Goal: Information Seeking & Learning: Learn about a topic

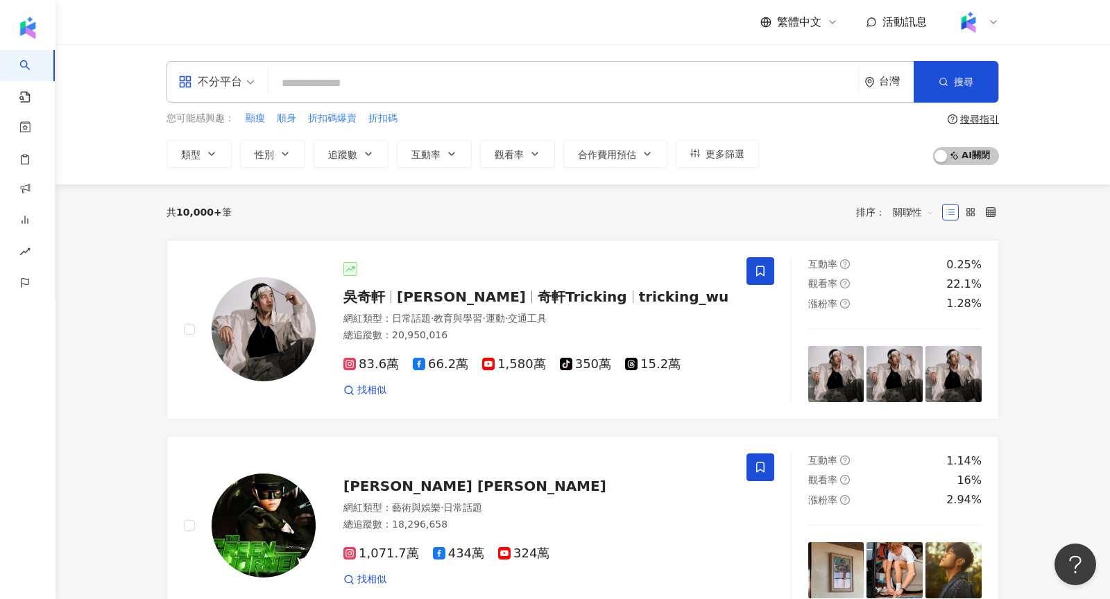
click at [827, 20] on icon at bounding box center [832, 22] width 11 height 11
click at [788, 92] on div "English" at bounding box center [805, 90] width 69 height 24
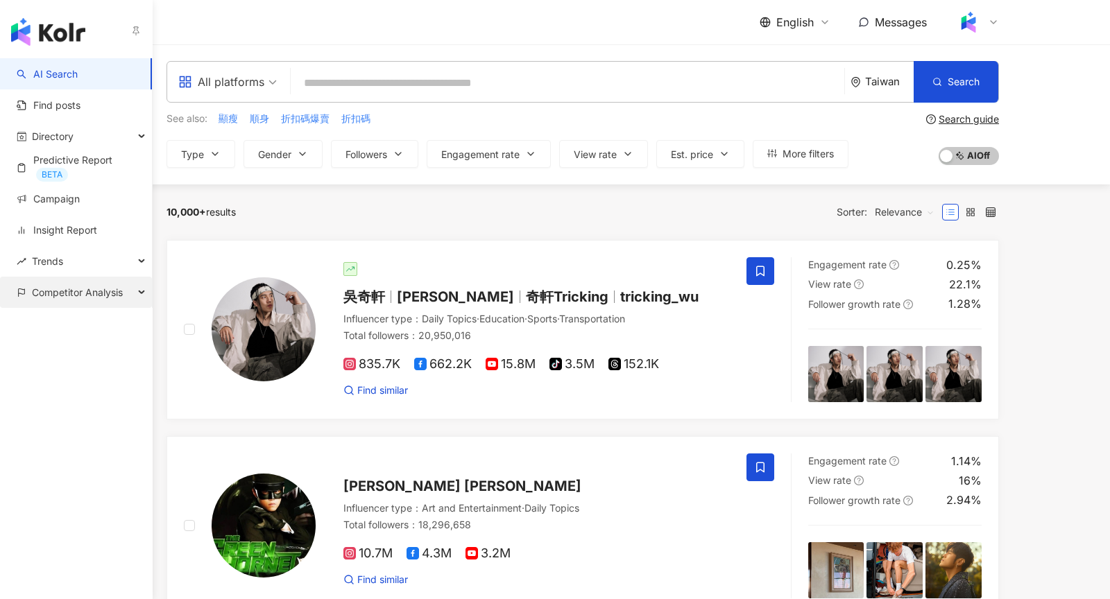
click at [80, 302] on span "Competitor Analysis" at bounding box center [77, 292] width 91 height 31
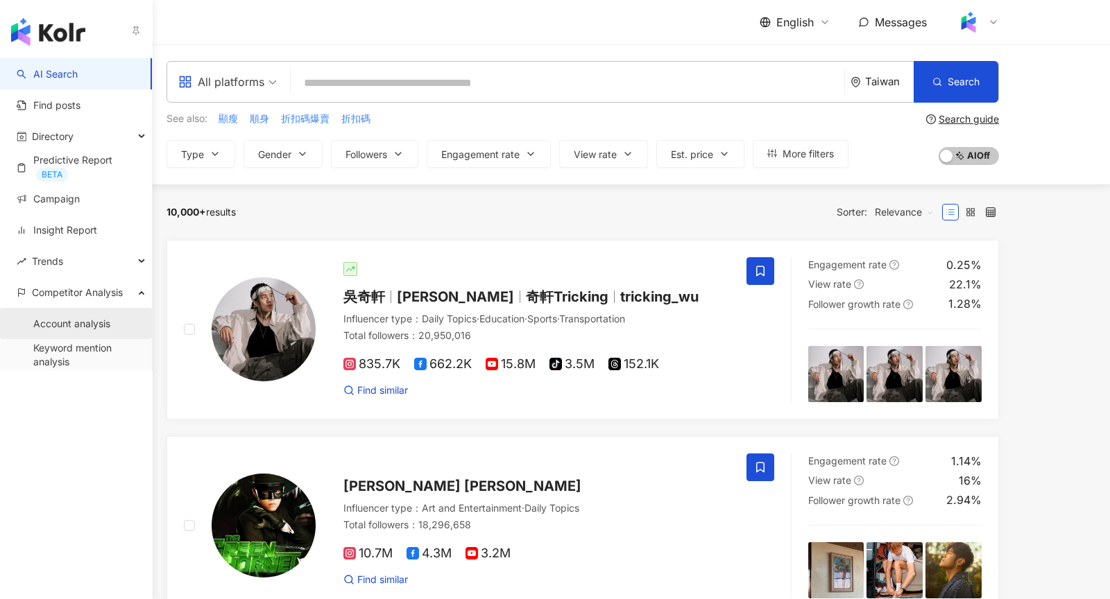
click at [74, 320] on link "Account analysis" at bounding box center [71, 324] width 77 height 14
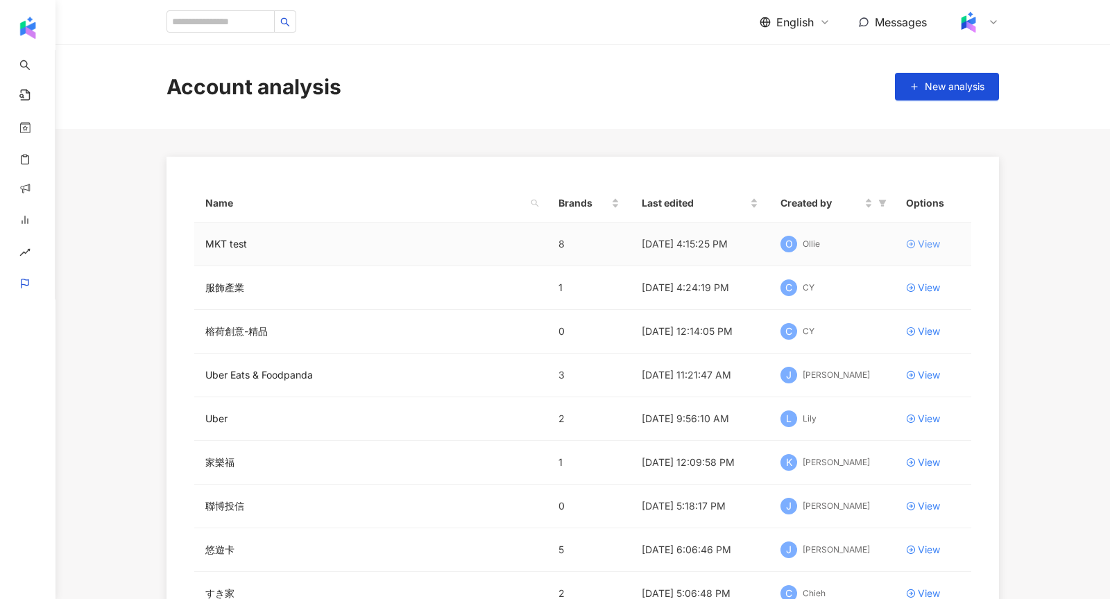
click at [937, 239] on div "View" at bounding box center [929, 243] width 22 height 15
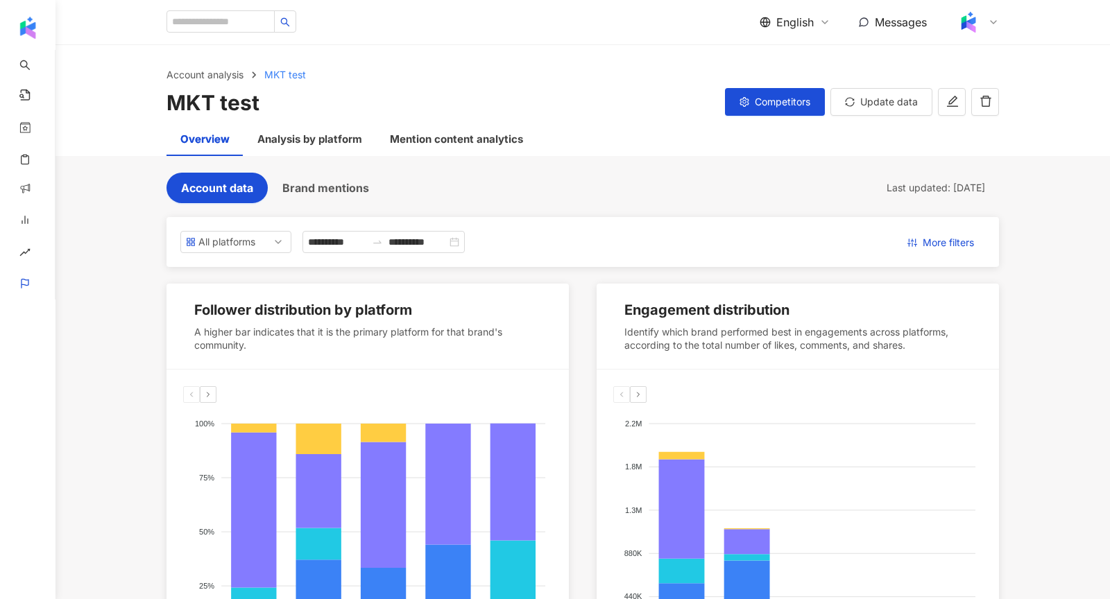
click at [768, 118] on div "Account analysis MKT test MKT test Competitors Update data" at bounding box center [582, 84] width 1054 height 78
click at [754, 94] on button "Competitors" at bounding box center [775, 102] width 100 height 28
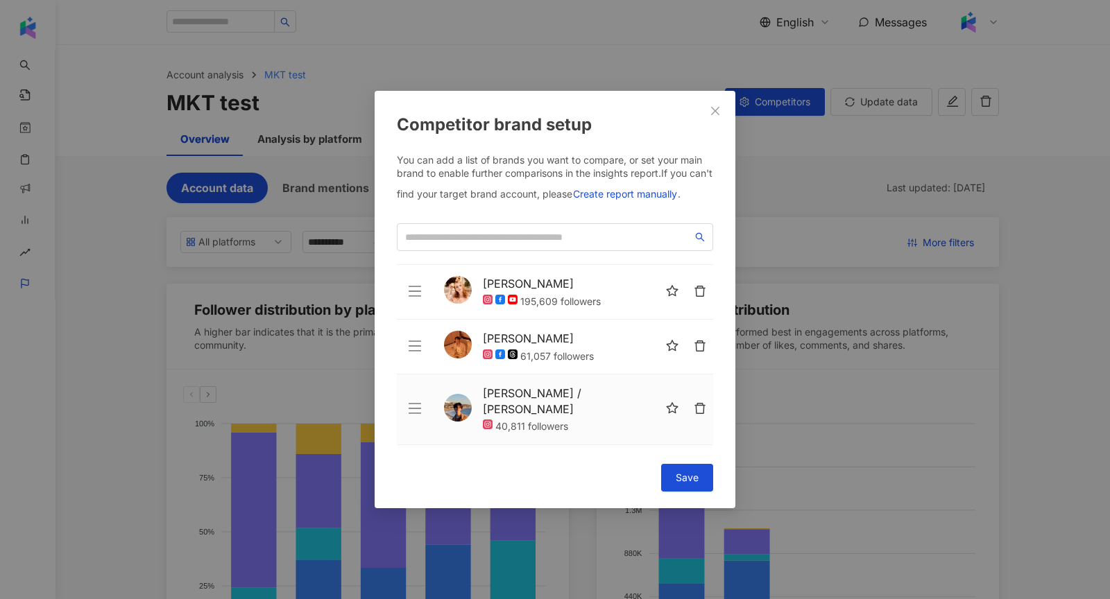
scroll to position [253, 0]
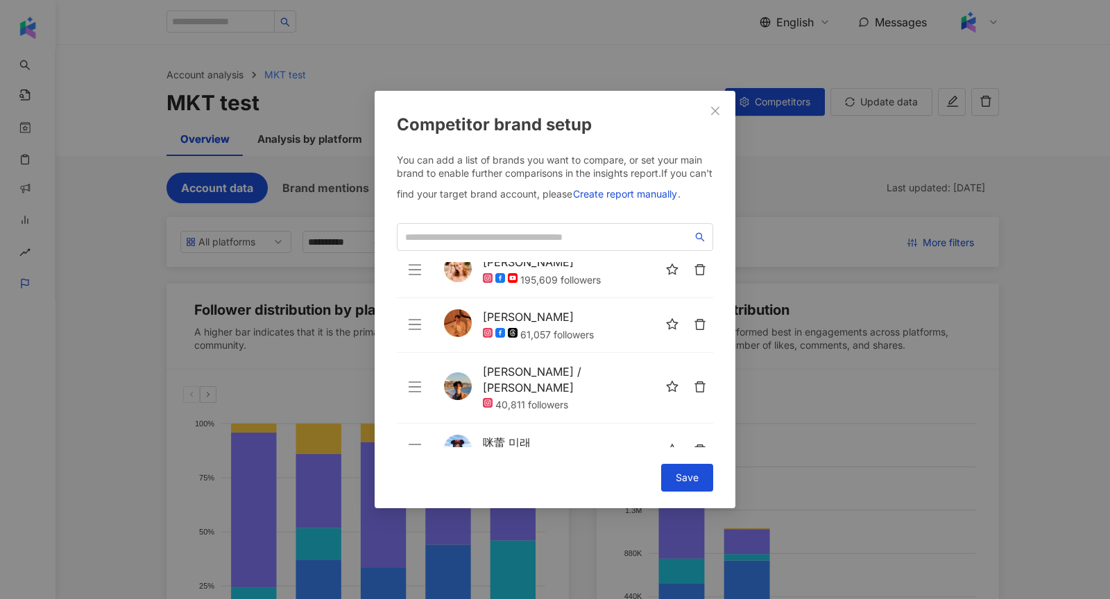
click at [813, 273] on div "Competitor brand setup You can add a list of brands you want to compare, or set…" at bounding box center [555, 299] width 1110 height 599
click at [717, 112] on icon "close" at bounding box center [715, 111] width 8 height 8
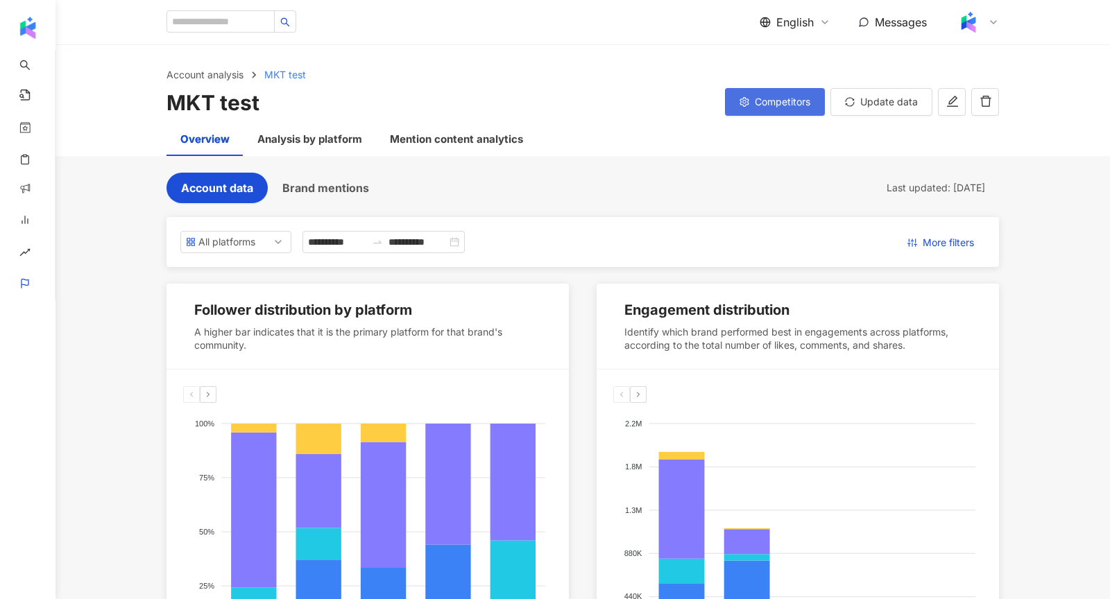
click at [759, 110] on button "Competitors" at bounding box center [775, 102] width 100 height 28
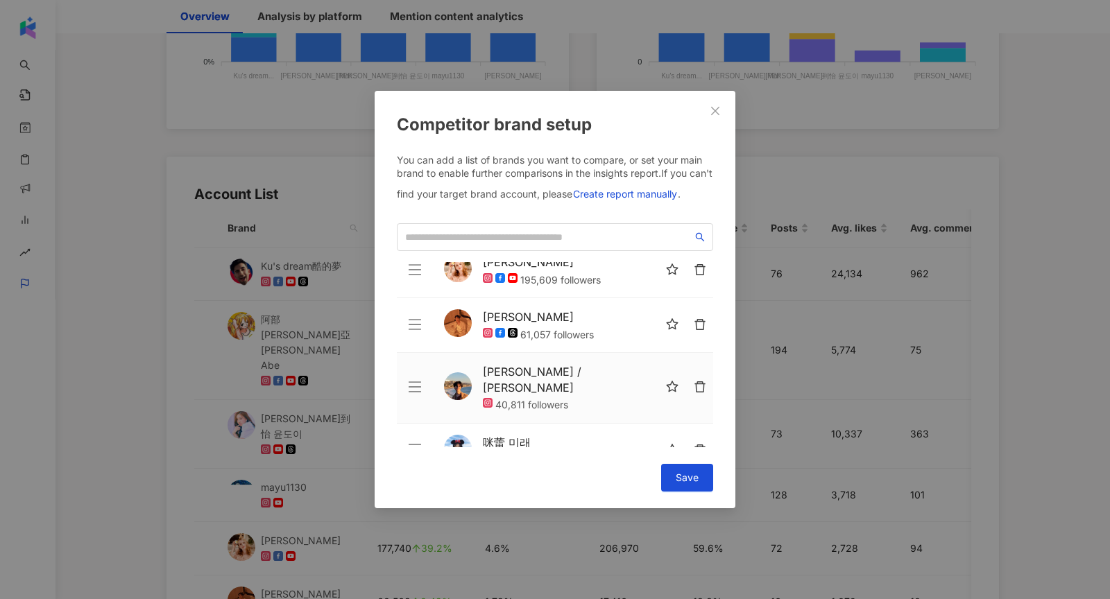
scroll to position [705, 0]
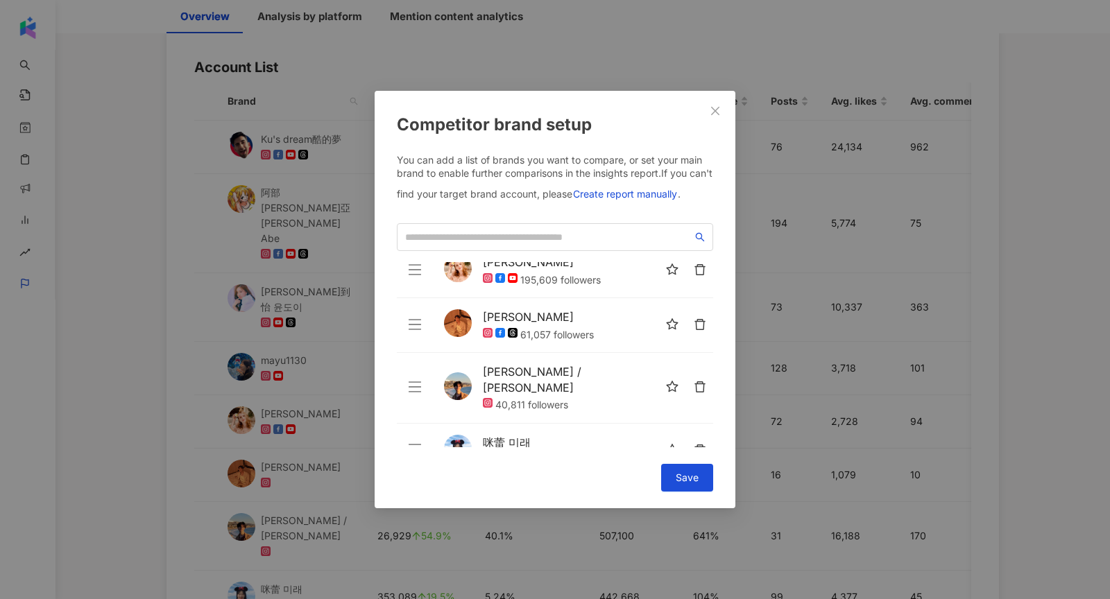
click at [765, 345] on div "Competitor brand setup You can add a list of brands you want to compare, or set…" at bounding box center [555, 299] width 1110 height 599
click at [714, 112] on icon "close" at bounding box center [714, 110] width 11 height 11
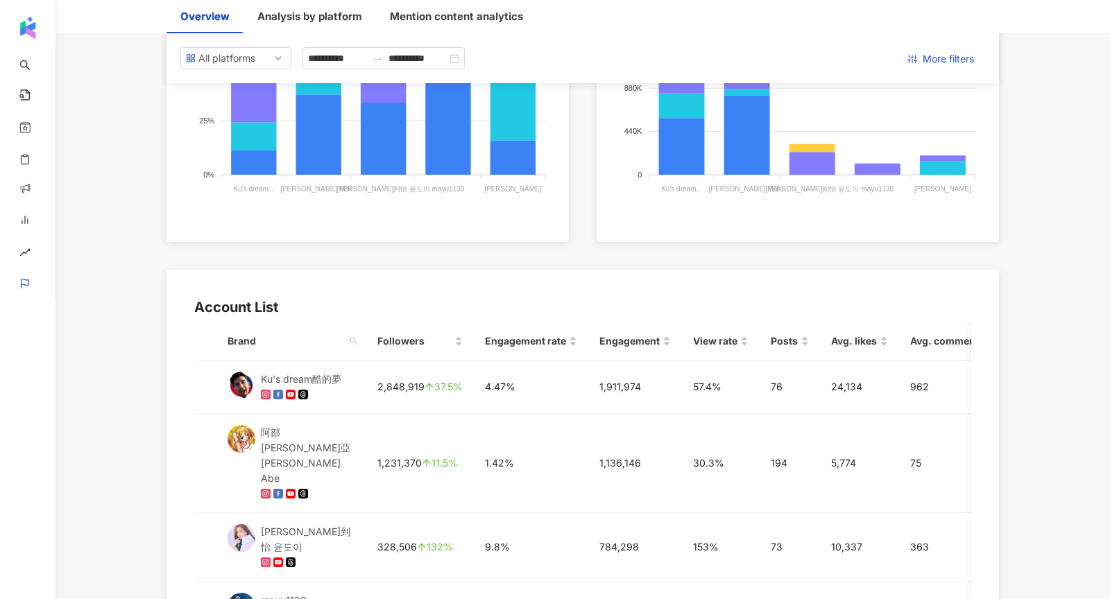
scroll to position [191, 0]
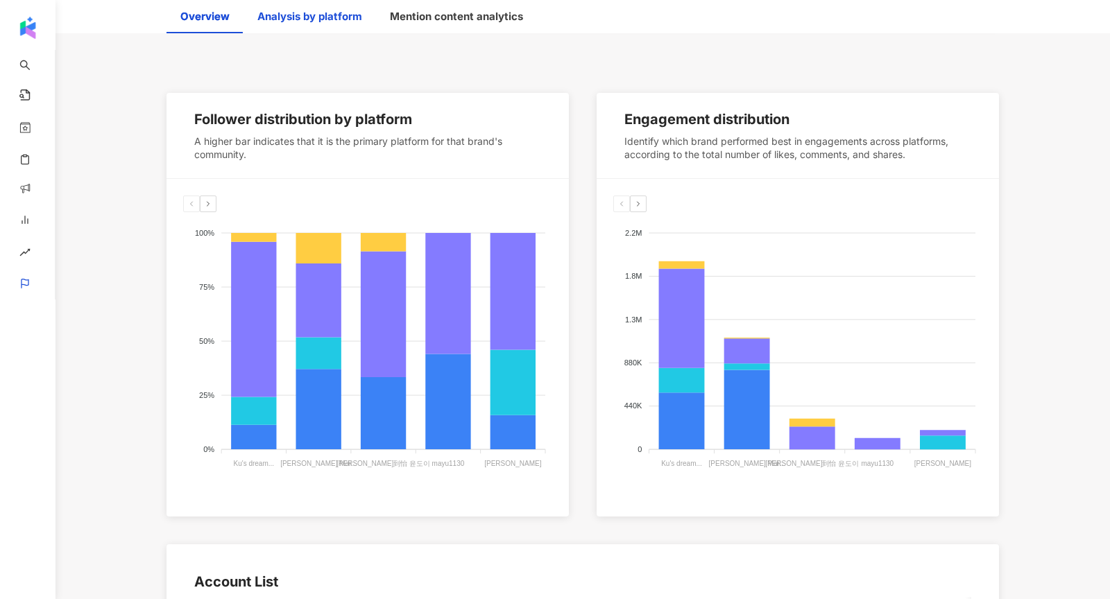
click at [295, 21] on div "Analysis by platform" at bounding box center [309, 16] width 105 height 17
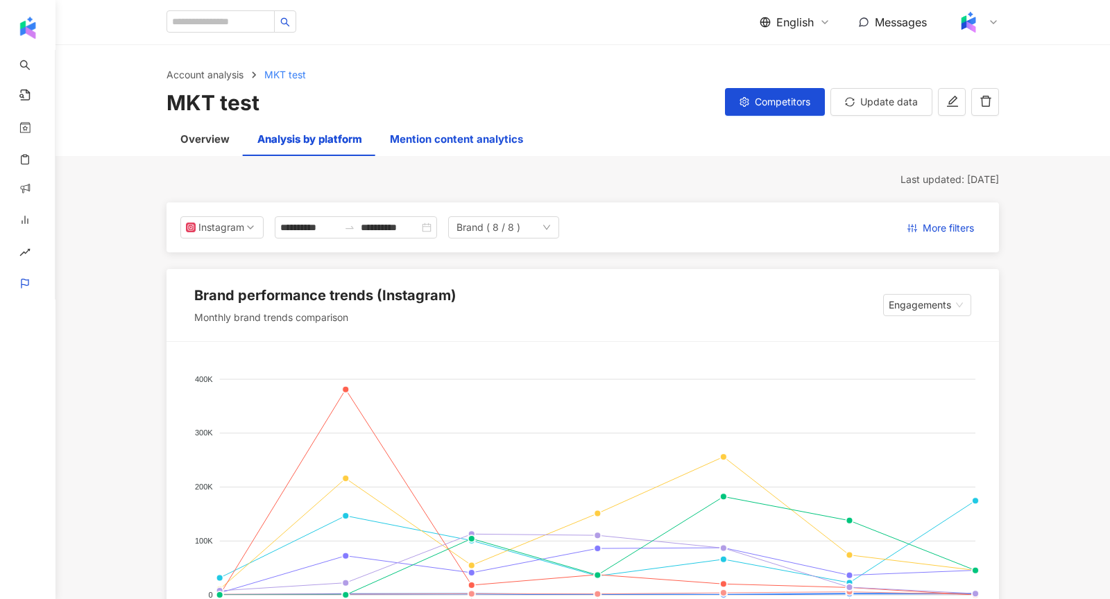
click at [421, 131] on div "Mention content analytics" at bounding box center [456, 139] width 133 height 17
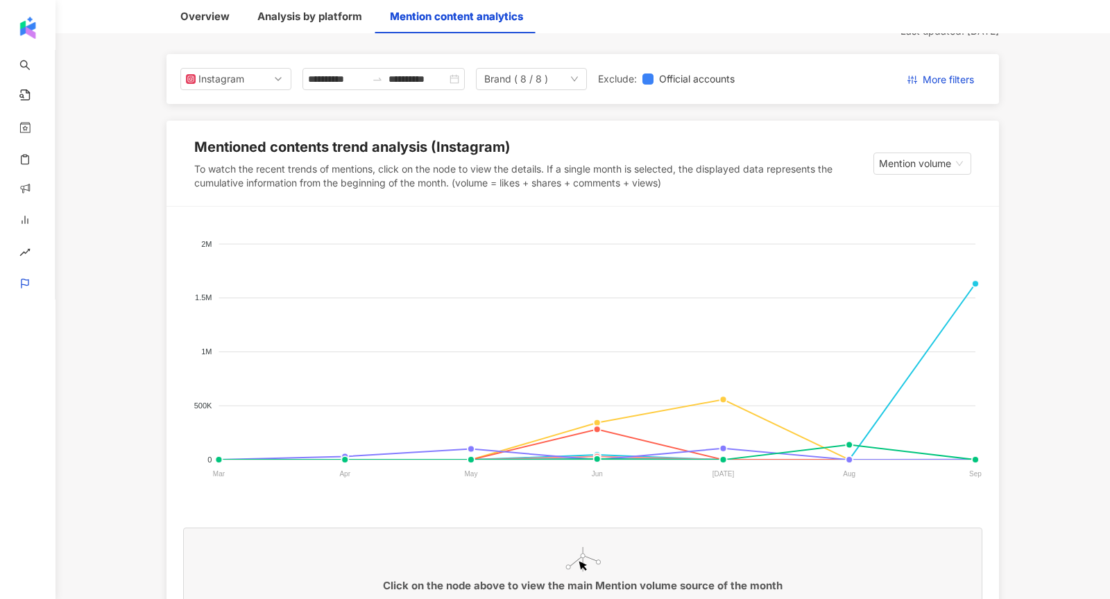
scroll to position [157, 0]
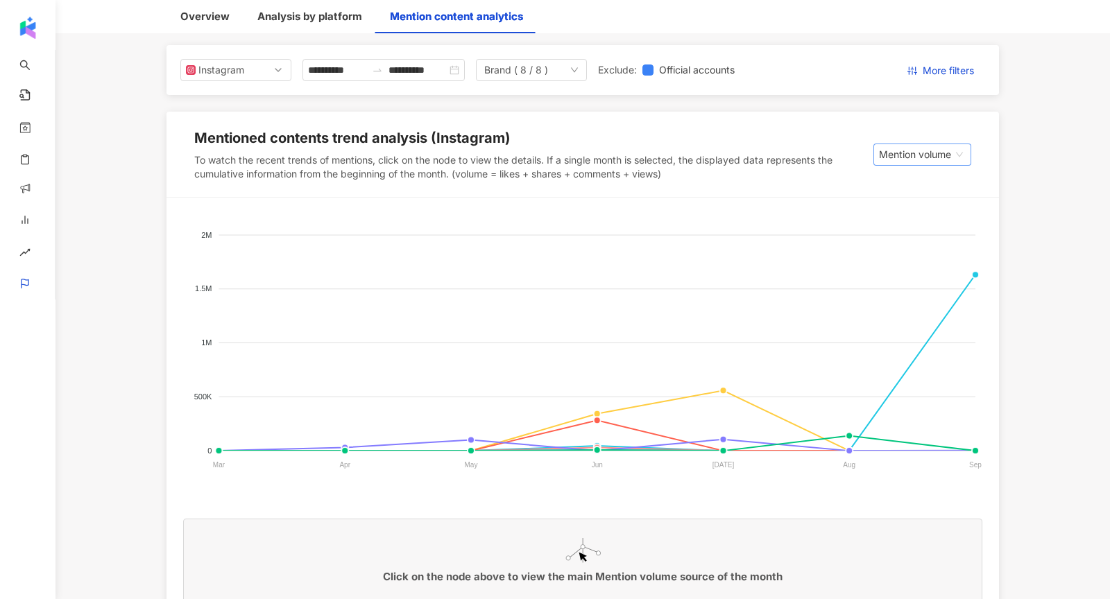
click at [889, 155] on span "Mention volume" at bounding box center [922, 154] width 87 height 21
click at [899, 149] on span "Mention volume" at bounding box center [922, 154] width 87 height 21
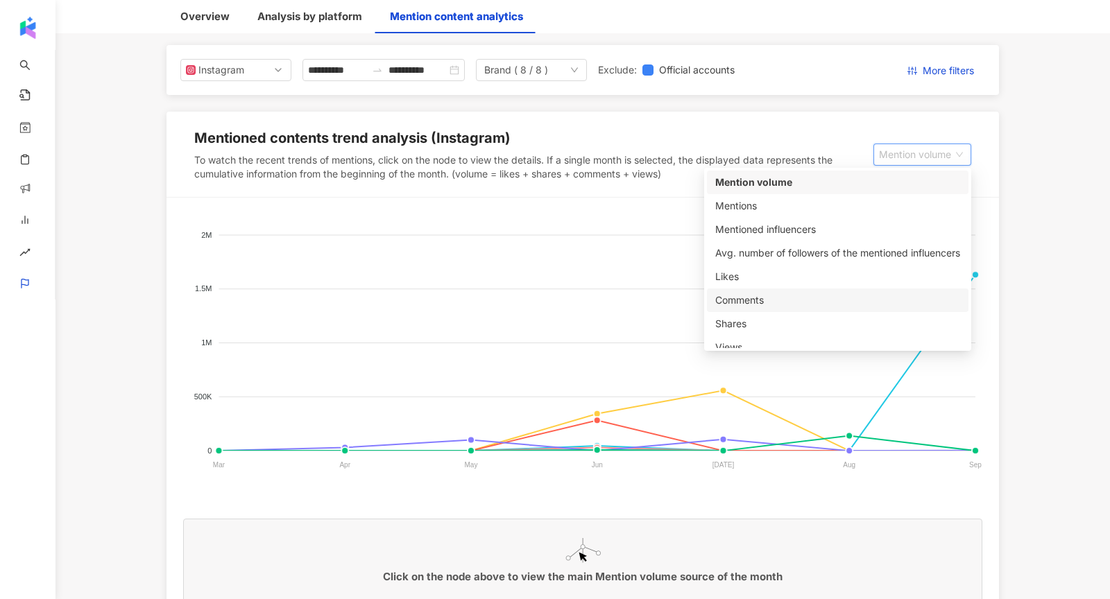
scroll to position [35, 0]
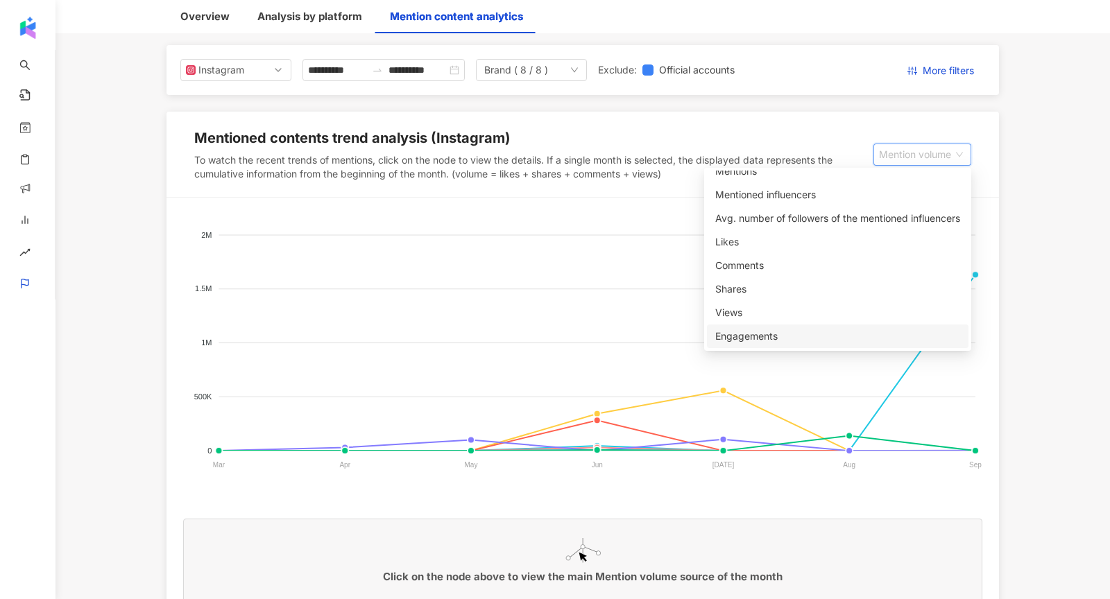
click at [725, 329] on div "Engagements" at bounding box center [837, 336] width 245 height 15
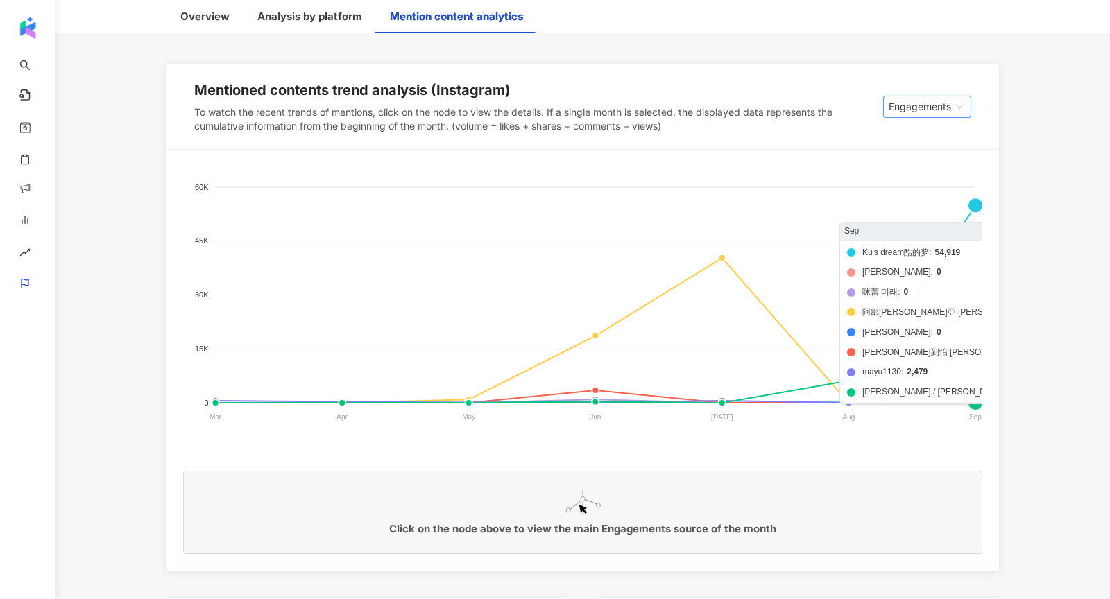
scroll to position [204, 0]
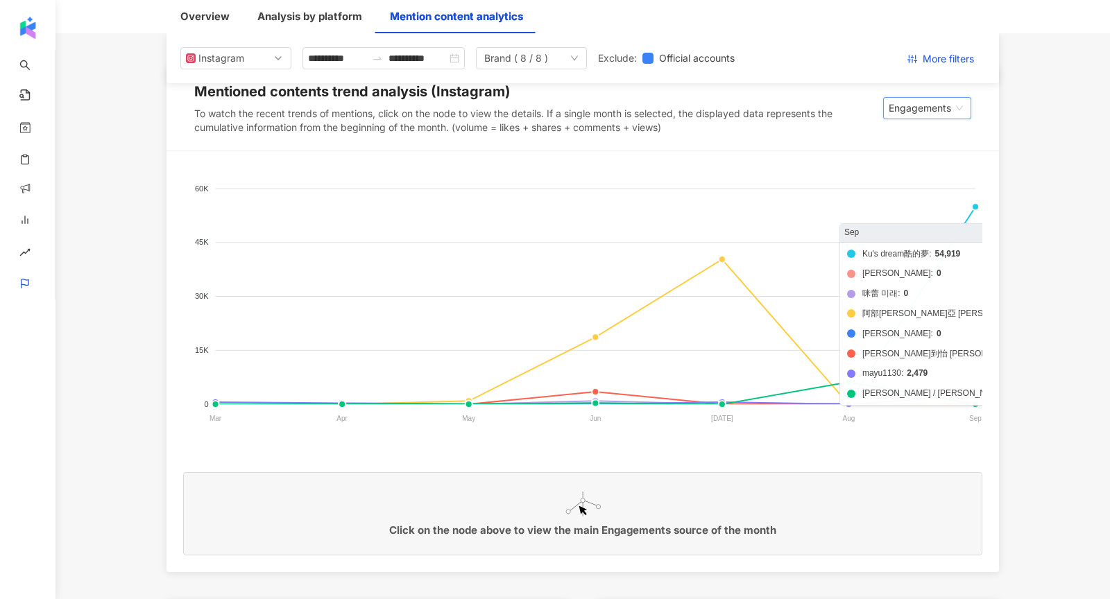
click at [976, 207] on foreignobject "Ku's dream酷的夢 [PERSON_NAME]蕾 미래 阿部[PERSON_NAME]亞 [PERSON_NAME][PERSON_NAME]到怡 윤…" at bounding box center [582, 306] width 799 height 277
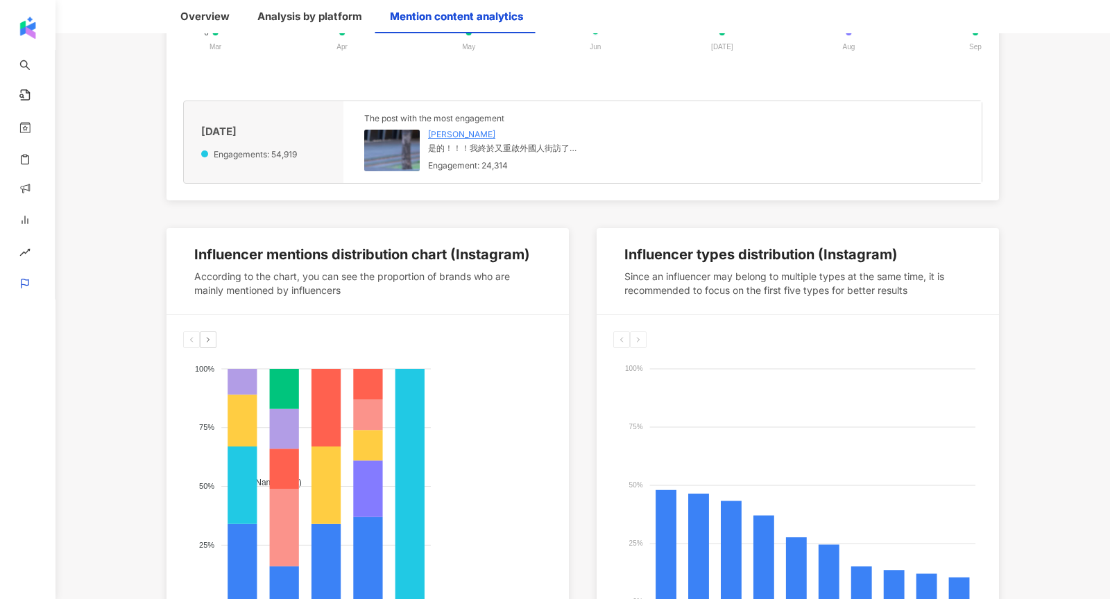
scroll to position [635, 0]
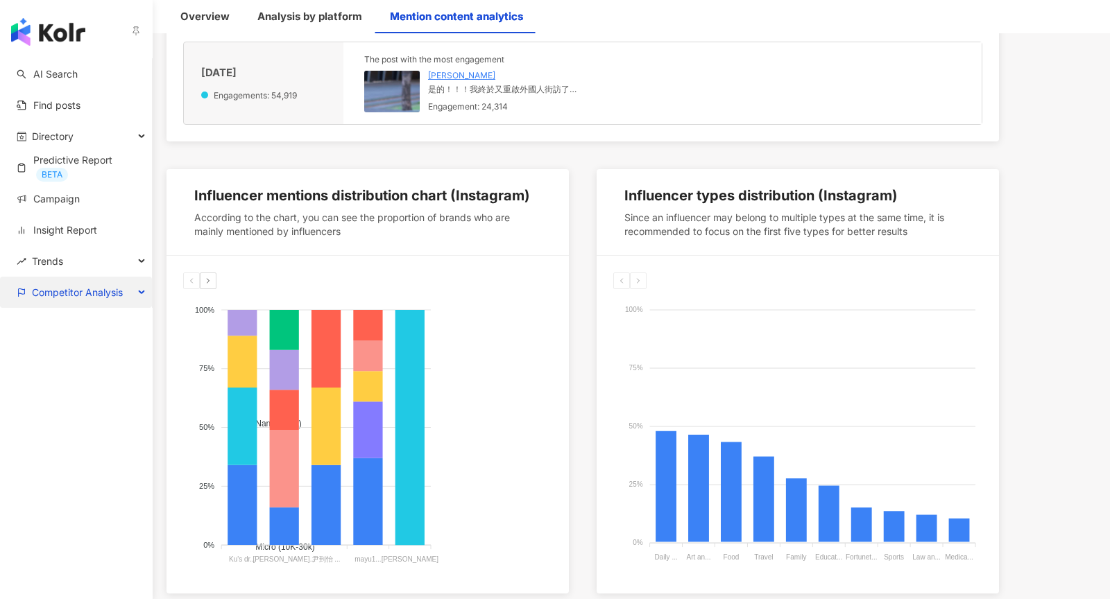
click at [69, 295] on span "Competitor Analysis" at bounding box center [77, 292] width 91 height 31
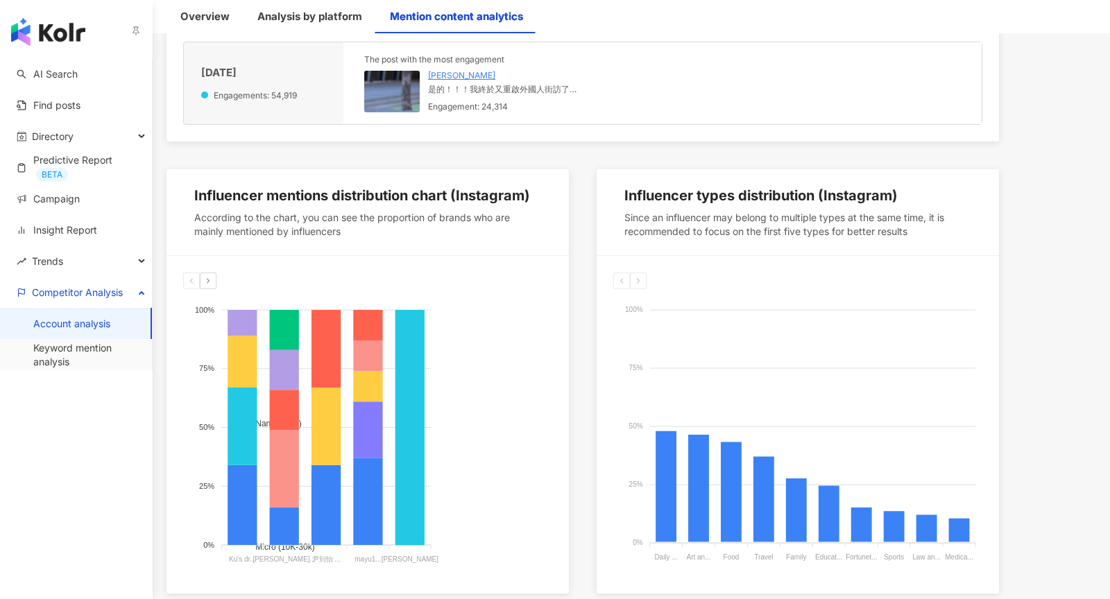
click at [80, 322] on link "Account analysis" at bounding box center [71, 324] width 77 height 14
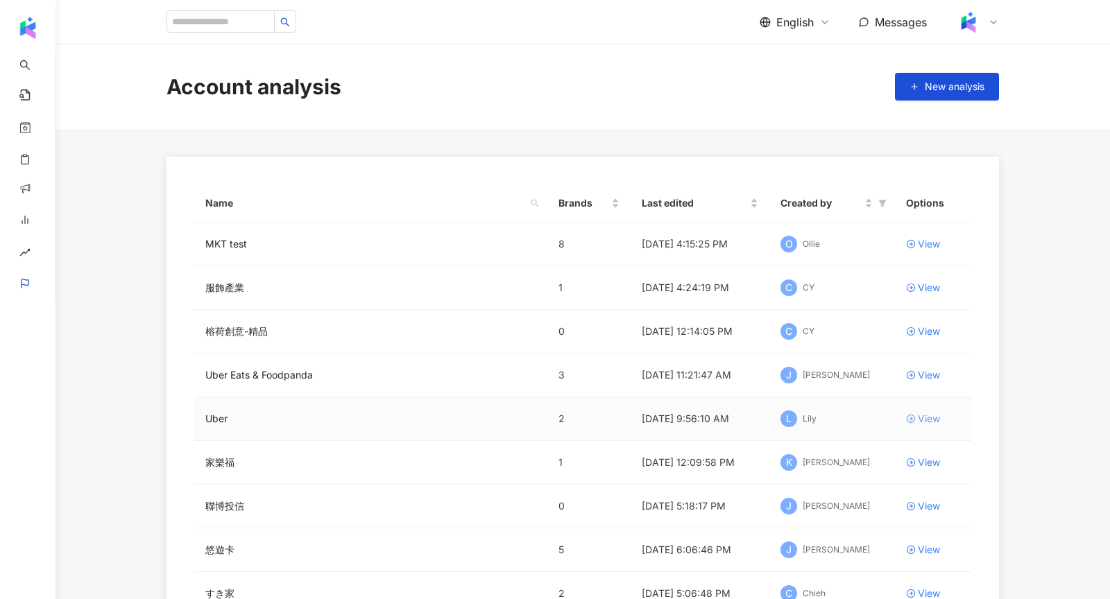
click at [918, 420] on div "View" at bounding box center [929, 418] width 22 height 15
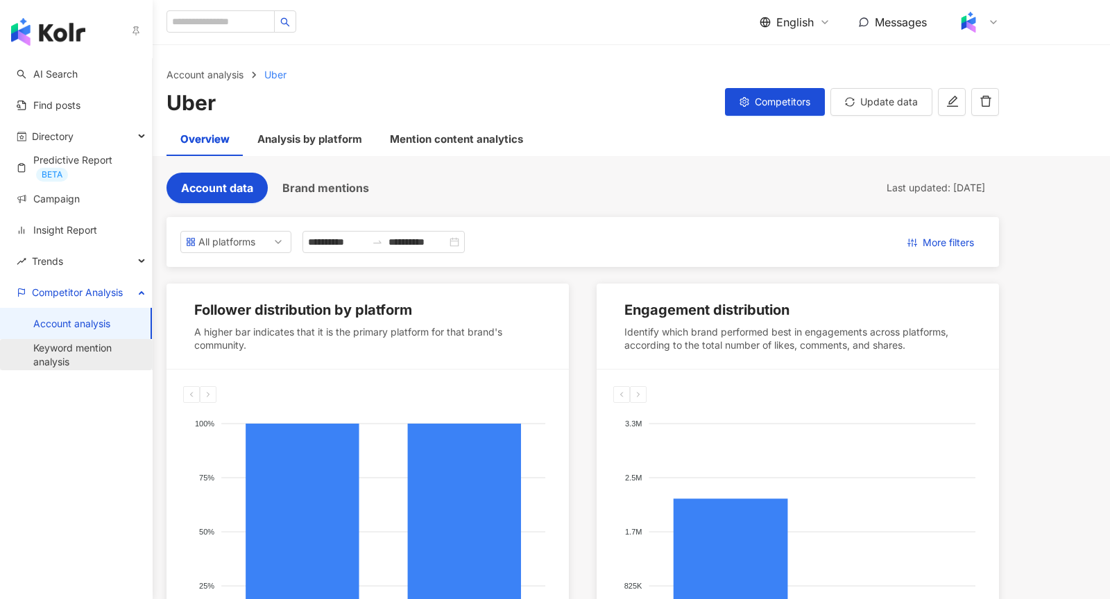
click at [69, 354] on link "Keyword mention analysis" at bounding box center [86, 354] width 107 height 27
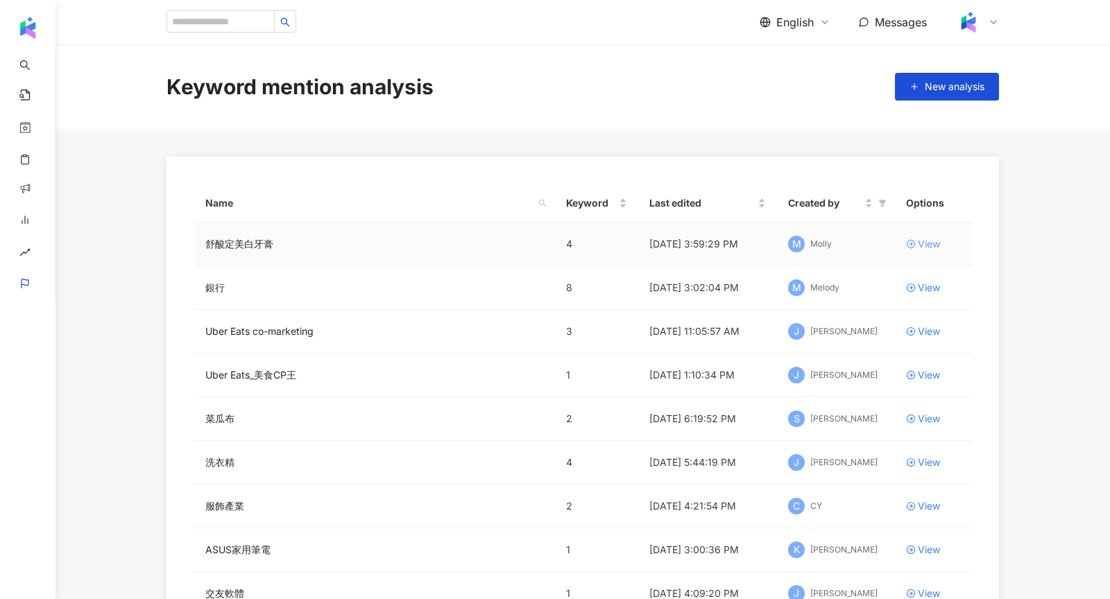
click at [922, 243] on div "View" at bounding box center [929, 243] width 22 height 15
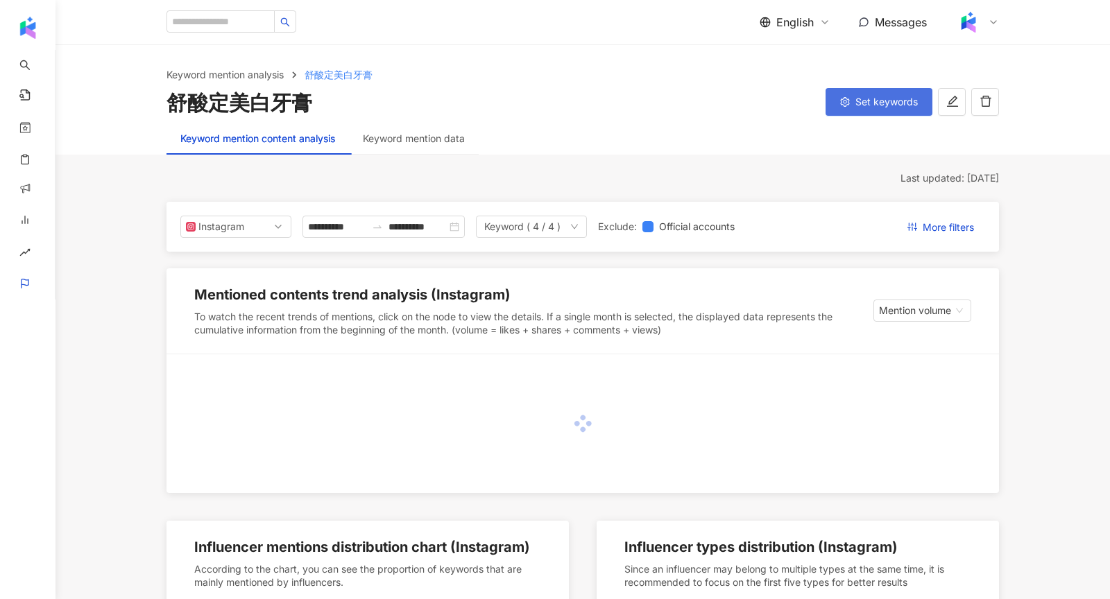
click at [891, 113] on button "Set keywords" at bounding box center [878, 102] width 107 height 28
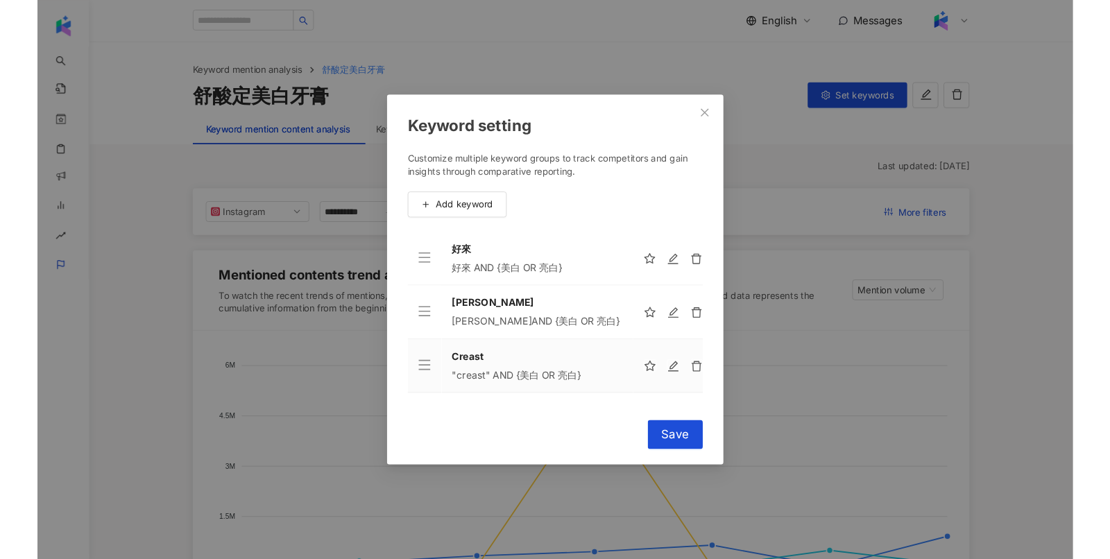
scroll to position [43, 0]
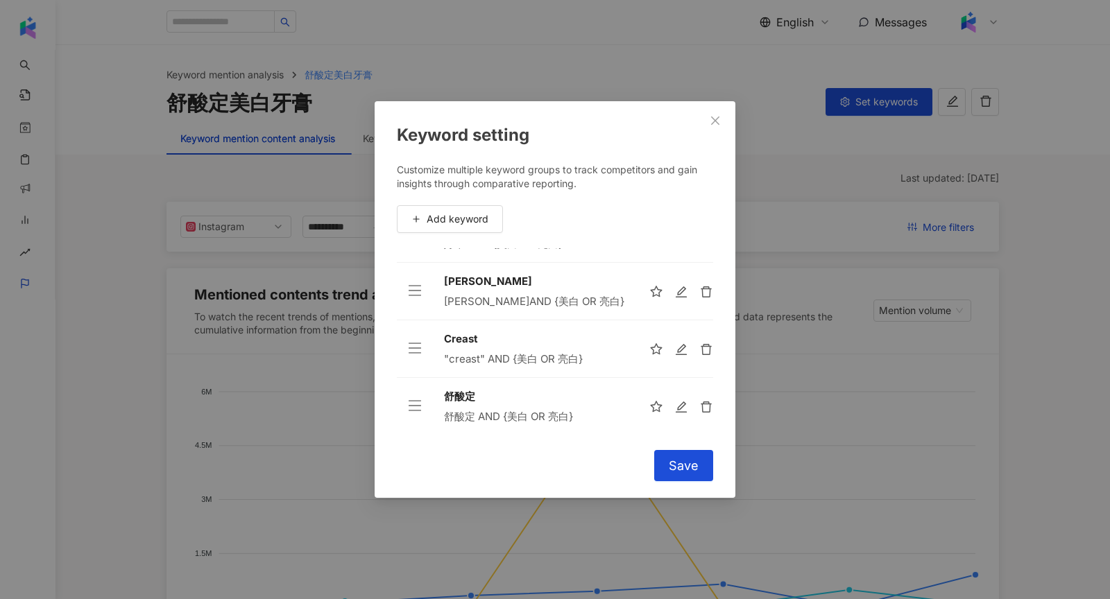
click at [862, 270] on div "Keyword setting Customize multiple keyword groups to track competitors and gain…" at bounding box center [555, 299] width 1110 height 599
click at [723, 126] on span "Close" at bounding box center [715, 120] width 28 height 11
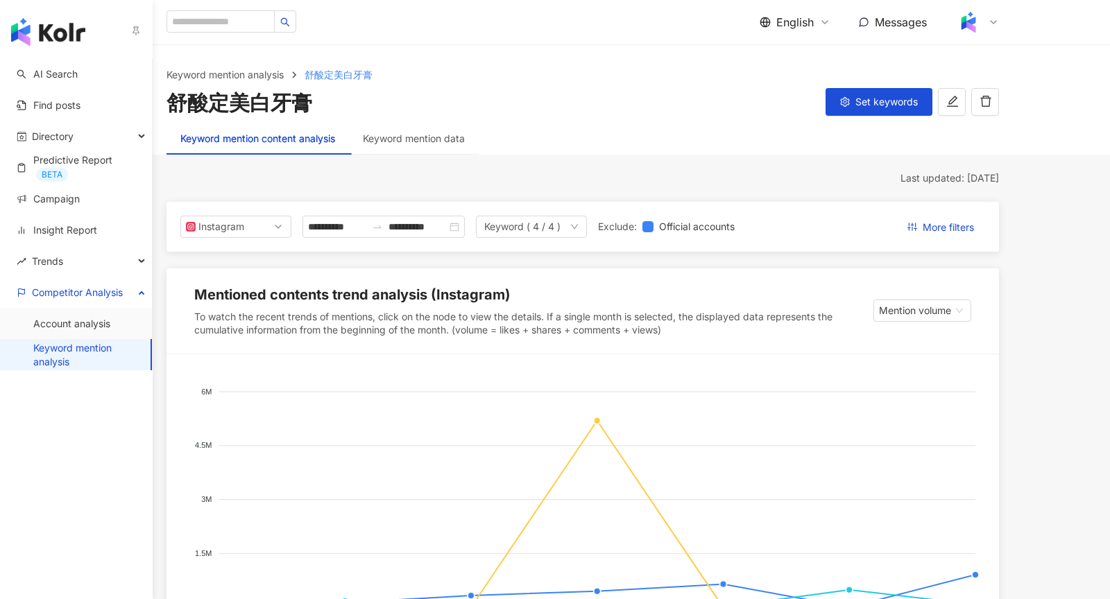
click at [78, 29] on img "button" at bounding box center [48, 32] width 74 height 28
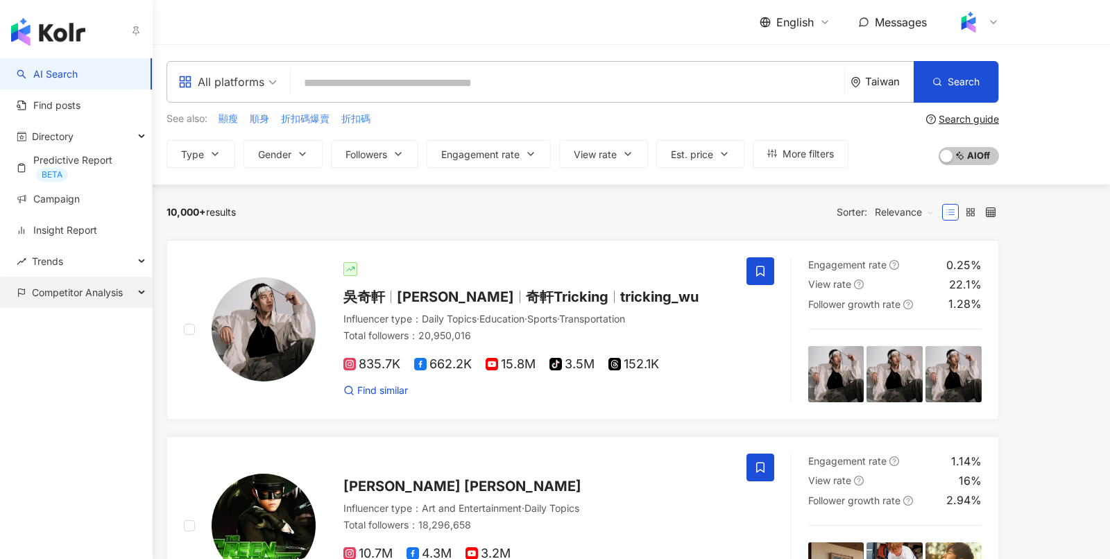
click at [77, 302] on span "Competitor Analysis" at bounding box center [77, 292] width 91 height 31
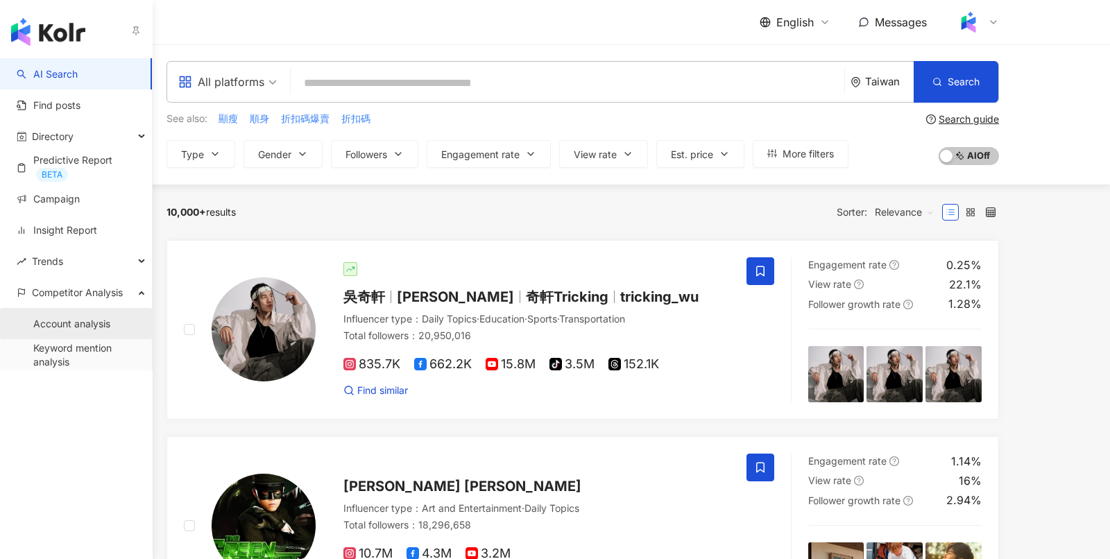
click at [88, 331] on link "Account analysis" at bounding box center [71, 324] width 77 height 14
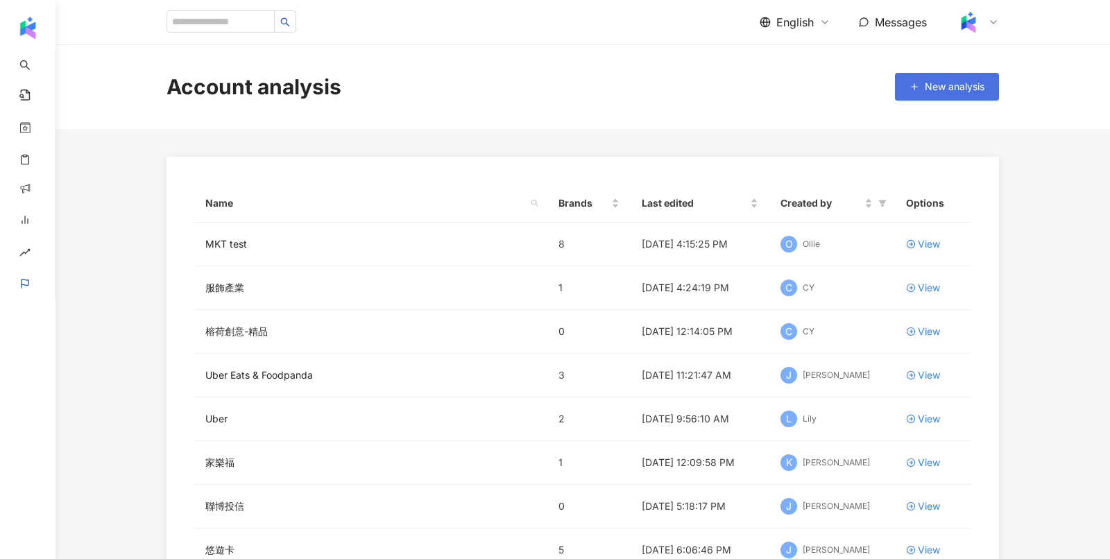
click at [929, 87] on span "New analysis" at bounding box center [954, 86] width 60 height 11
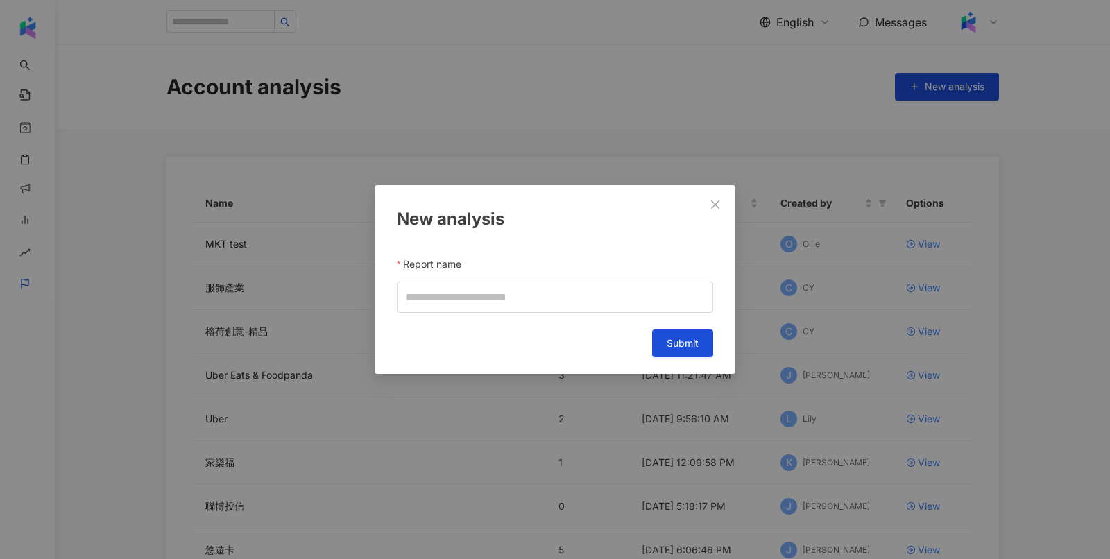
click at [559, 472] on div "New analysis Report name Cancel Submit" at bounding box center [555, 279] width 1110 height 559
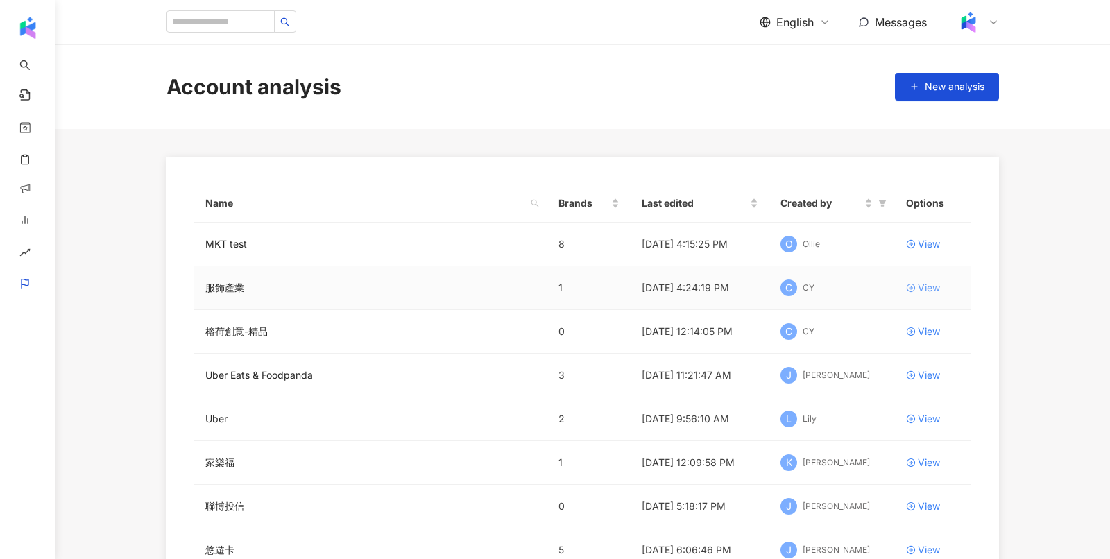
click at [925, 283] on div "View" at bounding box center [929, 287] width 22 height 15
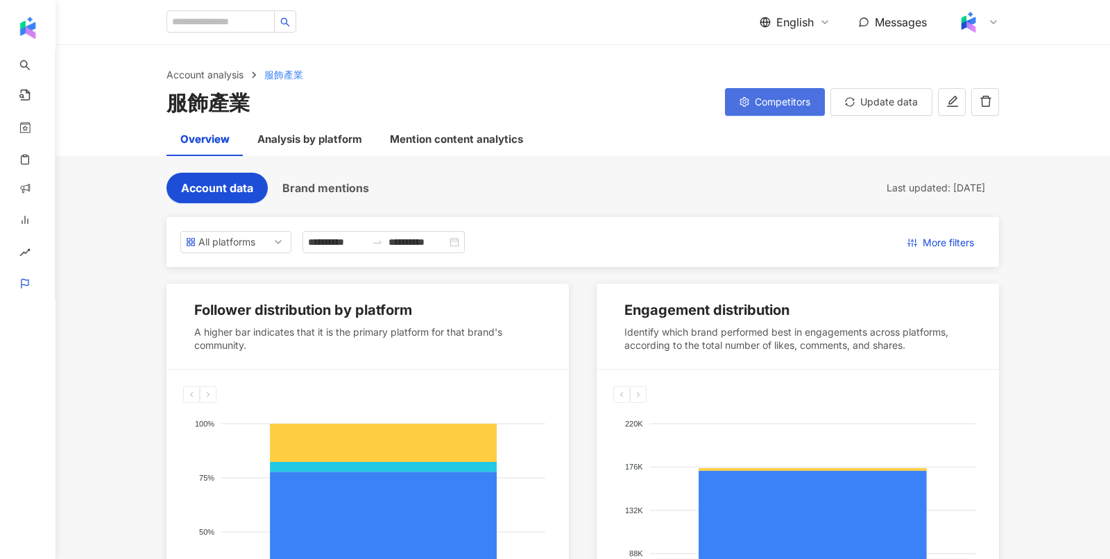
click at [748, 101] on icon "setting" at bounding box center [744, 102] width 10 height 10
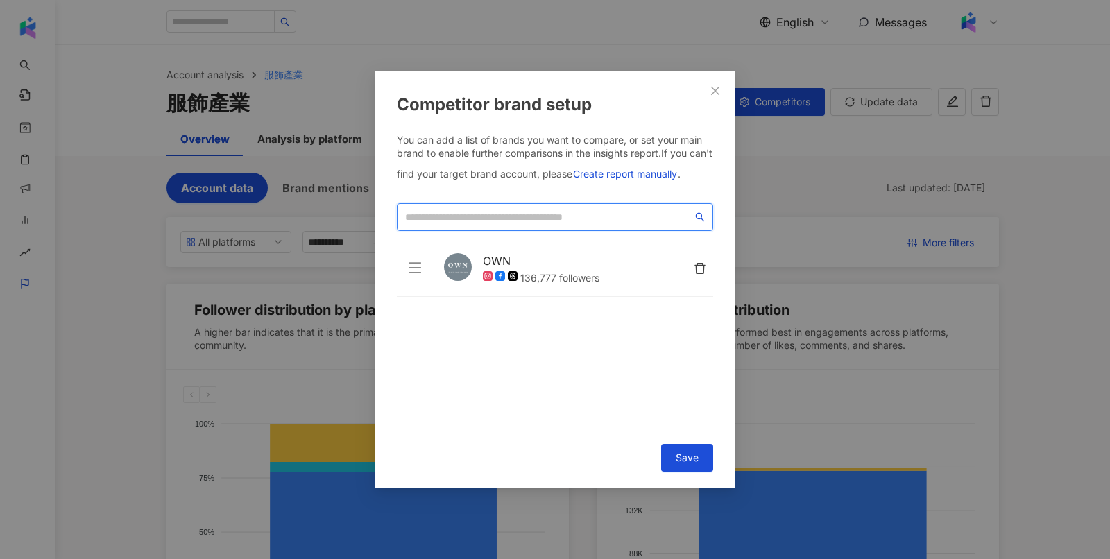
click at [465, 219] on input "search" at bounding box center [548, 216] width 287 height 15
click at [719, 89] on icon "close" at bounding box center [714, 90] width 11 height 11
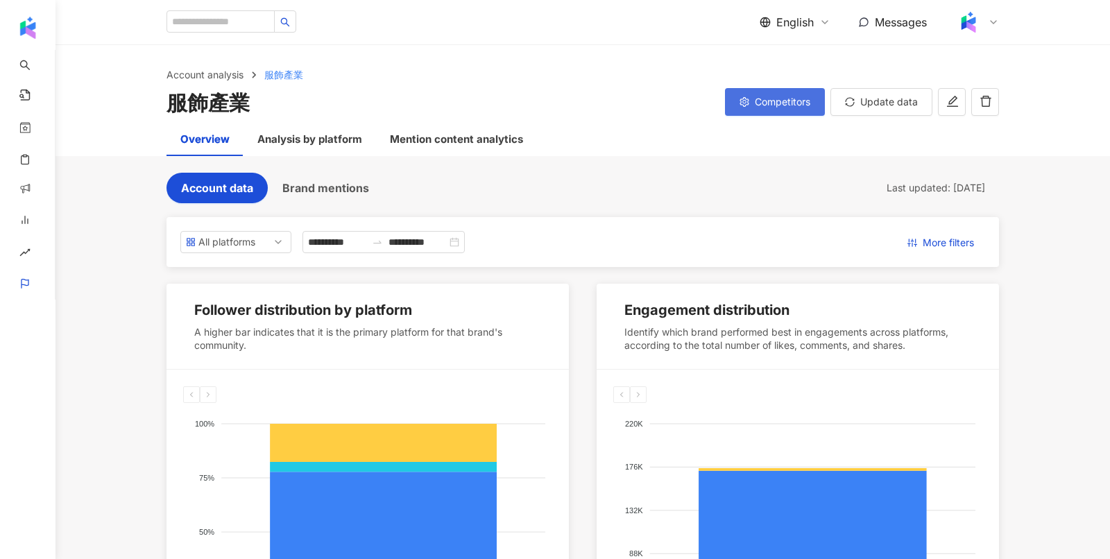
click at [782, 103] on span "Competitors" at bounding box center [782, 101] width 55 height 11
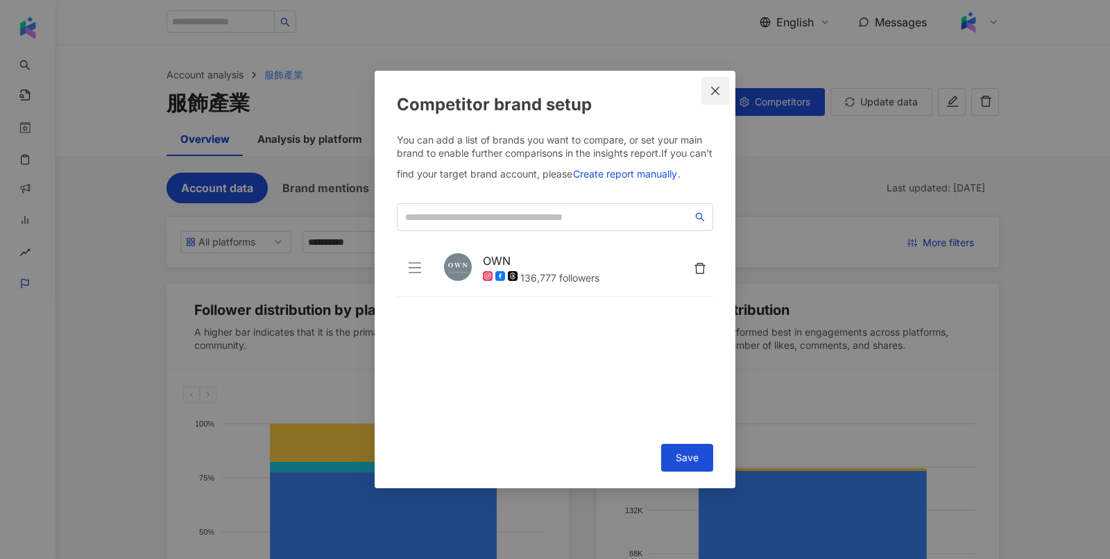
click at [727, 92] on span "Close" at bounding box center [715, 90] width 28 height 11
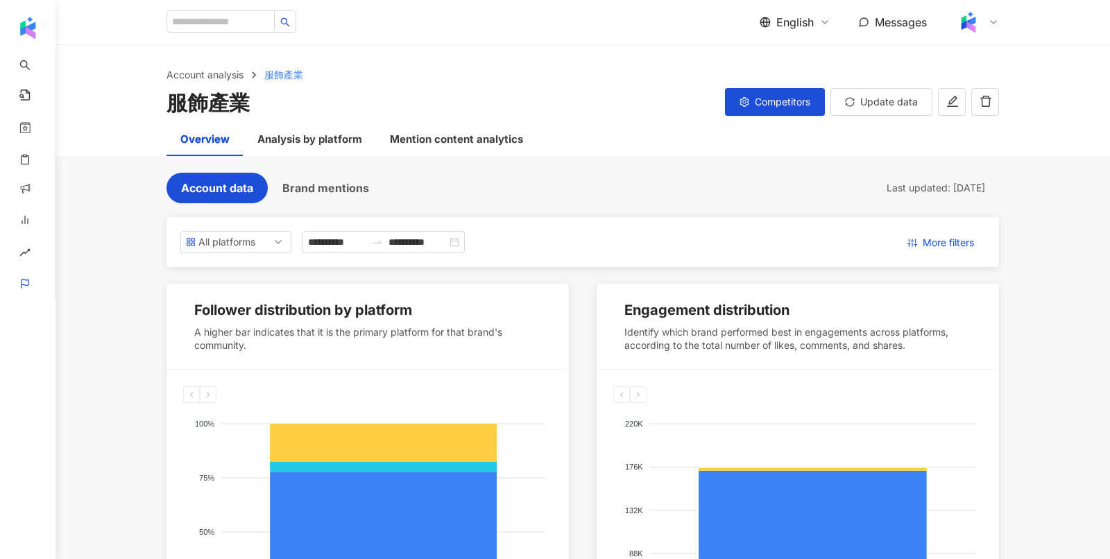
scroll to position [73, 0]
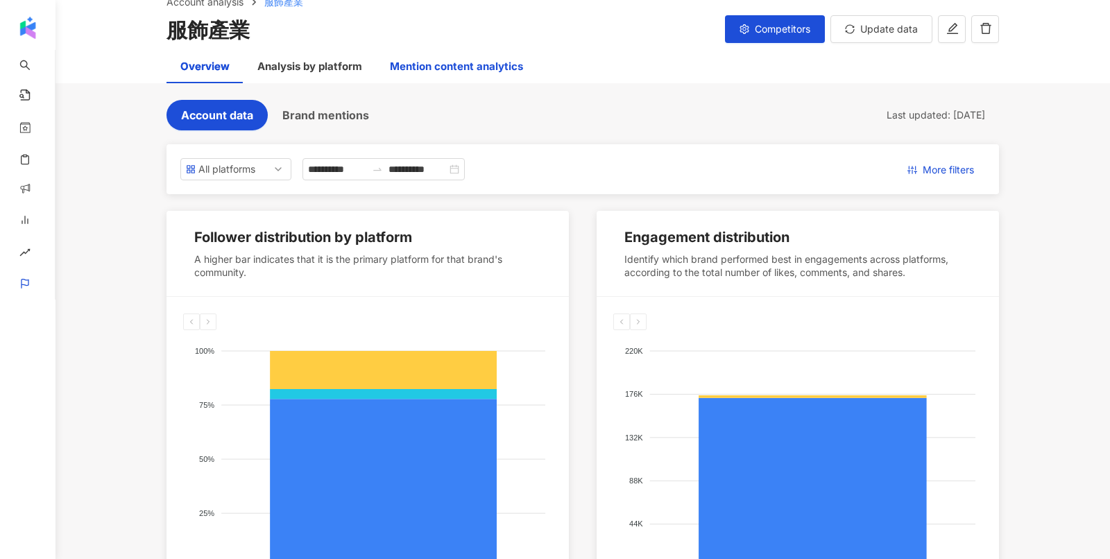
click at [449, 71] on div "Mention content analytics" at bounding box center [456, 66] width 133 height 17
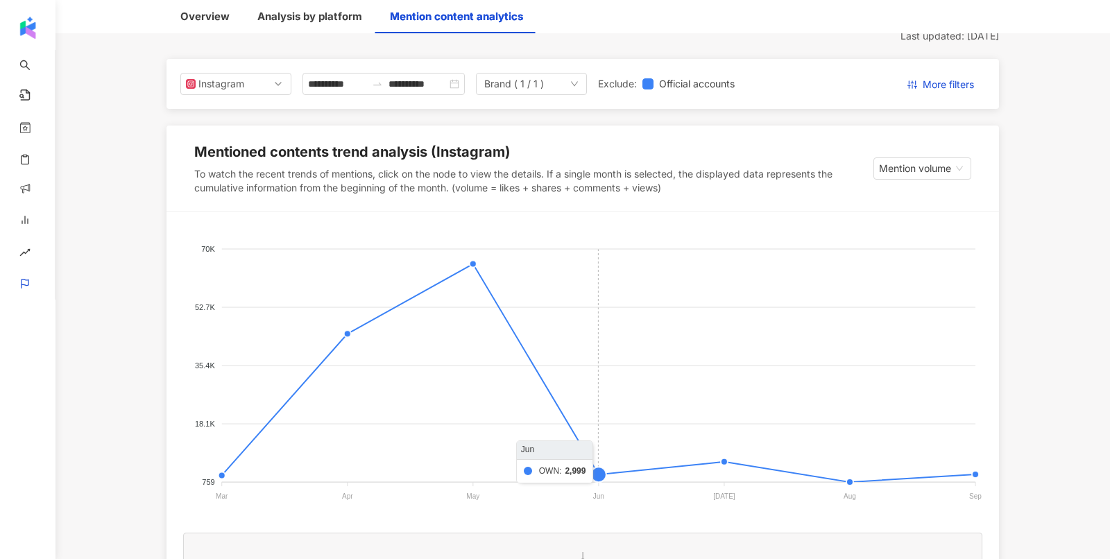
scroll to position [166, 0]
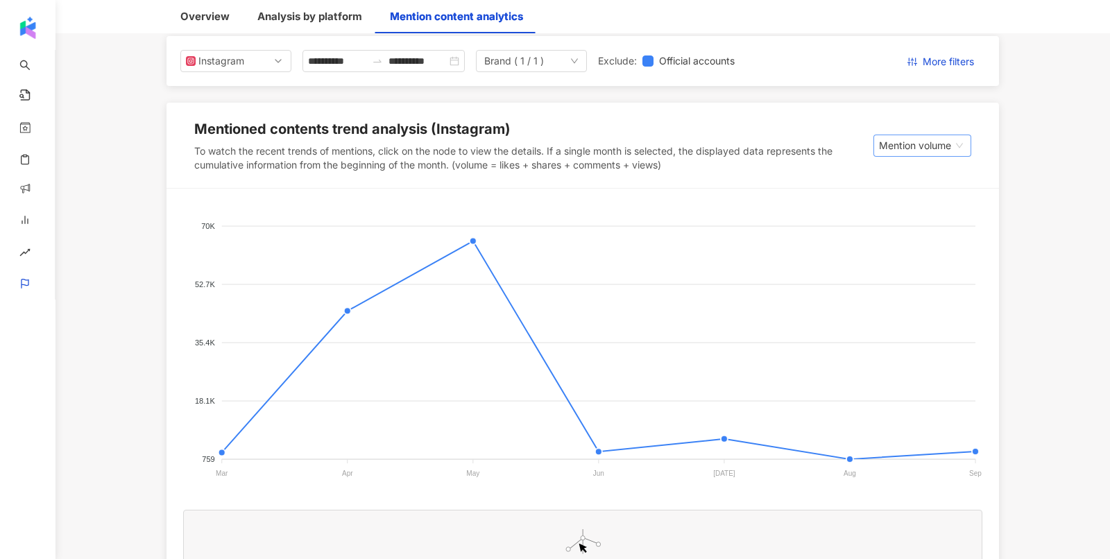
click at [920, 144] on span "Mention volume" at bounding box center [922, 145] width 87 height 21
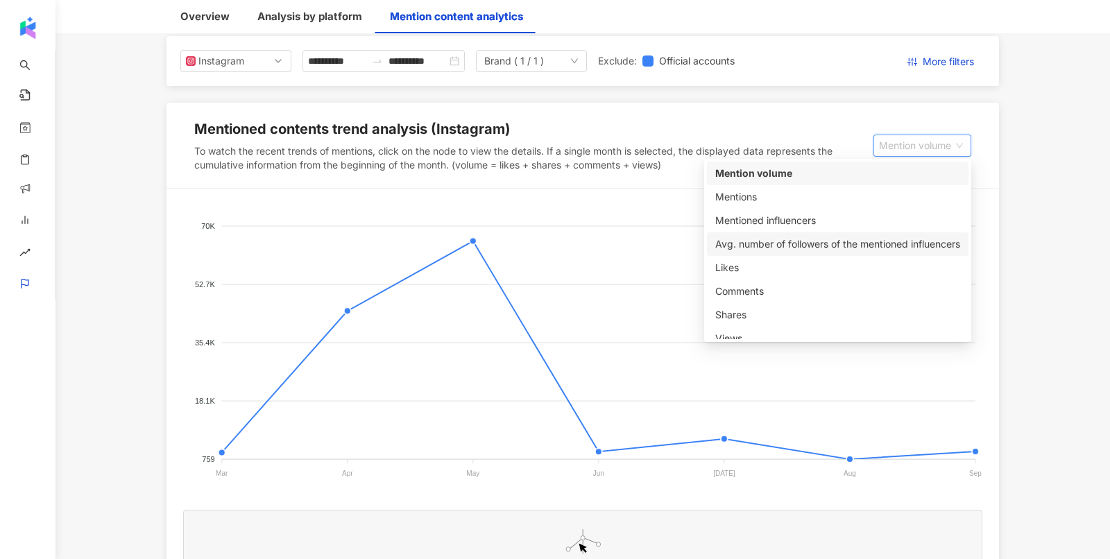
scroll to position [35, 0]
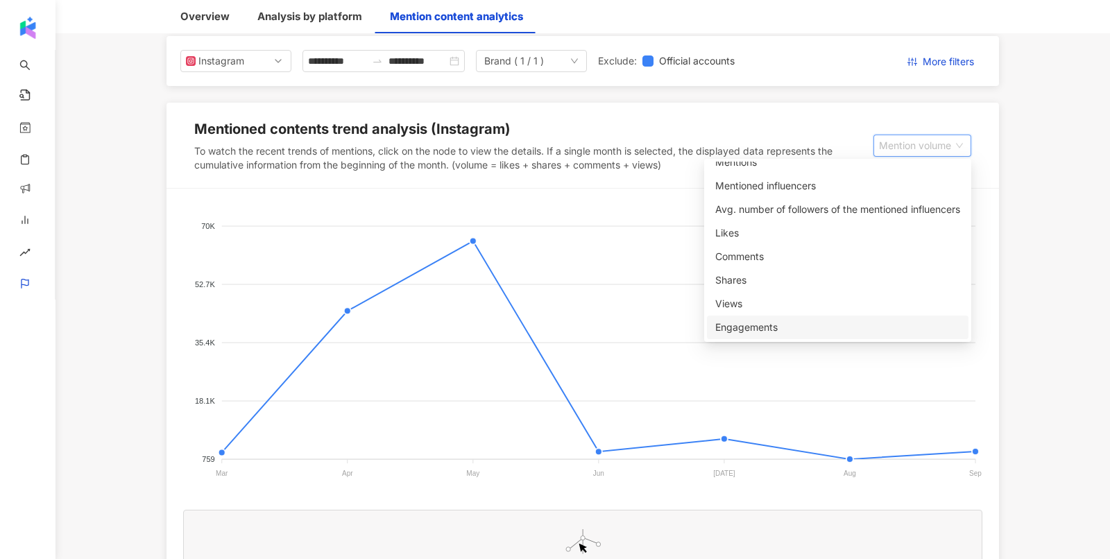
click at [741, 323] on div "Engagements" at bounding box center [837, 327] width 245 height 15
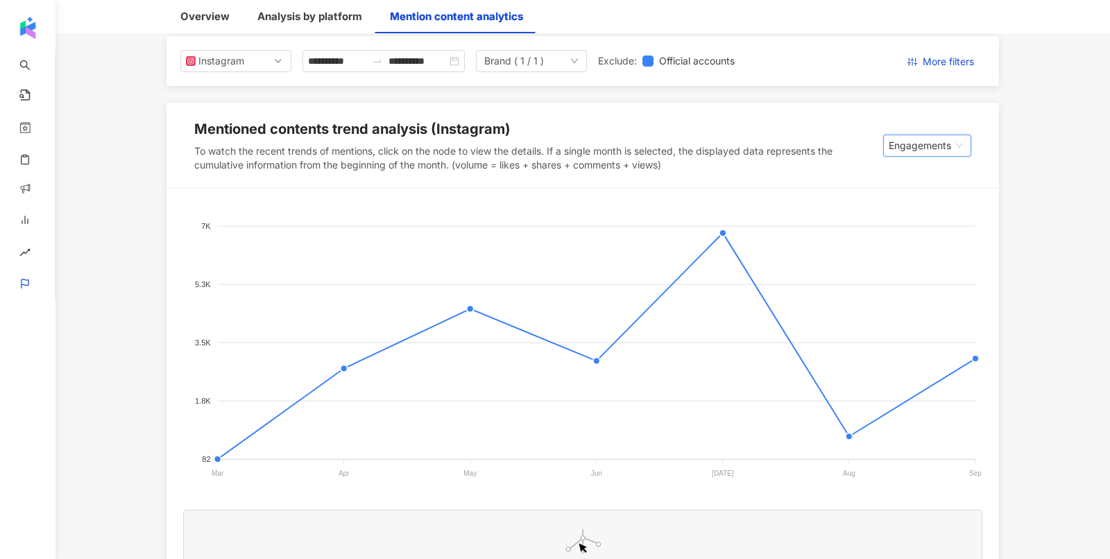
click at [945, 148] on span "Engagements" at bounding box center [926, 145] width 77 height 21
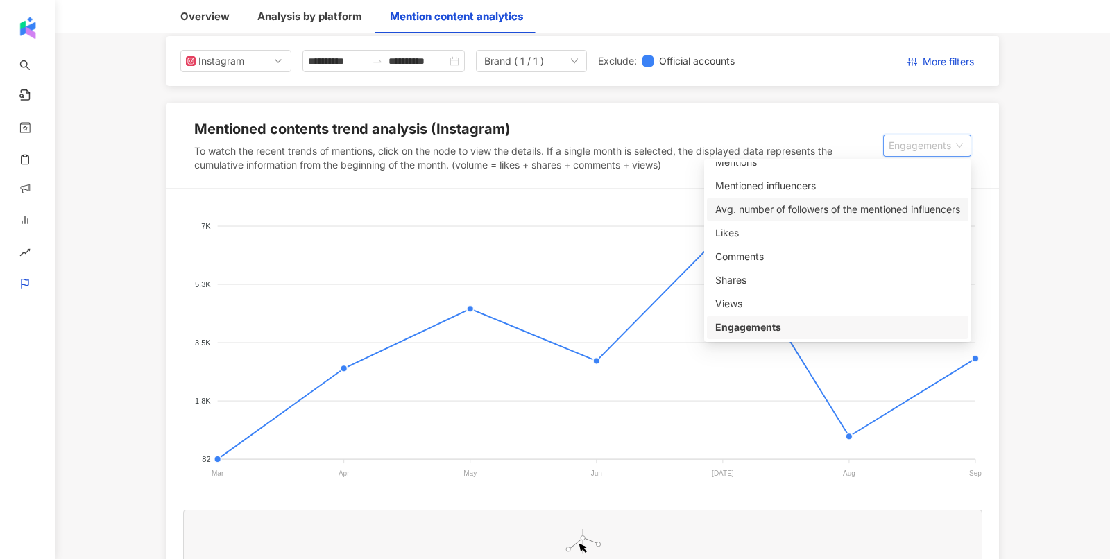
scroll to position [0, 0]
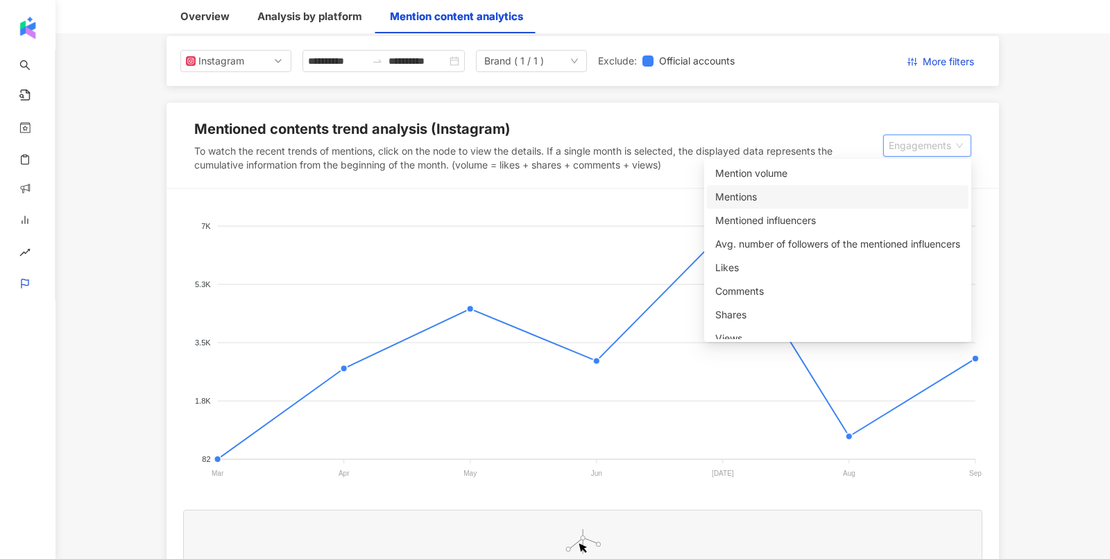
click at [736, 198] on div "Mentions" at bounding box center [837, 196] width 245 height 15
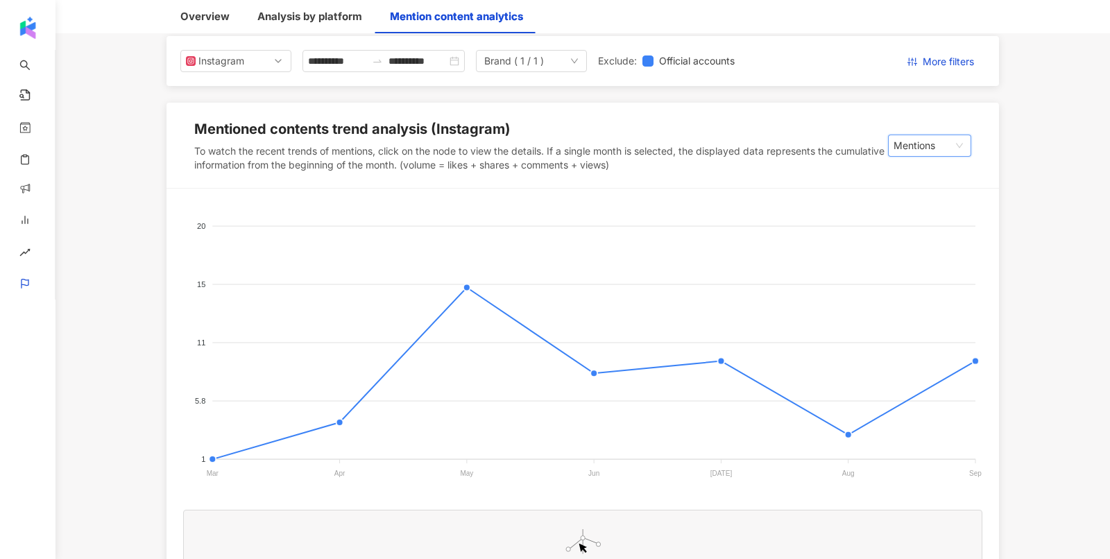
click at [913, 145] on span "Mentions" at bounding box center [929, 145] width 72 height 21
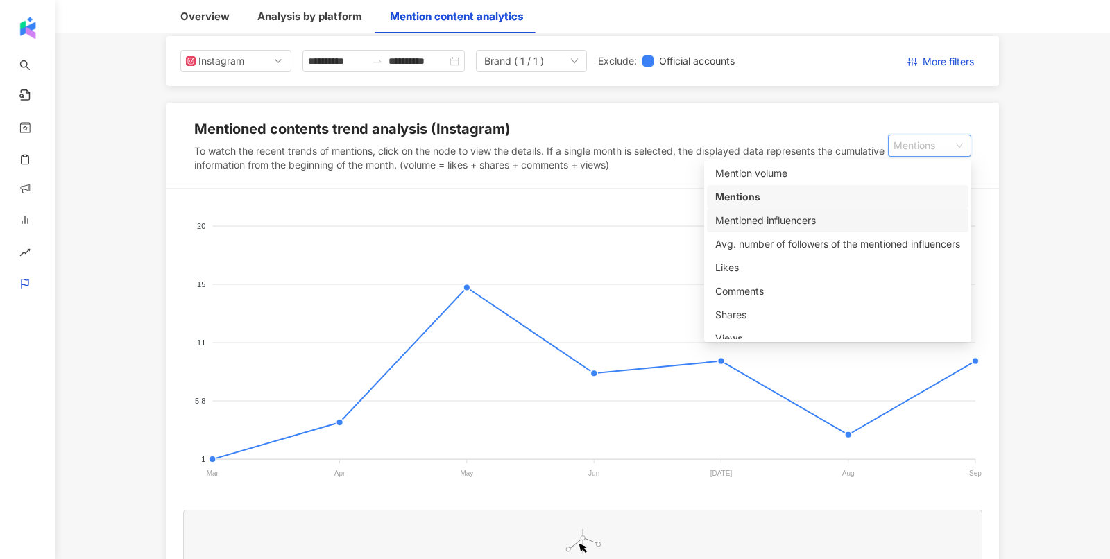
click at [845, 230] on div "Mentioned influencers" at bounding box center [837, 221] width 261 height 24
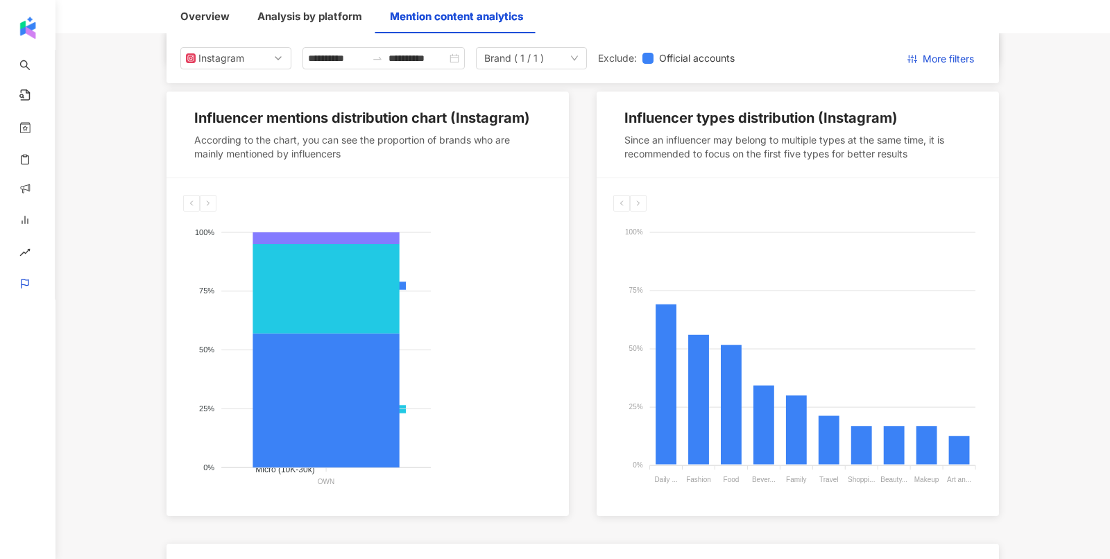
scroll to position [709, 0]
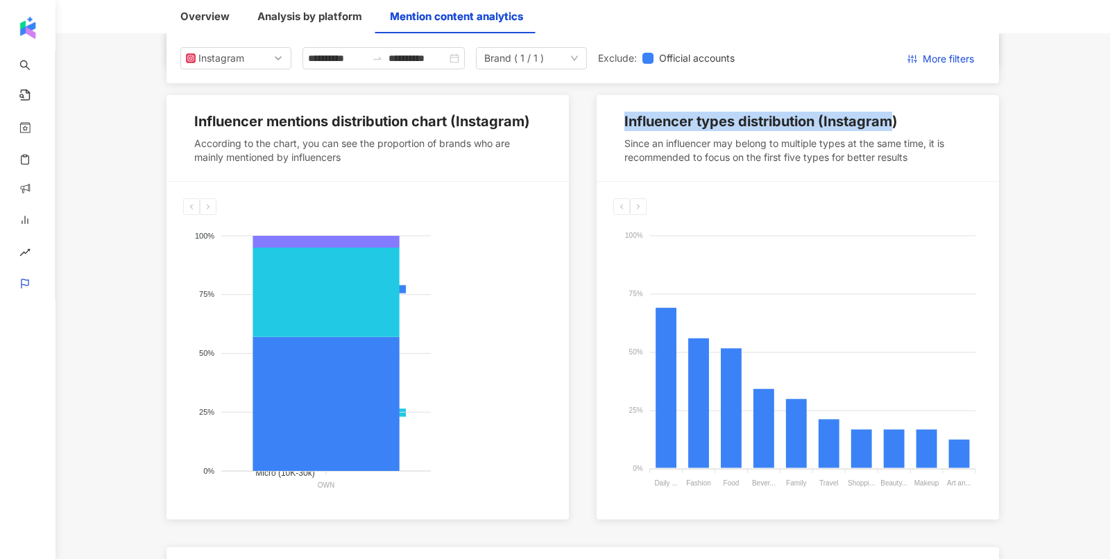
drag, startPoint x: 621, startPoint y: 119, endPoint x: 884, endPoint y: 121, distance: 263.5
click at [888, 123] on div "Influencer types distribution (Instagram) Since an influencer may belong to mul…" at bounding box center [797, 137] width 402 height 85
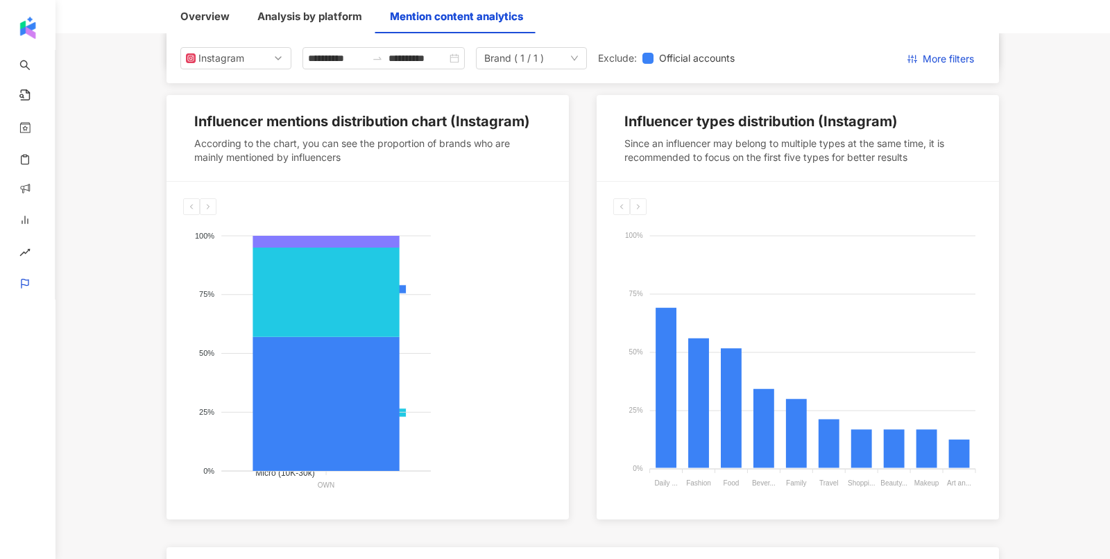
click at [770, 195] on div "100% 100% 75% 75% 50% 50% 25% 25% 0% 0% Daily ... Daily Topics Fashion Fashion …" at bounding box center [797, 351] width 402 height 338
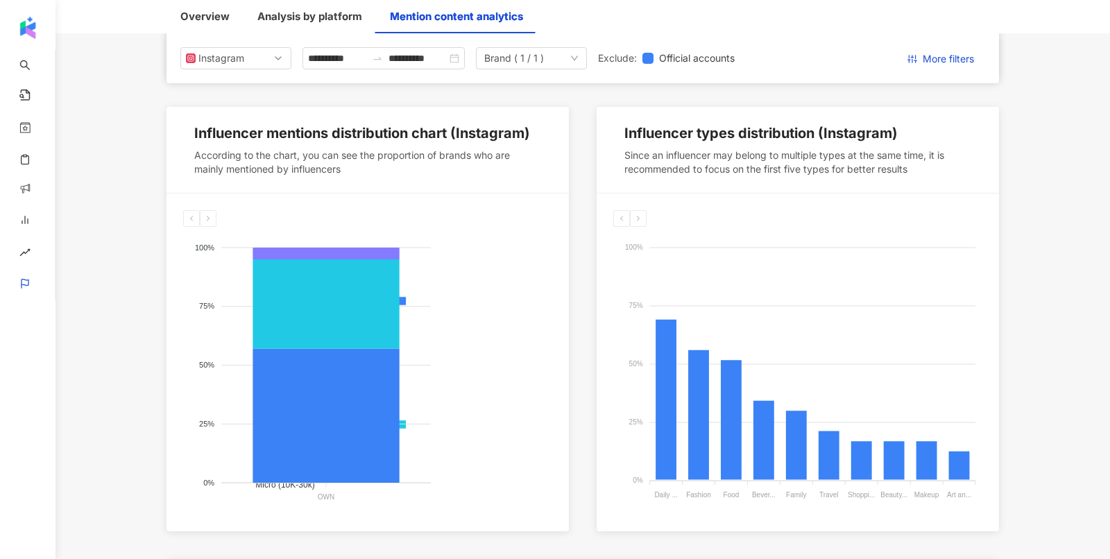
scroll to position [698, 0]
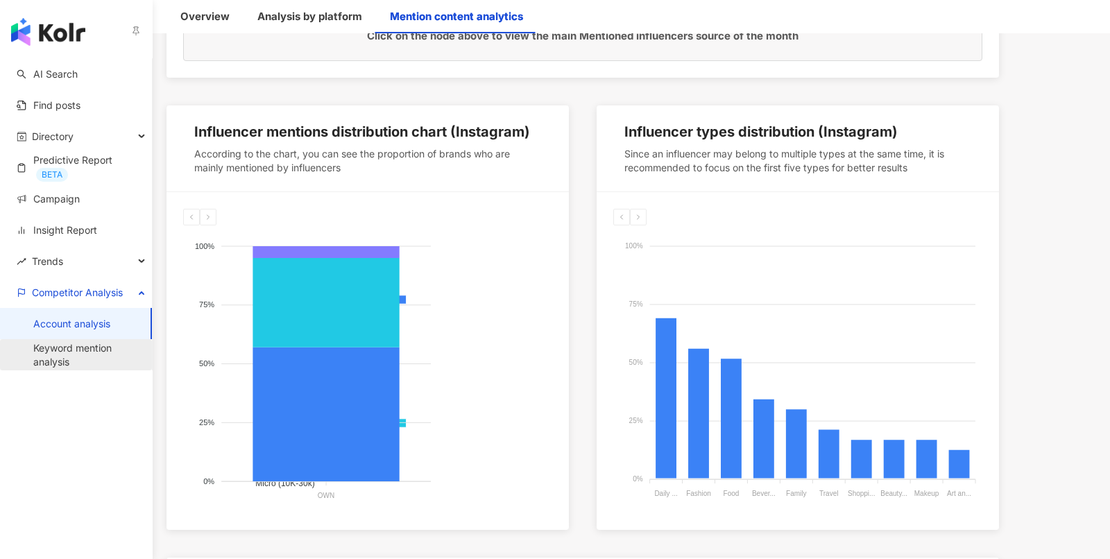
click at [55, 368] on link "Keyword mention analysis" at bounding box center [86, 354] width 107 height 27
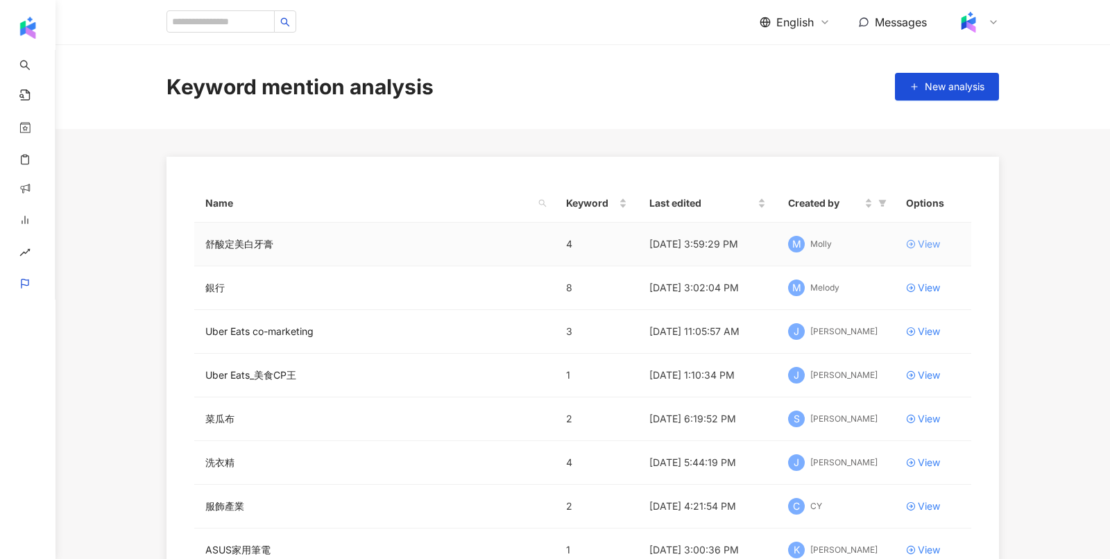
click at [916, 240] on link "View" at bounding box center [933, 243] width 54 height 15
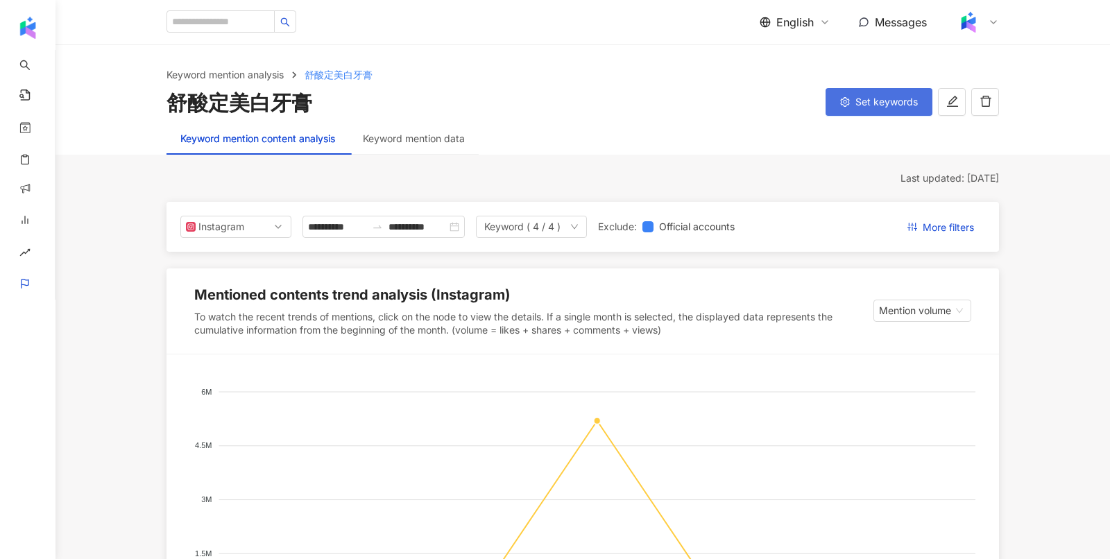
click at [874, 114] on button "Set keywords" at bounding box center [878, 102] width 107 height 28
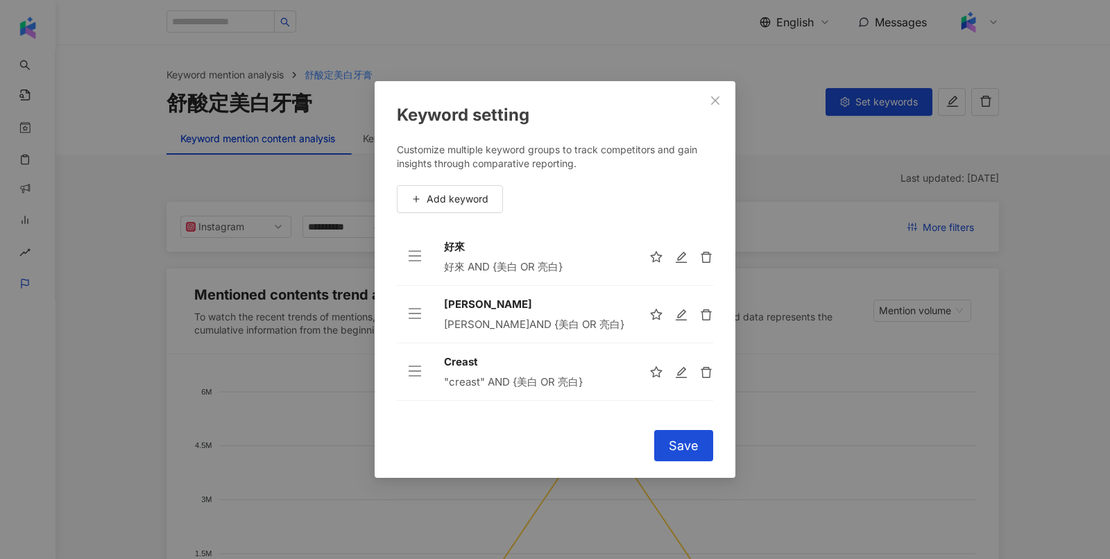
scroll to position [43, 0]
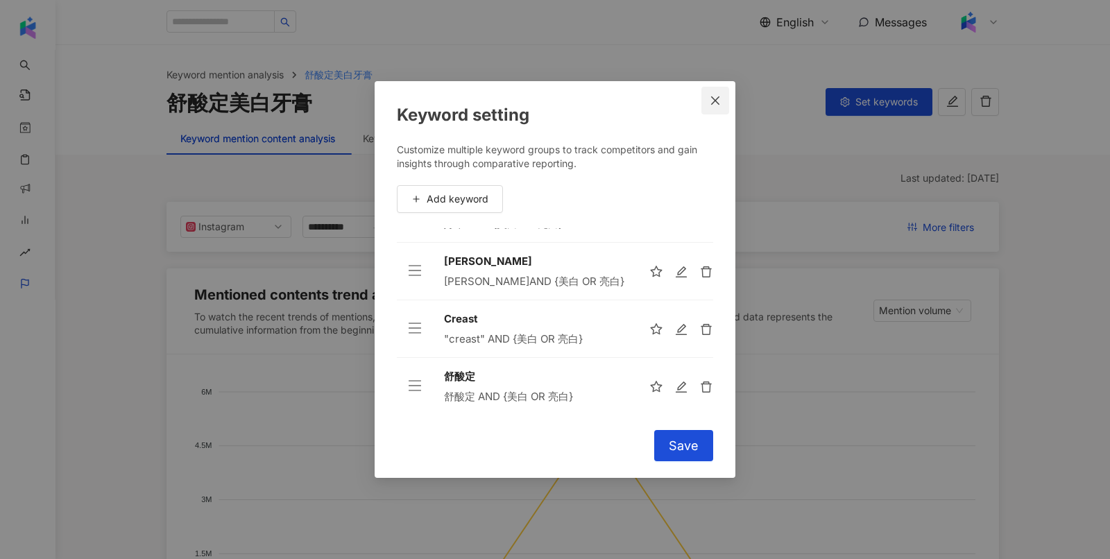
click at [704, 100] on span "Close" at bounding box center [715, 100] width 28 height 11
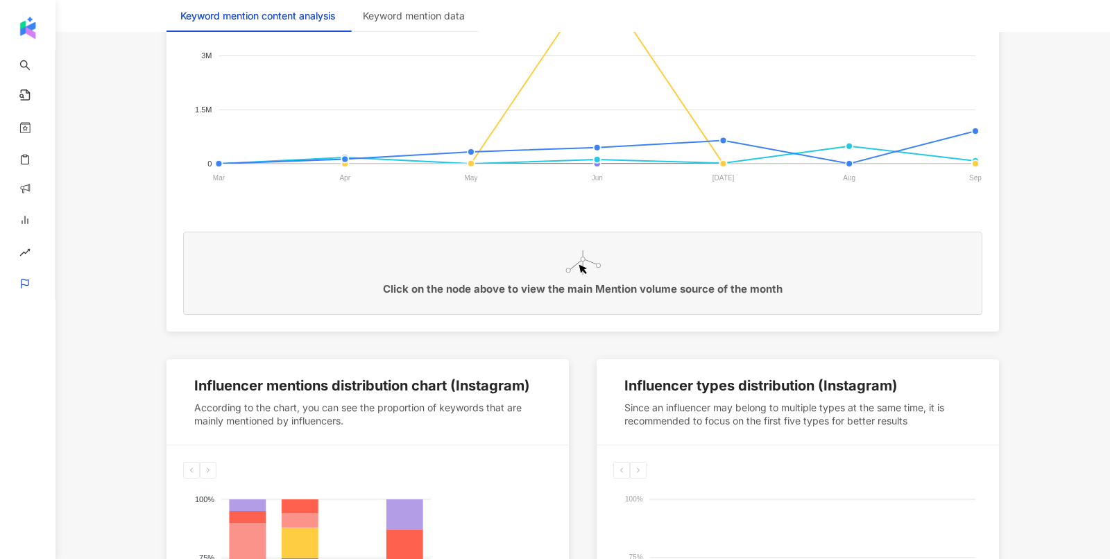
scroll to position [723, 0]
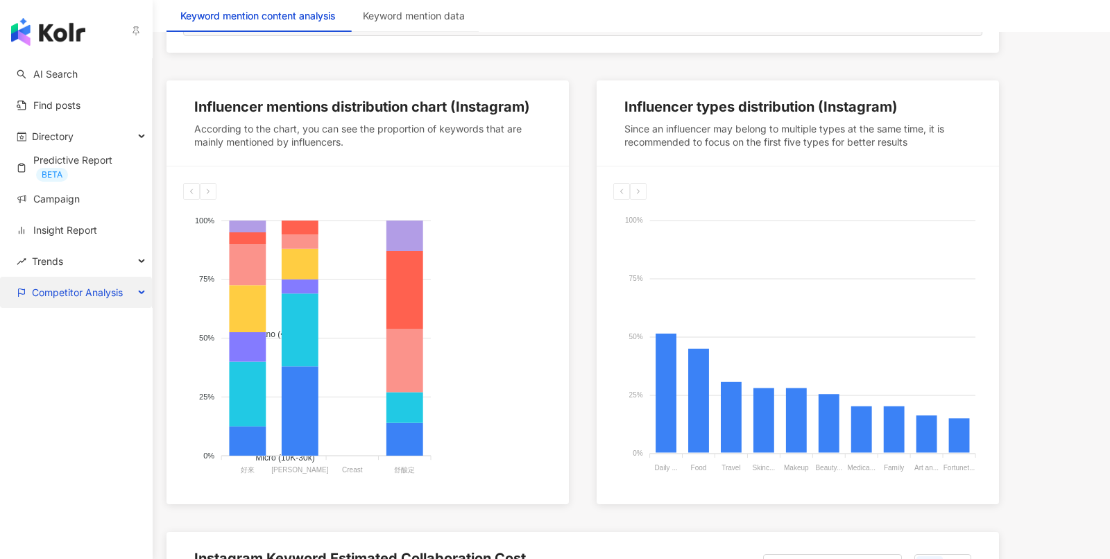
click at [50, 301] on span "Competitor Analysis" at bounding box center [77, 292] width 91 height 31
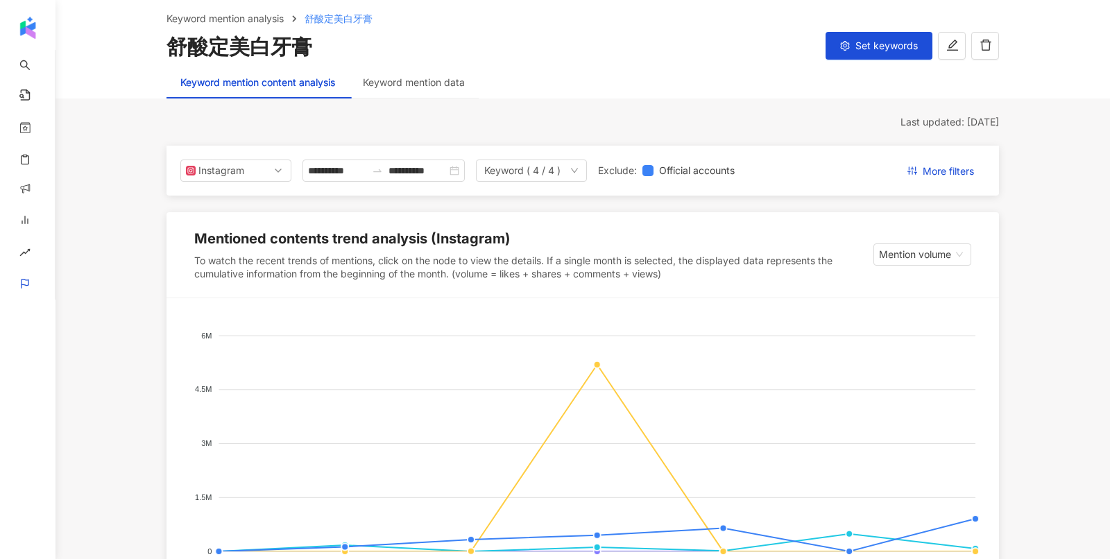
scroll to position [0, 0]
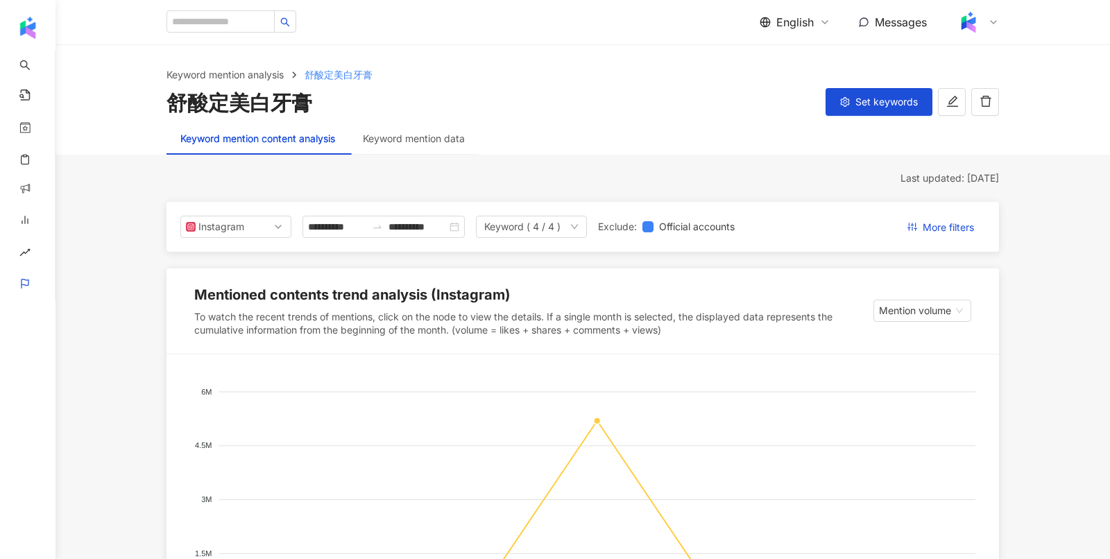
click at [413, 152] on div "Keyword mention data" at bounding box center [414, 139] width 130 height 32
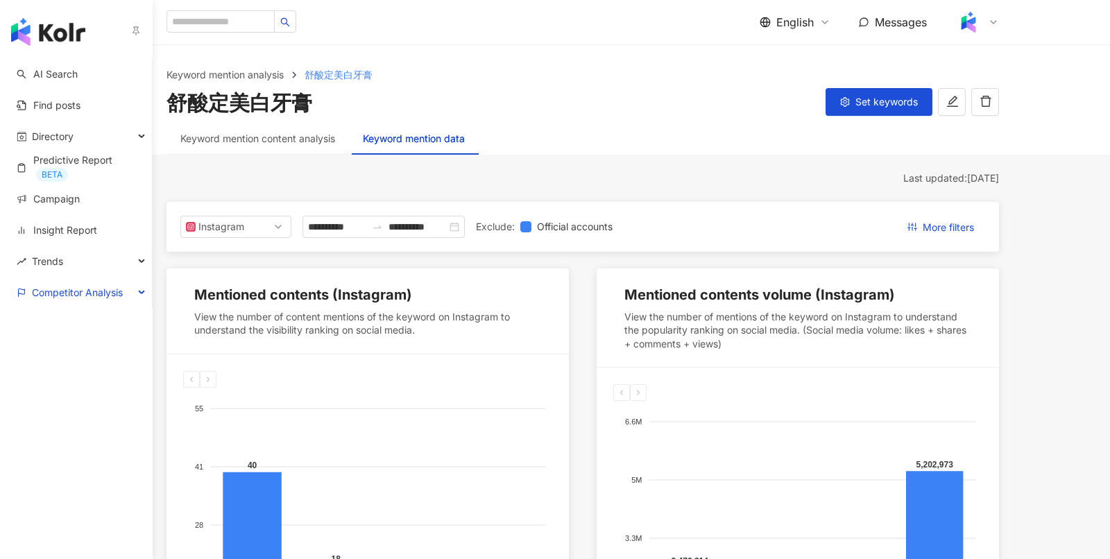
click at [28, 37] on img "button" at bounding box center [48, 32] width 74 height 28
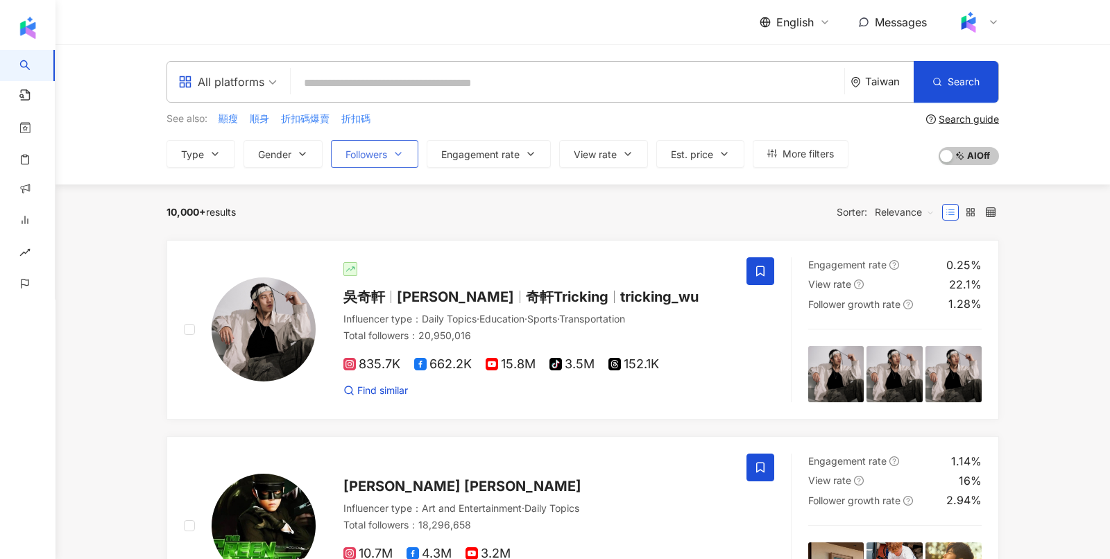
click at [359, 155] on span "Followers" at bounding box center [366, 154] width 42 height 11
click at [309, 223] on div "10,000+ results Sorter: Relevance" at bounding box center [582, 211] width 832 height 55
click at [200, 153] on span "Type" at bounding box center [192, 154] width 23 height 11
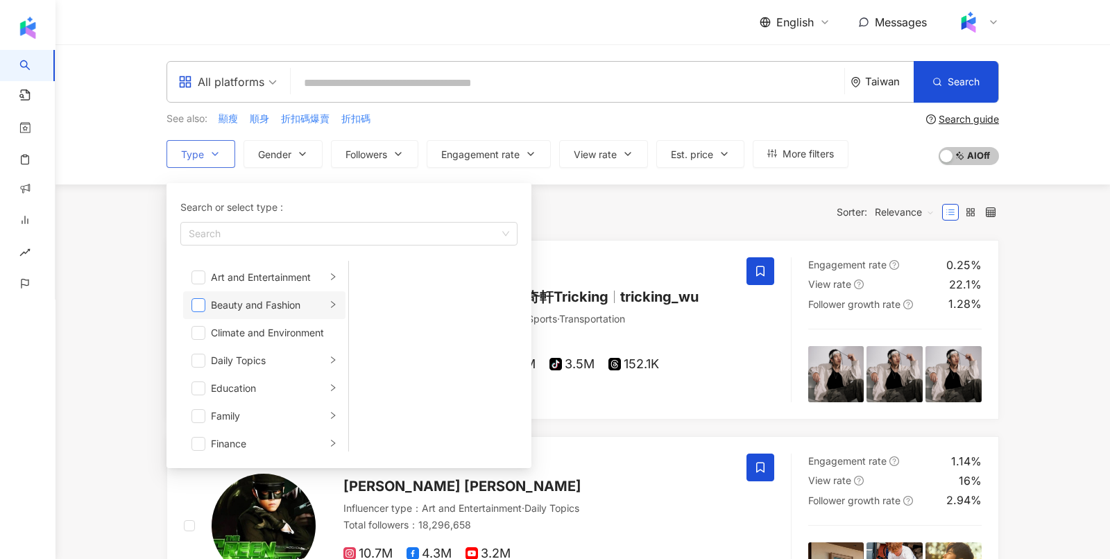
click at [198, 308] on span "button" at bounding box center [198, 305] width 14 height 14
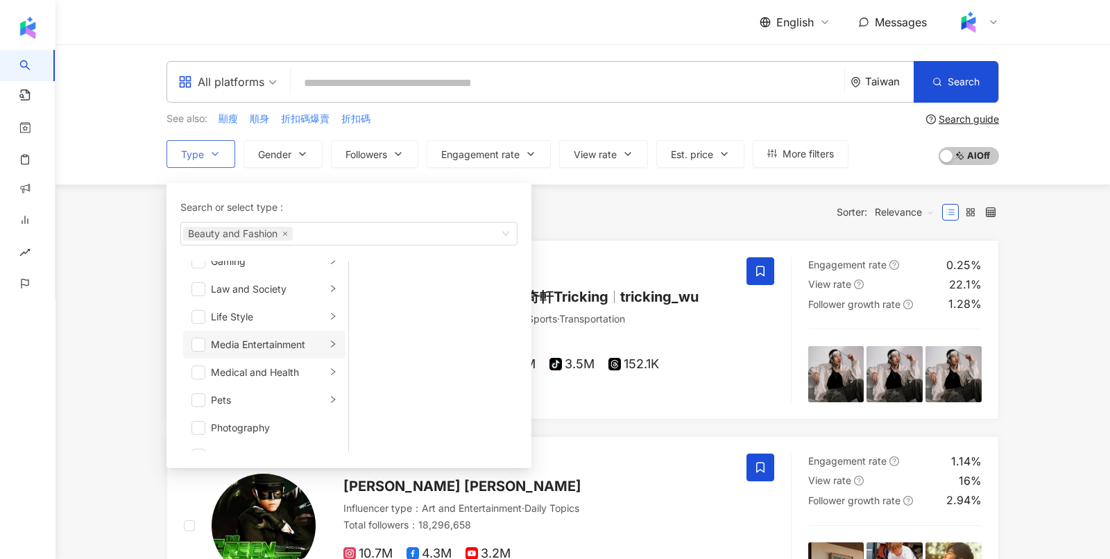
scroll to position [273, 0]
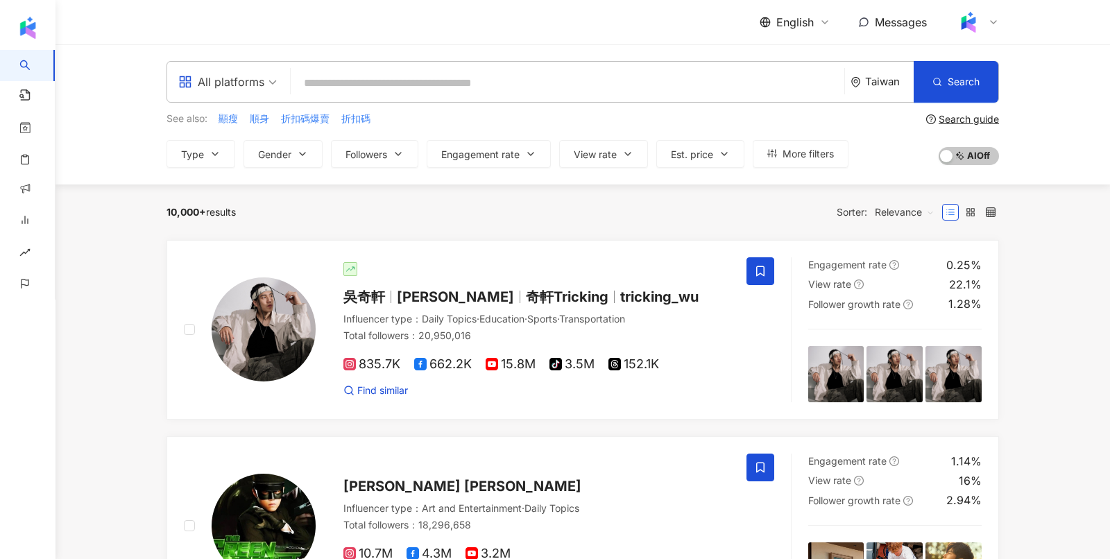
click at [195, 153] on span "Type" at bounding box center [192, 154] width 23 height 11
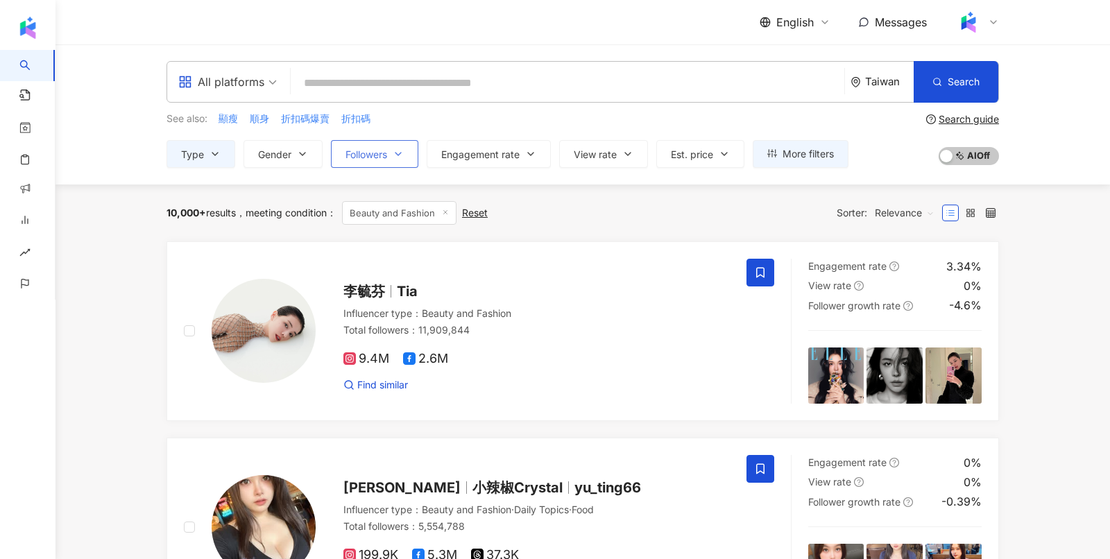
click at [394, 151] on icon "button" at bounding box center [398, 153] width 11 height 11
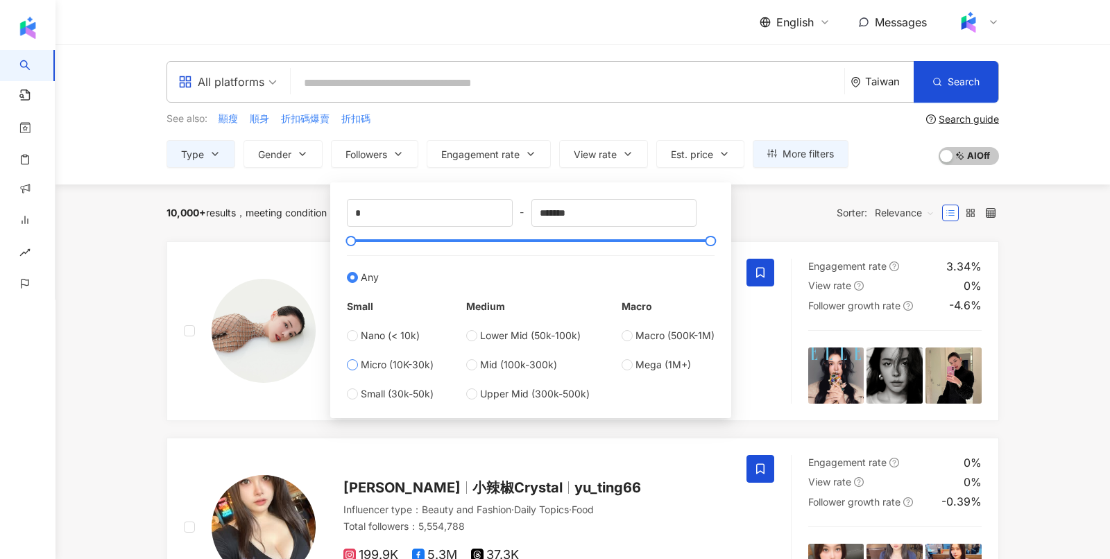
click at [388, 362] on span "Micro (10K-30k)" at bounding box center [397, 364] width 73 height 15
type input "*****"
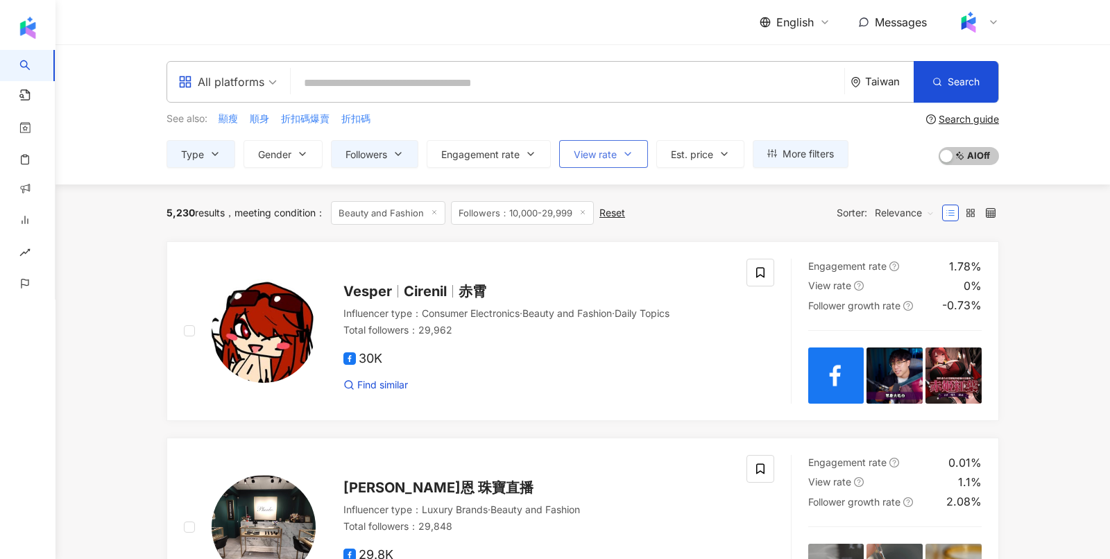
click at [623, 166] on button "View rate" at bounding box center [603, 154] width 89 height 28
click at [534, 157] on icon "button" at bounding box center [530, 153] width 11 height 11
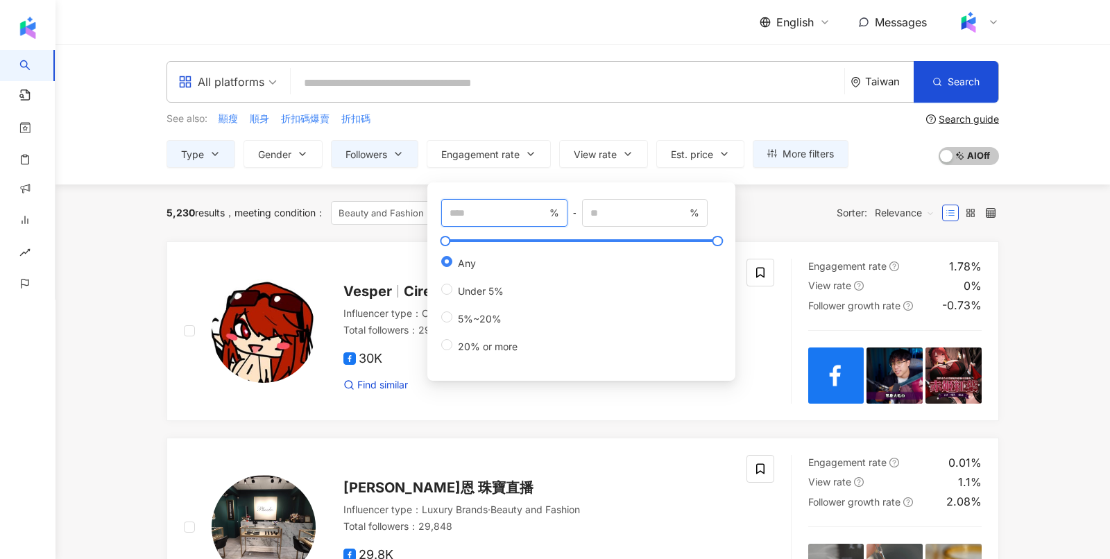
click at [499, 208] on input "number" at bounding box center [497, 212] width 97 height 15
type input "*"
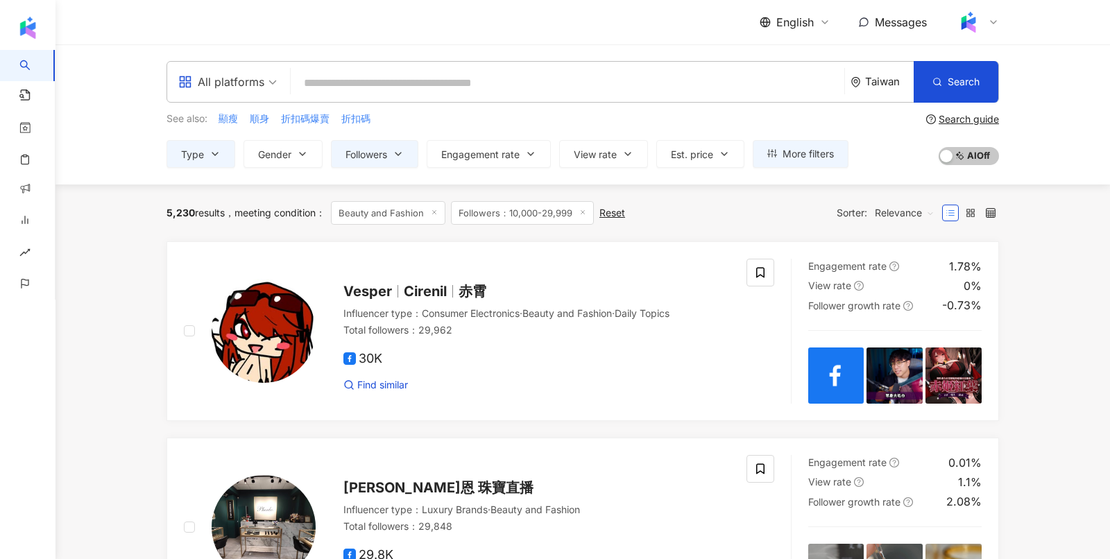
click at [549, 114] on div "See also: 顯瘦 順身 折扣碼爆賣 折扣碼" at bounding box center [507, 118] width 682 height 15
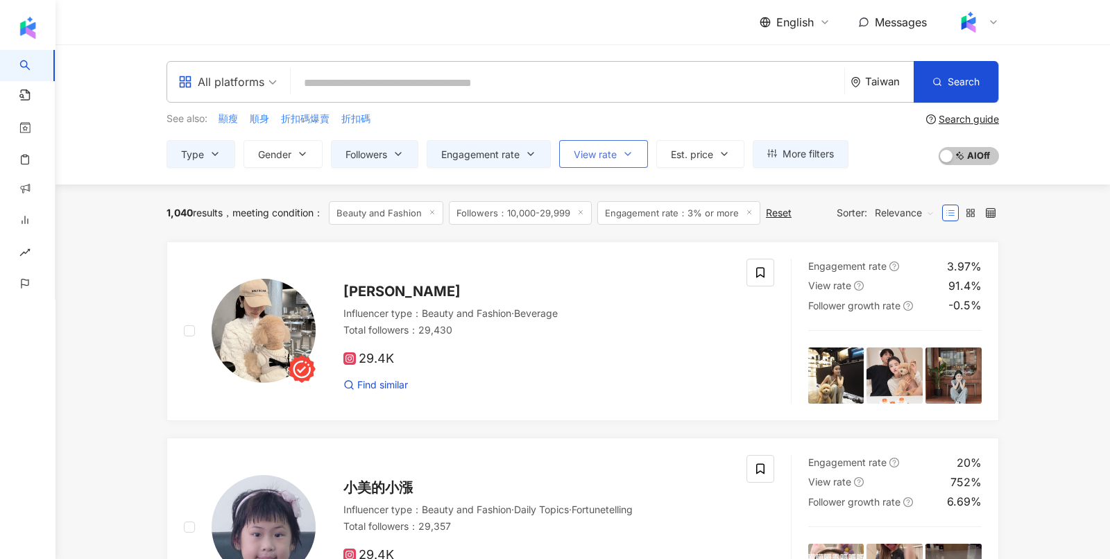
click at [598, 159] on button "View rate" at bounding box center [603, 154] width 89 height 28
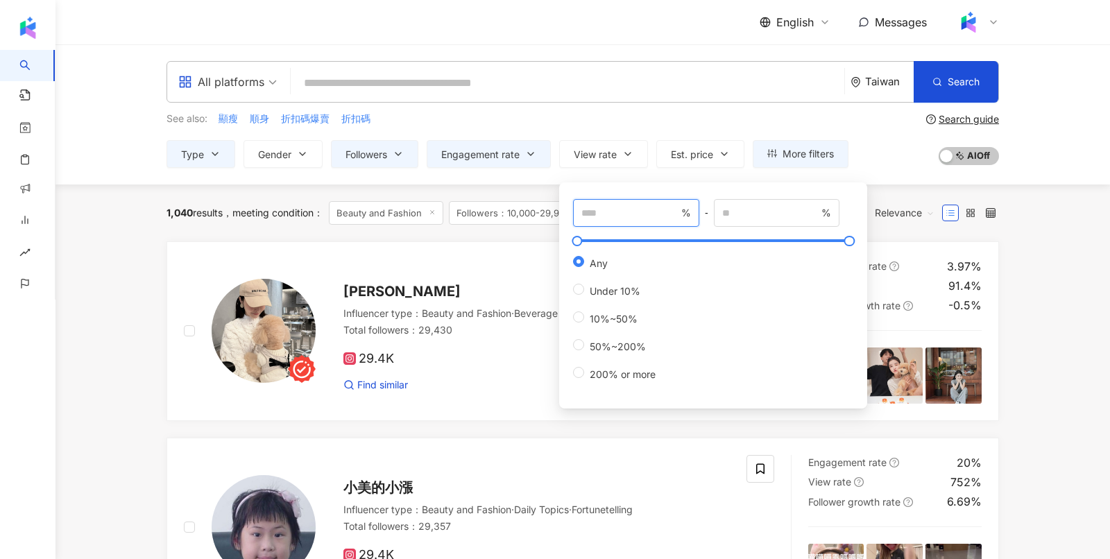
click at [622, 207] on input "number" at bounding box center [629, 212] width 97 height 15
type input "**"
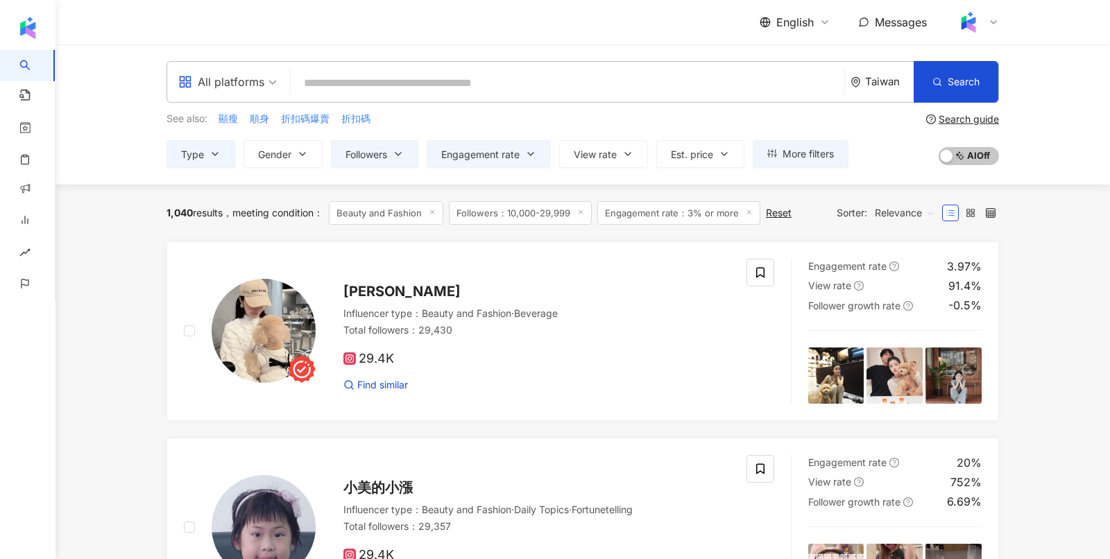
click at [617, 132] on div "See also: 顯瘦 順身 折扣碼爆賣 折扣碼 Type Gender Followers Engagement rate View rate Est. …" at bounding box center [507, 139] width 682 height 57
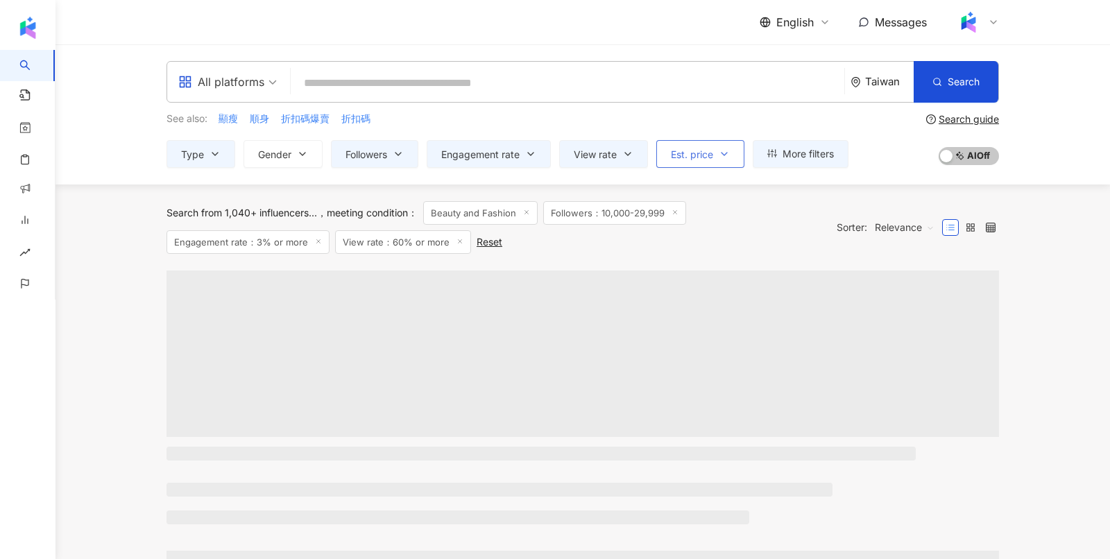
click at [678, 160] on button "Est. price" at bounding box center [700, 154] width 88 height 28
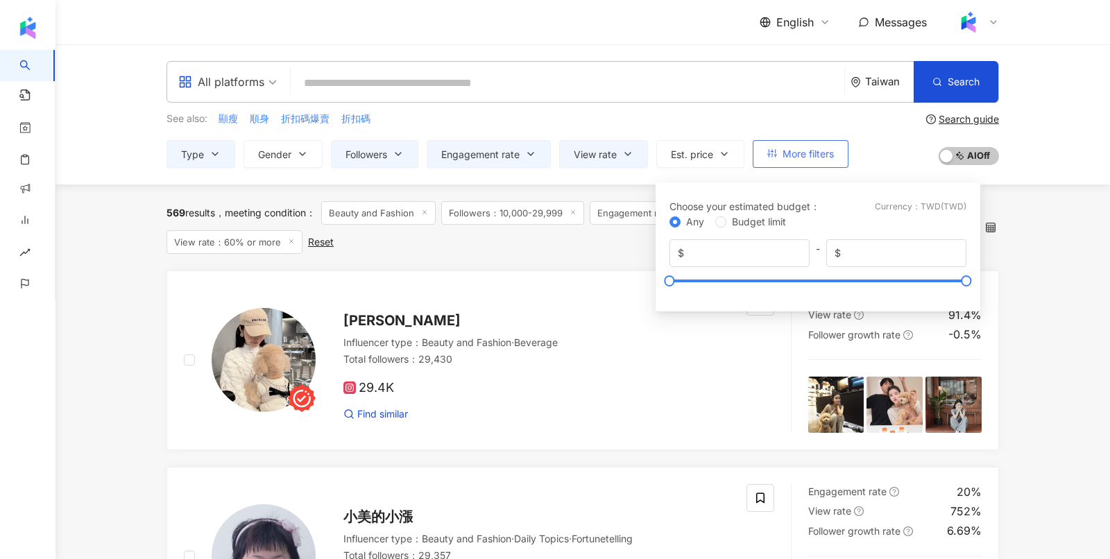
click at [808, 163] on button "More filters" at bounding box center [800, 154] width 96 height 28
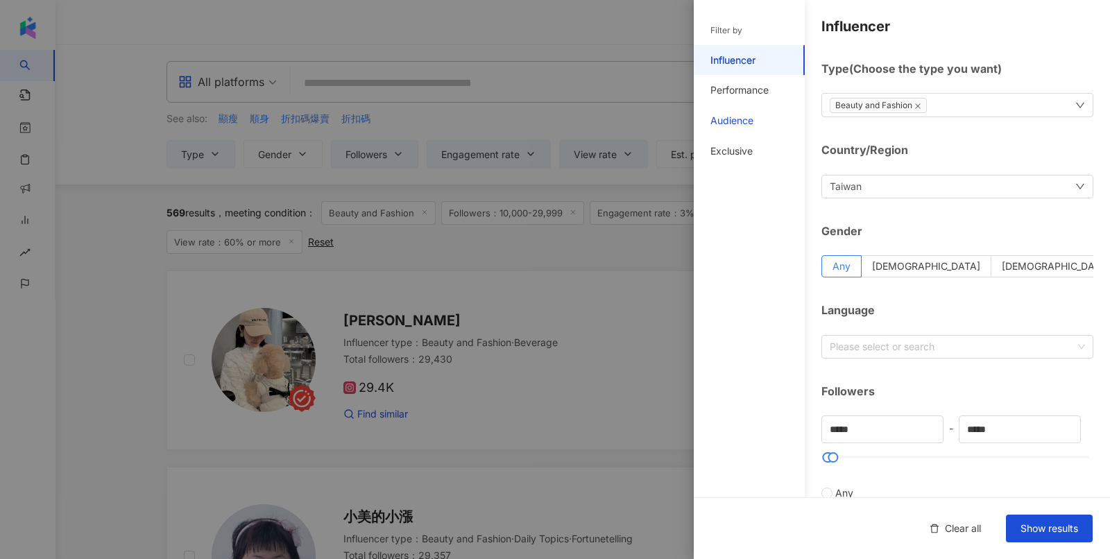
click at [743, 125] on div "Audience" at bounding box center [731, 121] width 43 height 14
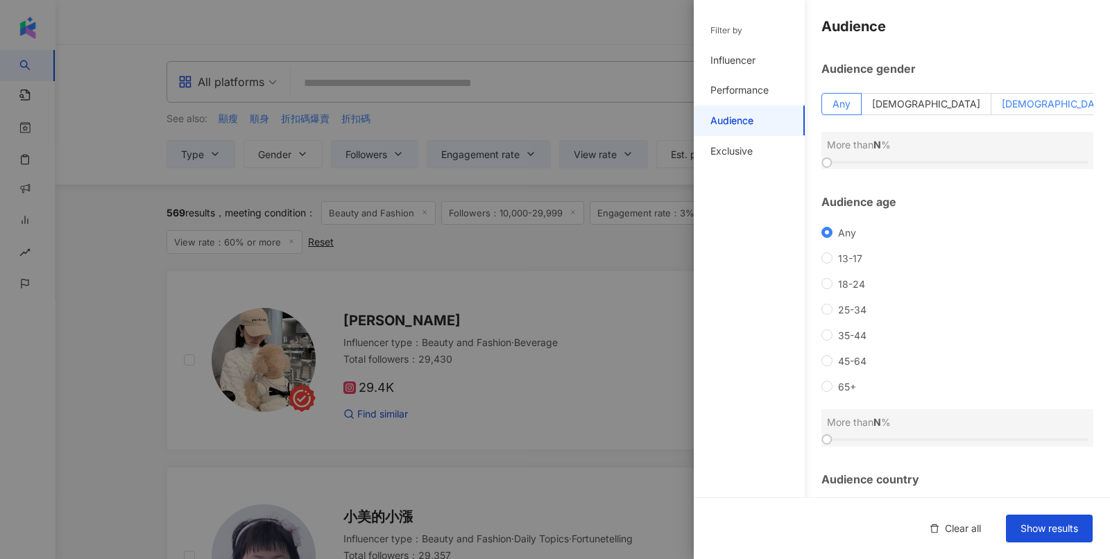
click at [1072, 101] on label "[DEMOGRAPHIC_DATA]" at bounding box center [1056, 104] width 130 height 22
drag, startPoint x: 826, startPoint y: 160, endPoint x: 957, endPoint y: 163, distance: 131.1
click at [959, 165] on div at bounding box center [960, 163] width 8 height 8
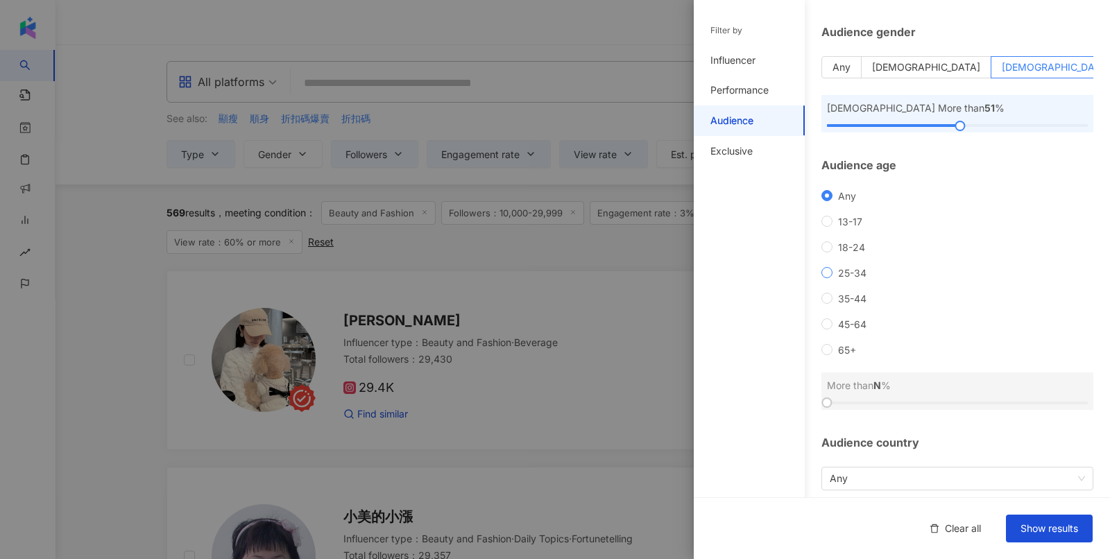
click at [863, 269] on span "25-34" at bounding box center [852, 273] width 40 height 12
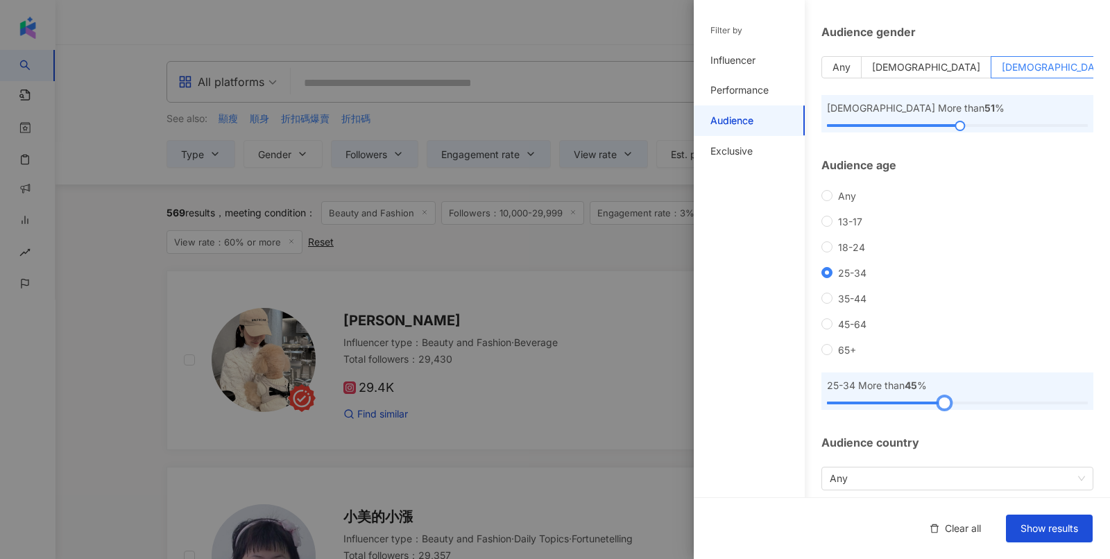
drag, startPoint x: 829, startPoint y: 397, endPoint x: 947, endPoint y: 411, distance: 118.7
click at [947, 411] on div "Audience Audience gender Any [DEMOGRAPHIC_DATA] [DEMOGRAPHIC_DATA] [DEMOGRAPHIC…" at bounding box center [902, 262] width 416 height 598
click at [1047, 528] on span "Show results" at bounding box center [1049, 528] width 58 height 11
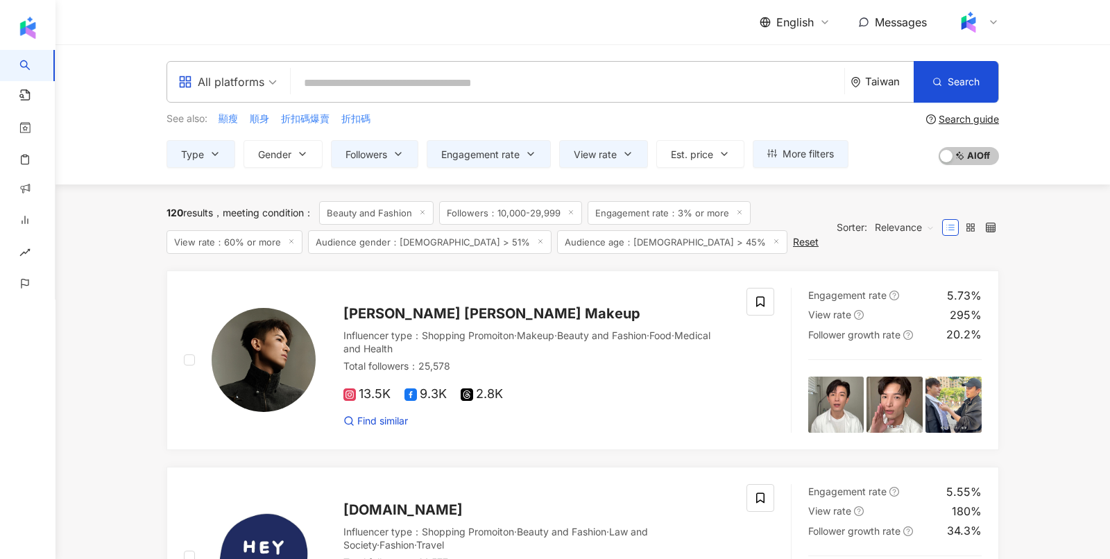
click at [871, 77] on div "Taiwan" at bounding box center [889, 82] width 49 height 12
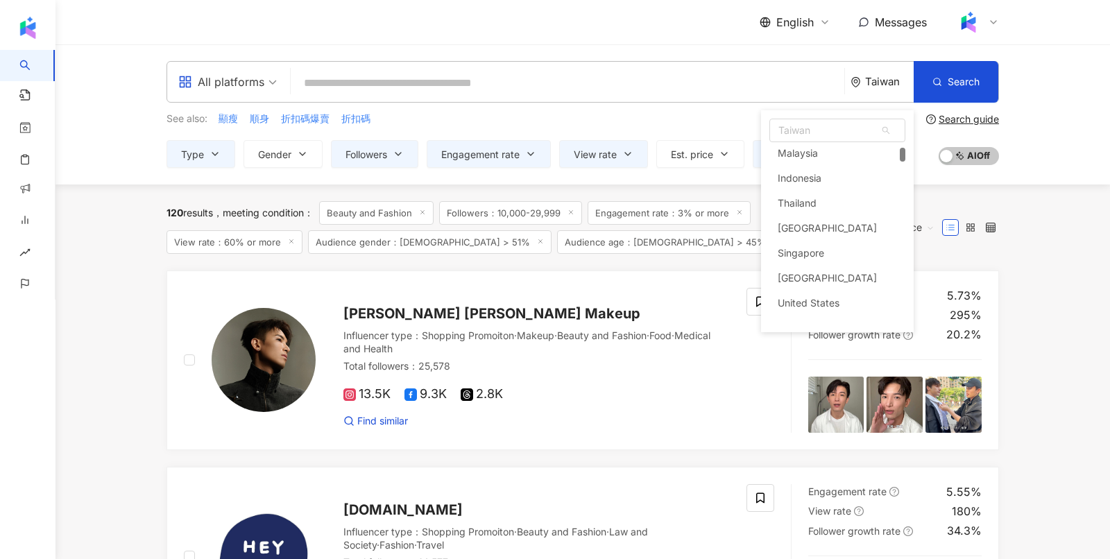
scroll to position [108, 0]
click at [818, 257] on div "Singapore" at bounding box center [800, 248] width 46 height 25
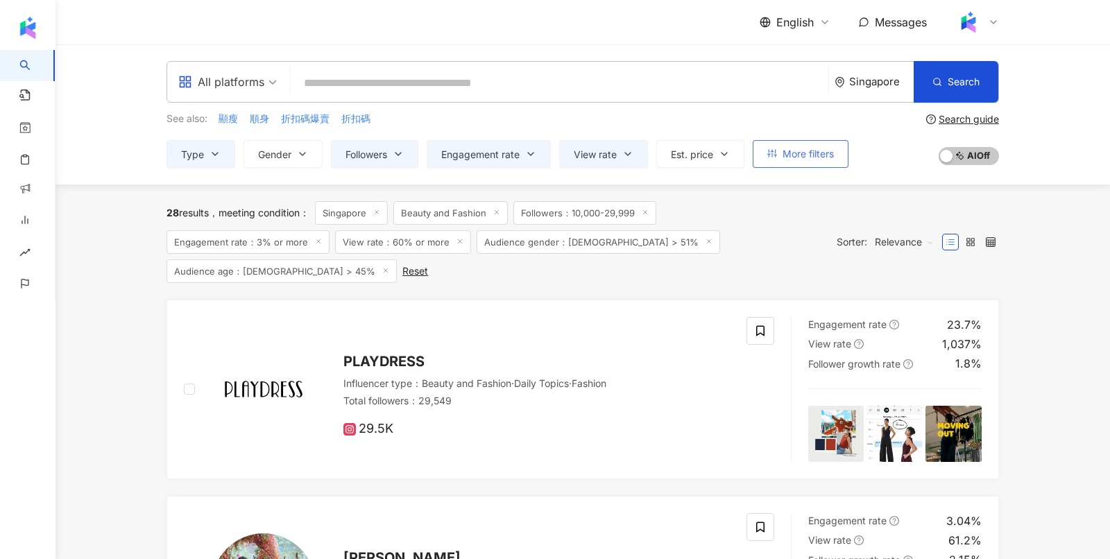
click at [772, 160] on button "More filters" at bounding box center [800, 154] width 96 height 28
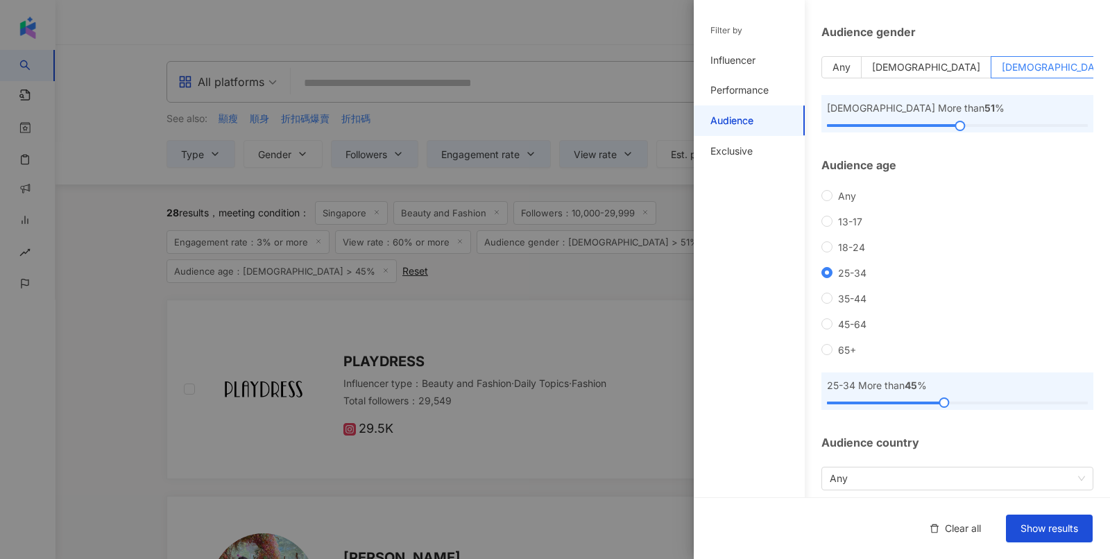
scroll to position [98, 0]
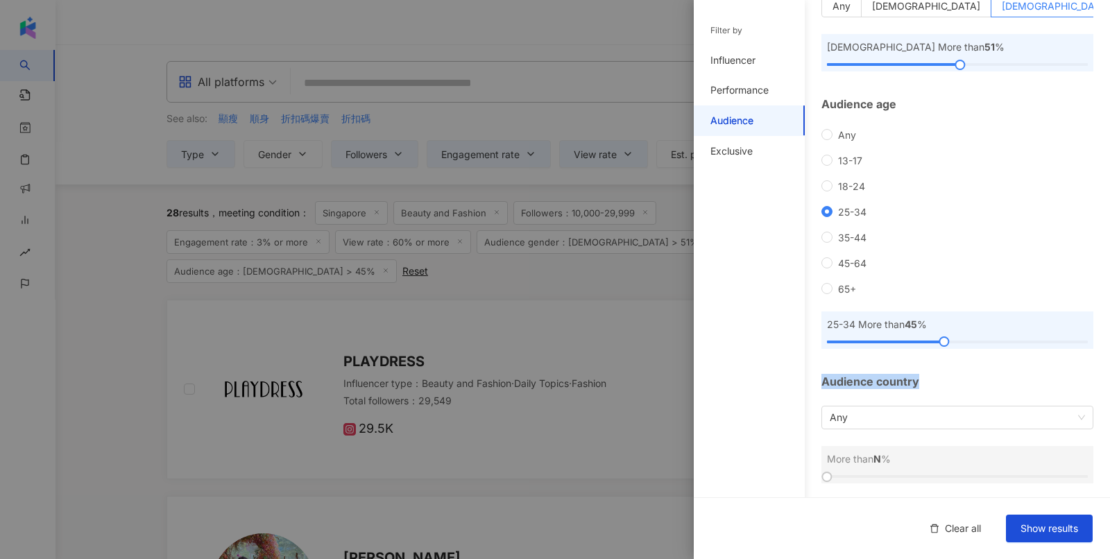
drag, startPoint x: 811, startPoint y: 383, endPoint x: 967, endPoint y: 381, distance: 156.1
click at [970, 384] on div "Audience Audience gender Any [DEMOGRAPHIC_DATA] [DEMOGRAPHIC_DATA] [DEMOGRAPHIC…" at bounding box center [902, 201] width 416 height 598
click at [940, 411] on span "Any" at bounding box center [956, 417] width 255 height 22
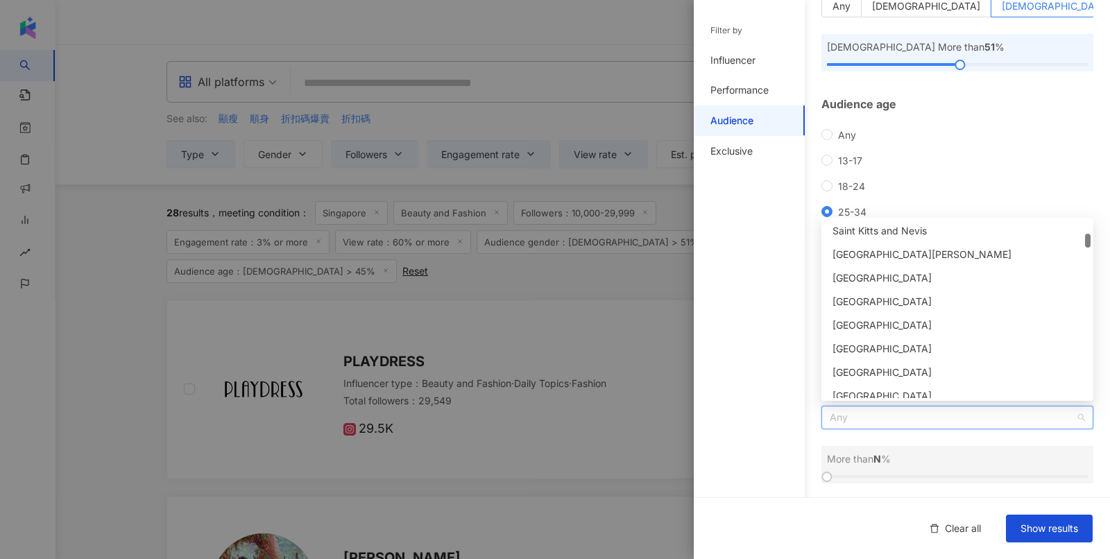
scroll to position [501, 0]
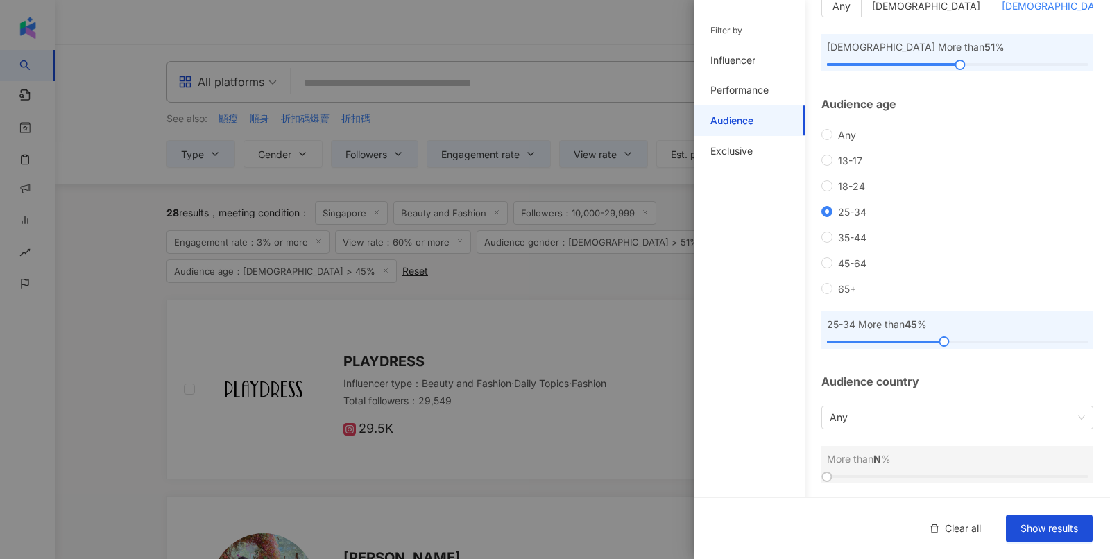
click at [592, 258] on div at bounding box center [555, 279] width 1110 height 559
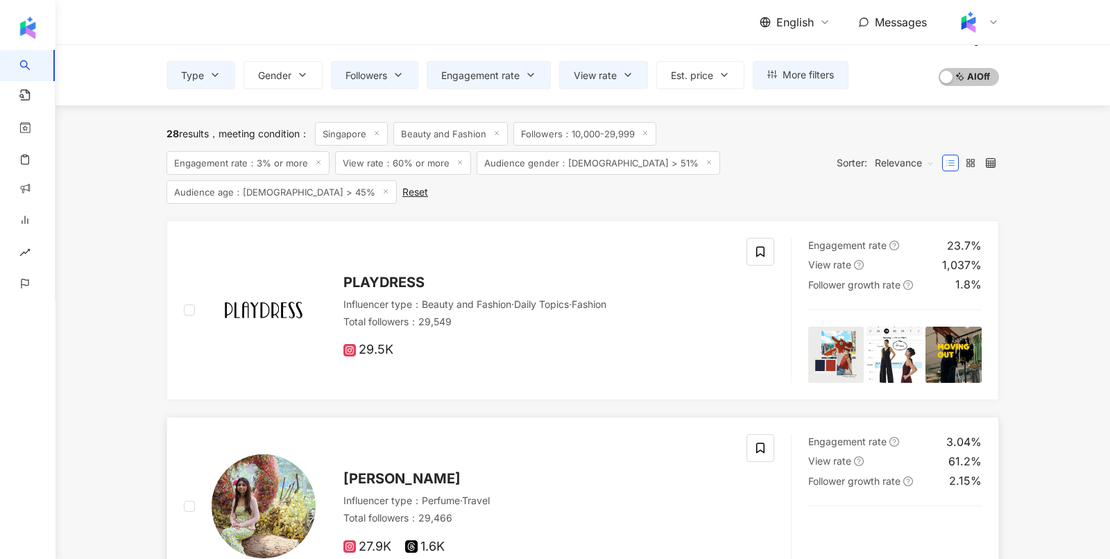
scroll to position [0, 0]
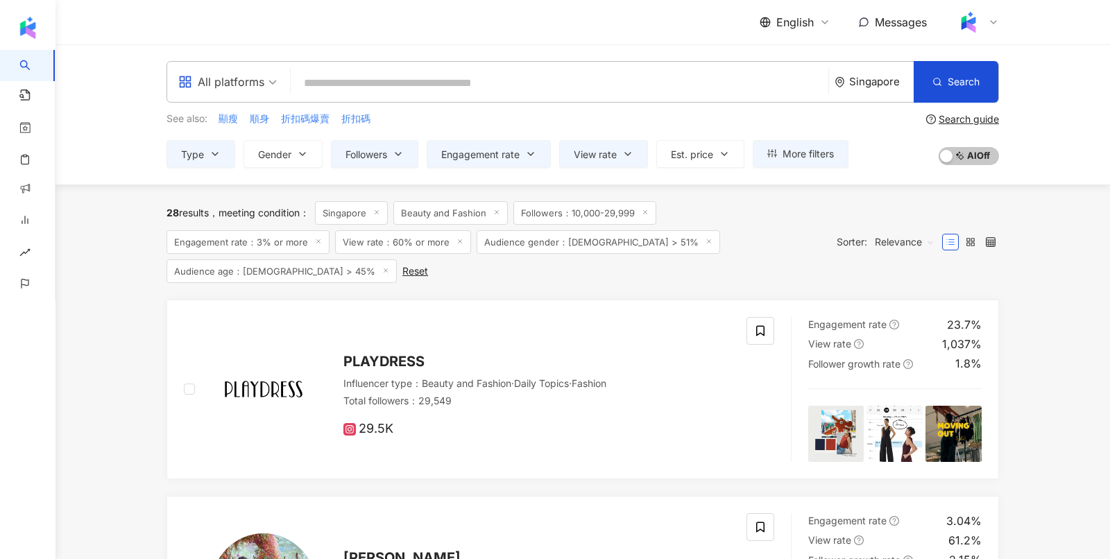
click at [402, 266] on div "Reset" at bounding box center [415, 271] width 26 height 11
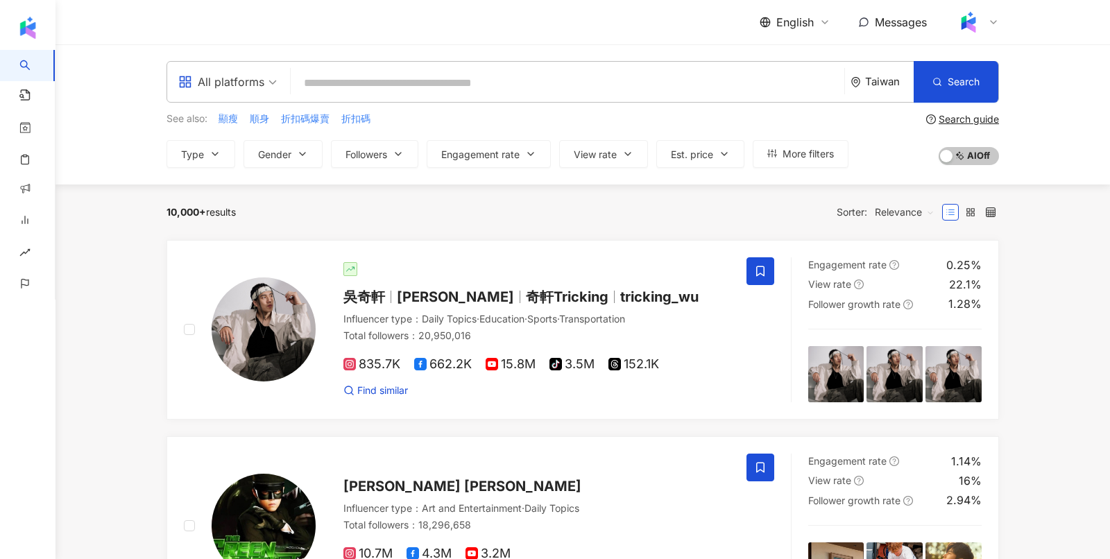
click at [335, 92] on input "search" at bounding box center [567, 83] width 542 height 26
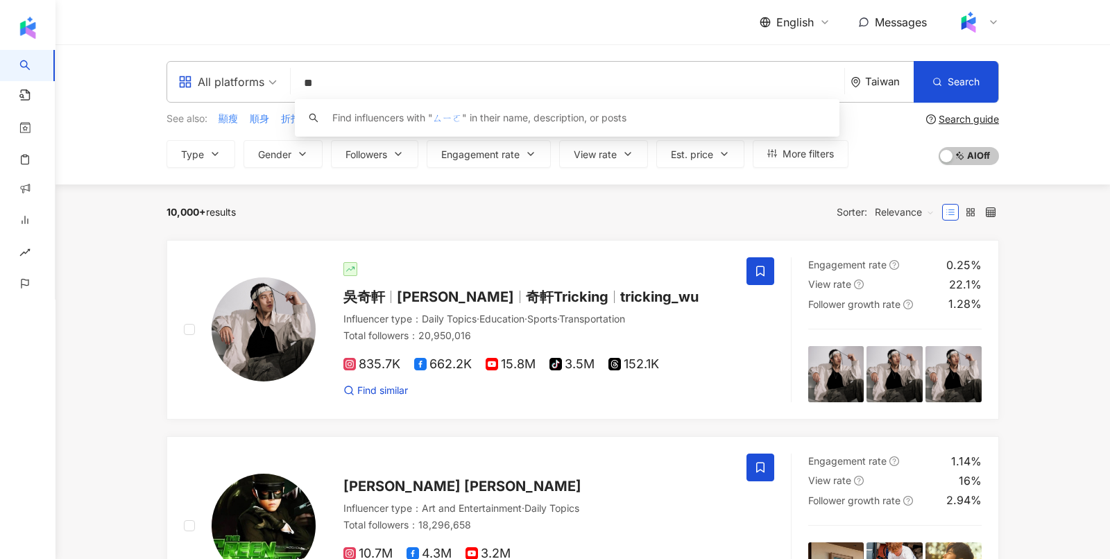
type input "*"
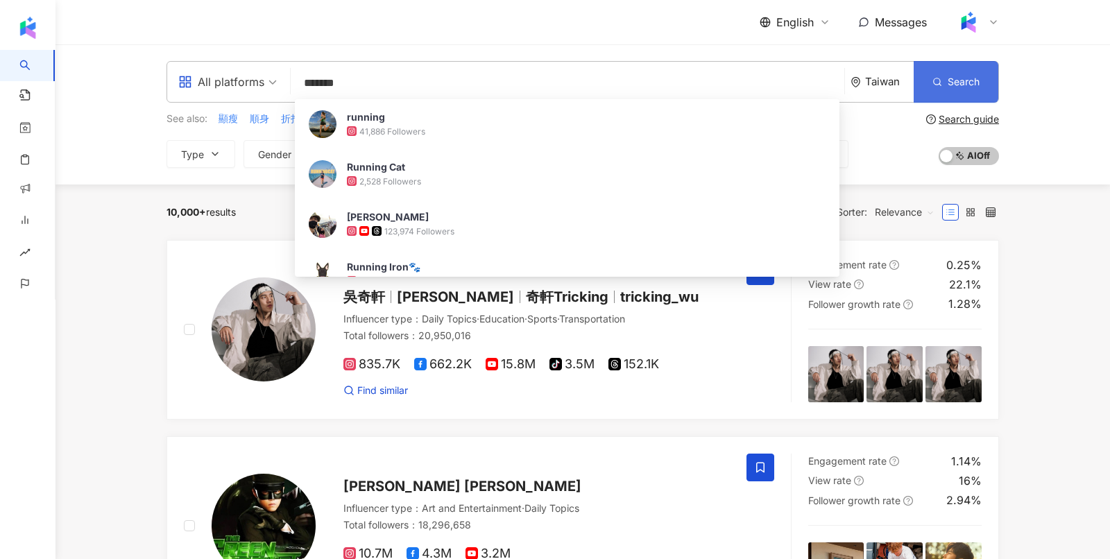
type input "*******"
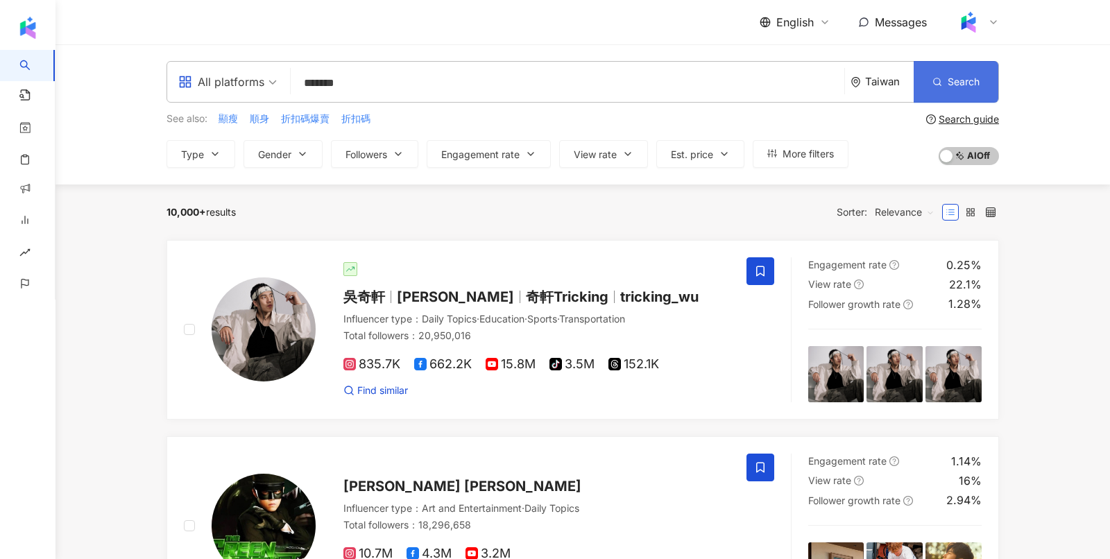
click at [942, 81] on button "Search" at bounding box center [955, 82] width 85 height 42
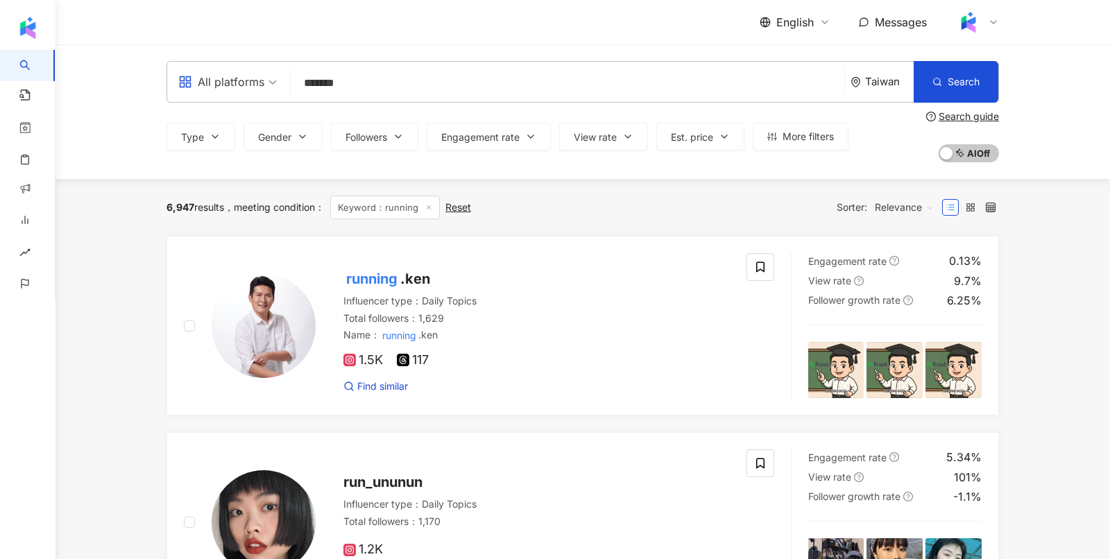
drag, startPoint x: 168, startPoint y: 139, endPoint x: 872, endPoint y: 153, distance: 704.7
click at [872, 153] on div "Type Gender Followers Engagement rate View rate Est. price More filters Filter …" at bounding box center [582, 136] width 832 height 51
click at [222, 100] on span at bounding box center [227, 82] width 98 height 40
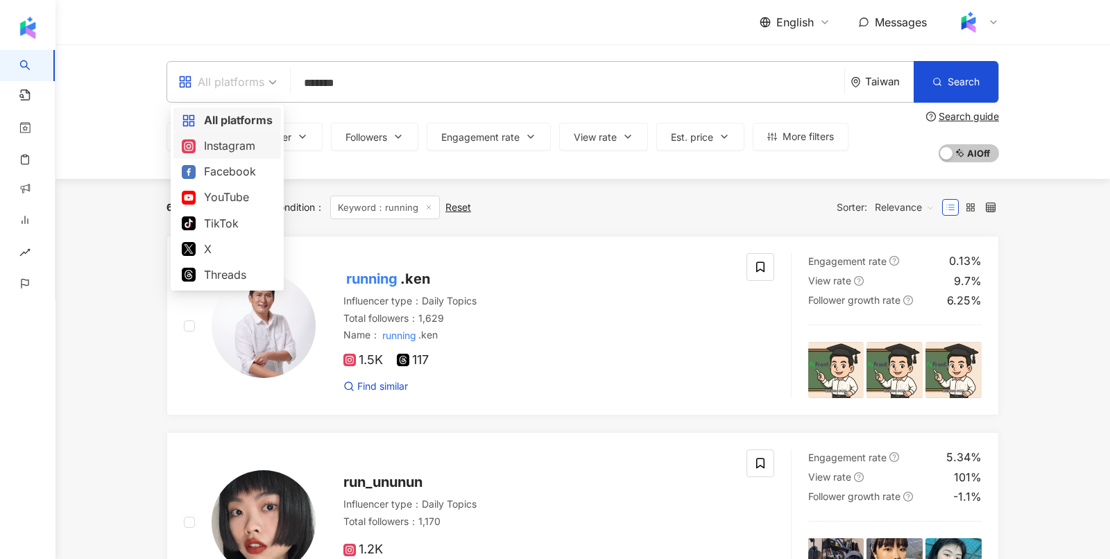
click at [232, 151] on div "Instagram" at bounding box center [227, 145] width 91 height 17
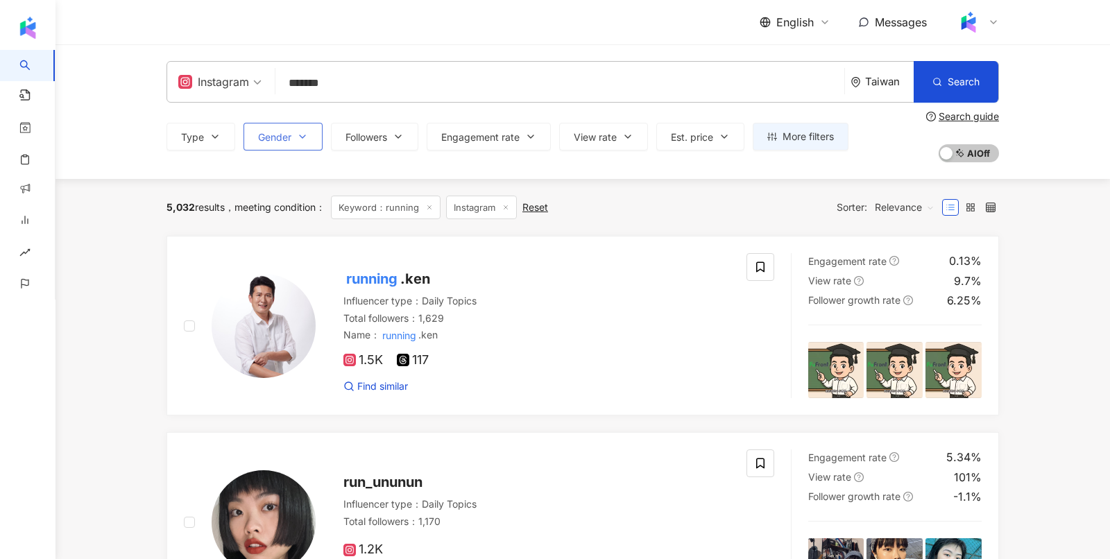
click at [280, 141] on span "Gender" at bounding box center [274, 137] width 33 height 11
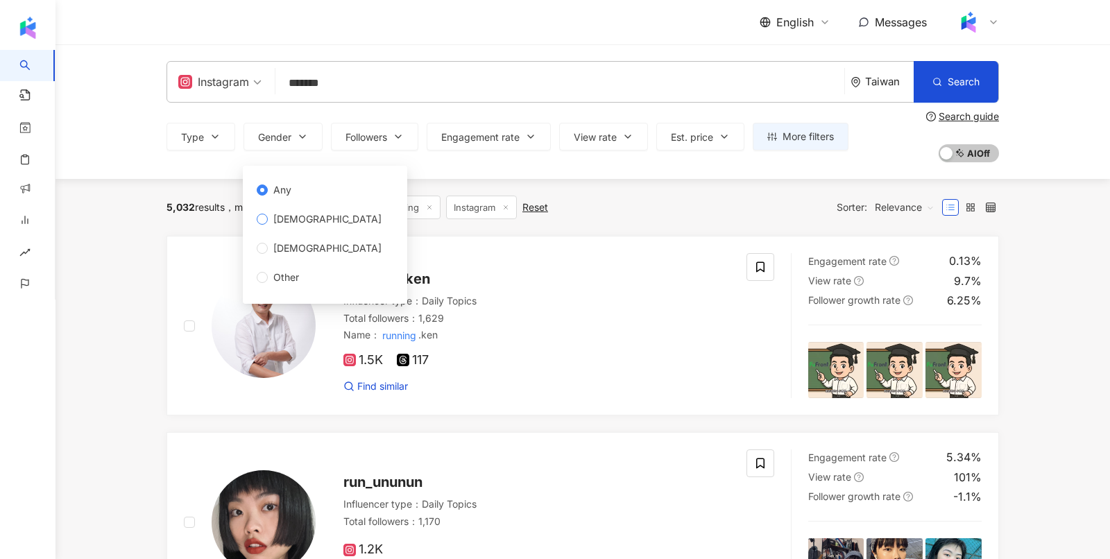
click at [271, 218] on span "[DEMOGRAPHIC_DATA]" at bounding box center [327, 219] width 119 height 15
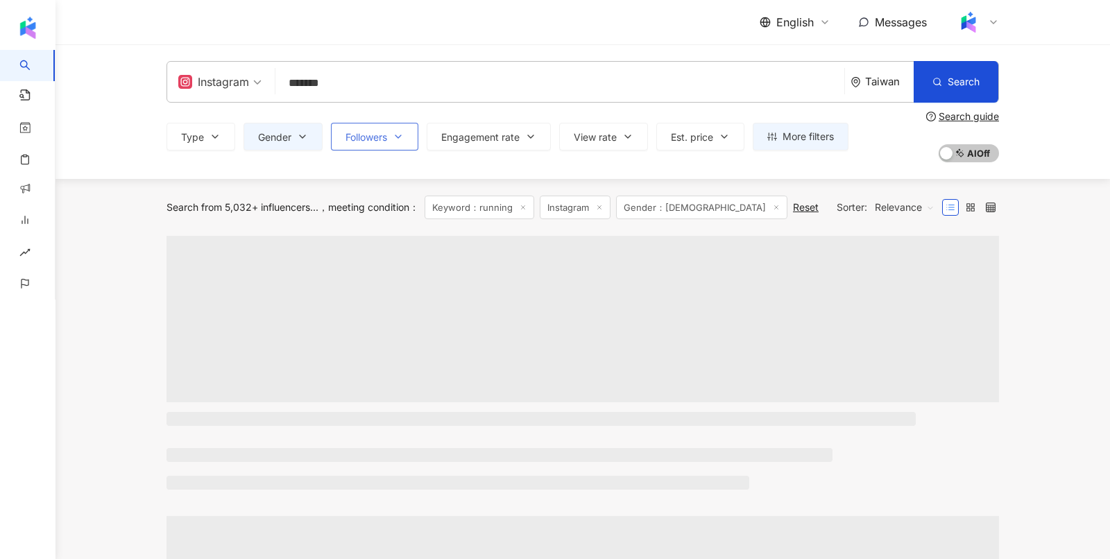
click at [350, 130] on button "Followers" at bounding box center [374, 137] width 87 height 28
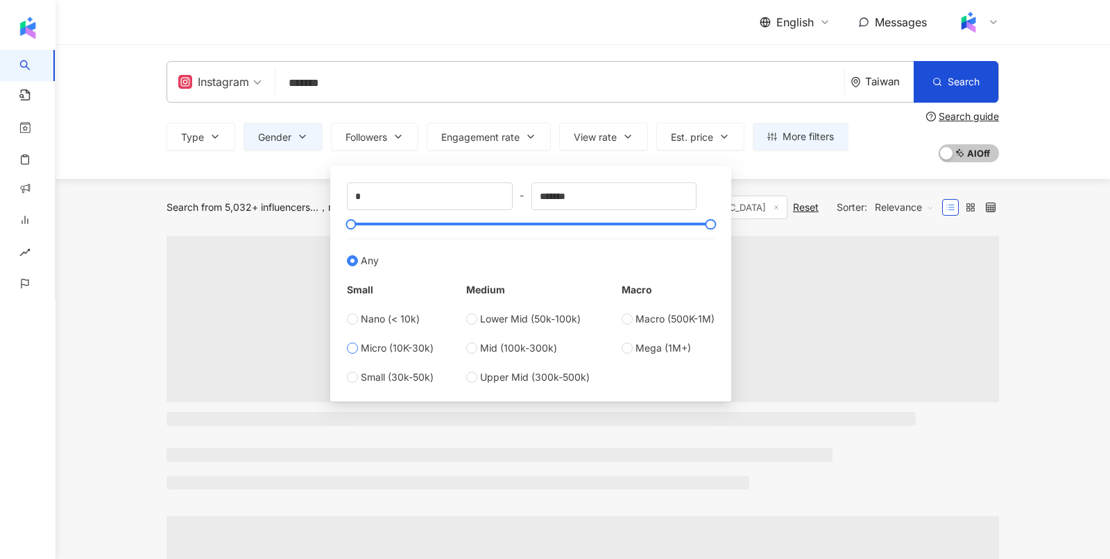
click at [404, 351] on span "Micro (10K-30k)" at bounding box center [397, 348] width 73 height 15
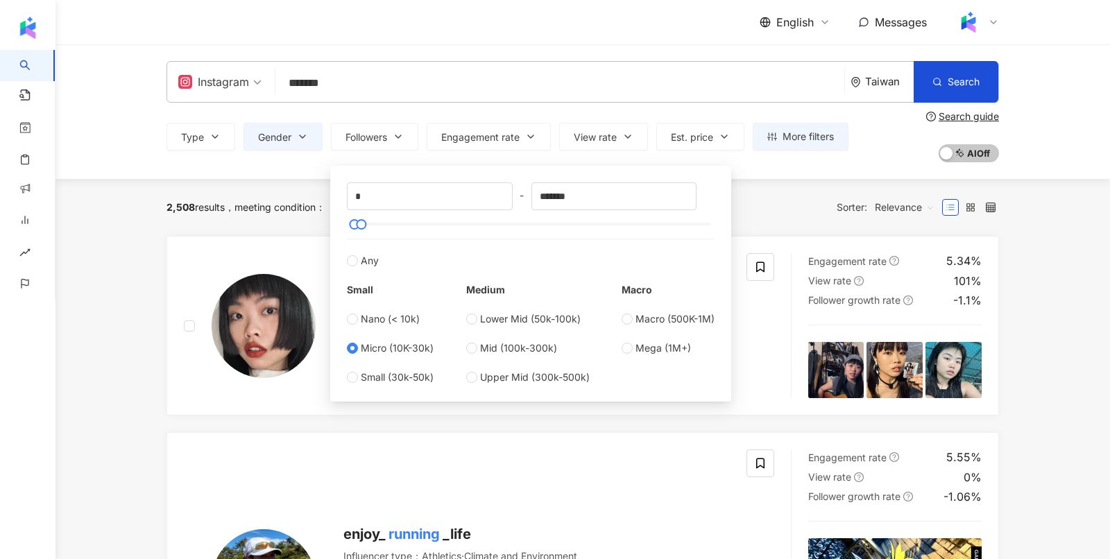
type input "*****"
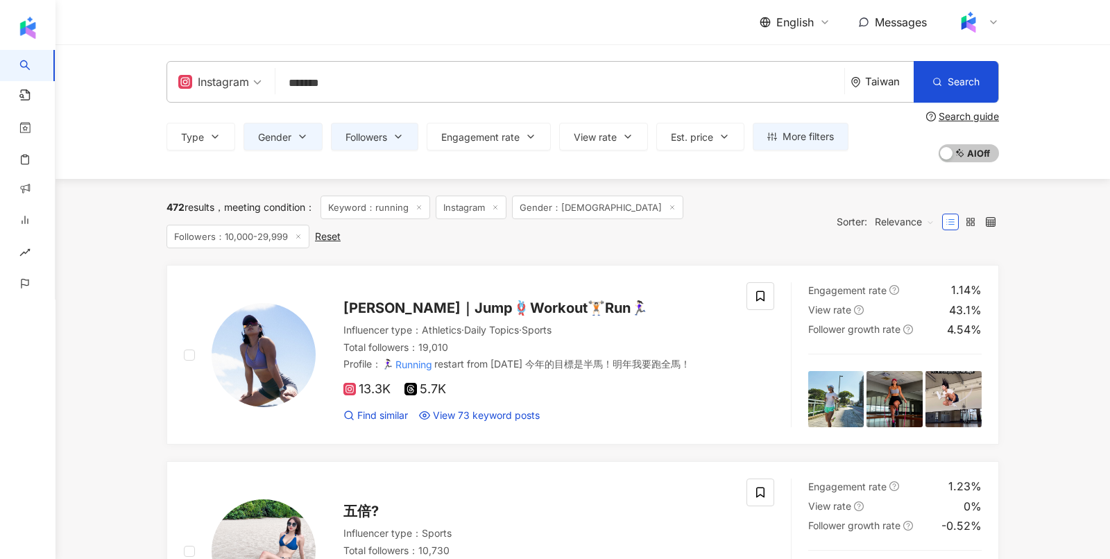
click at [974, 114] on div "Search guide" at bounding box center [968, 116] width 60 height 11
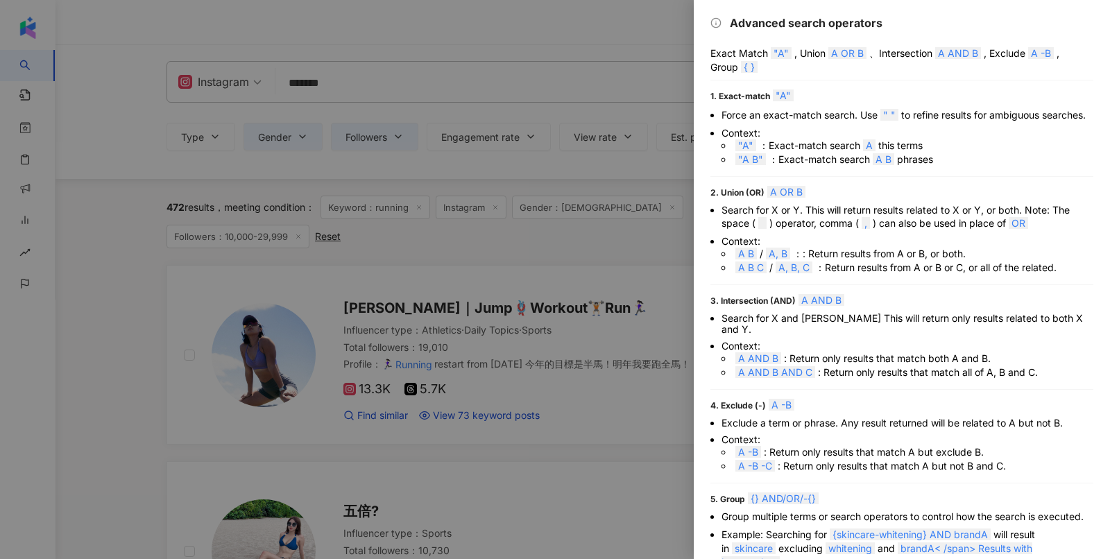
click at [506, 155] on div at bounding box center [555, 279] width 1110 height 559
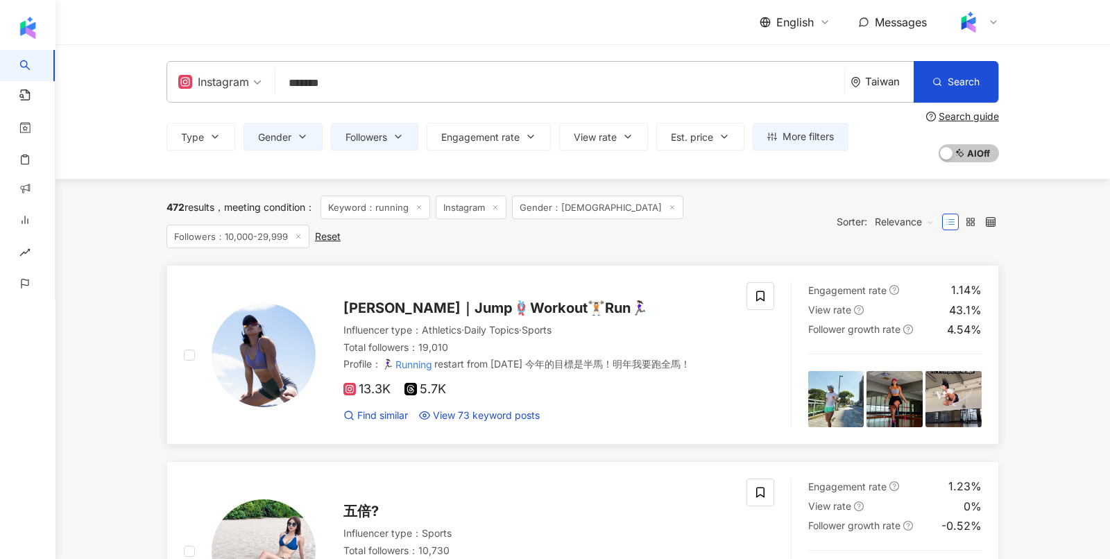
click at [266, 326] on img at bounding box center [264, 355] width 104 height 104
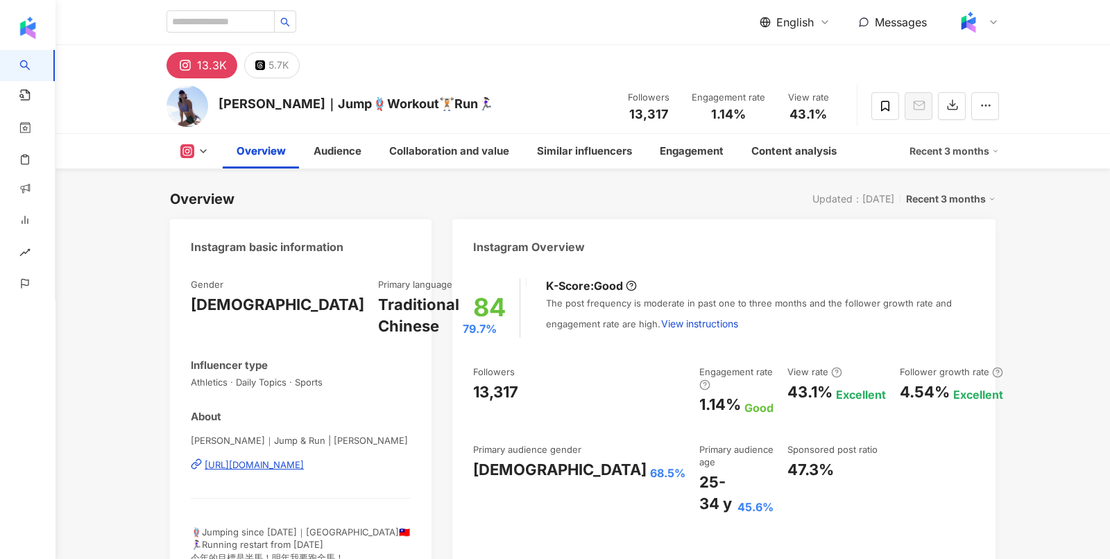
click at [994, 13] on div at bounding box center [976, 22] width 44 height 28
click at [650, 249] on div "Instagram Overview" at bounding box center [723, 241] width 543 height 45
click at [877, 114] on span at bounding box center [885, 106] width 28 height 28
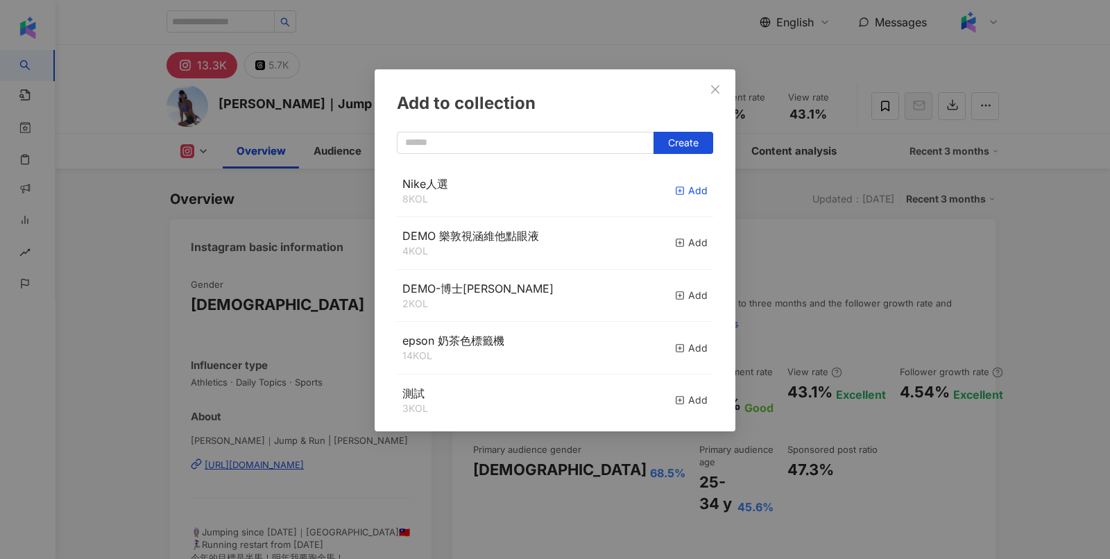
click at [692, 196] on div "Add" at bounding box center [691, 190] width 33 height 15
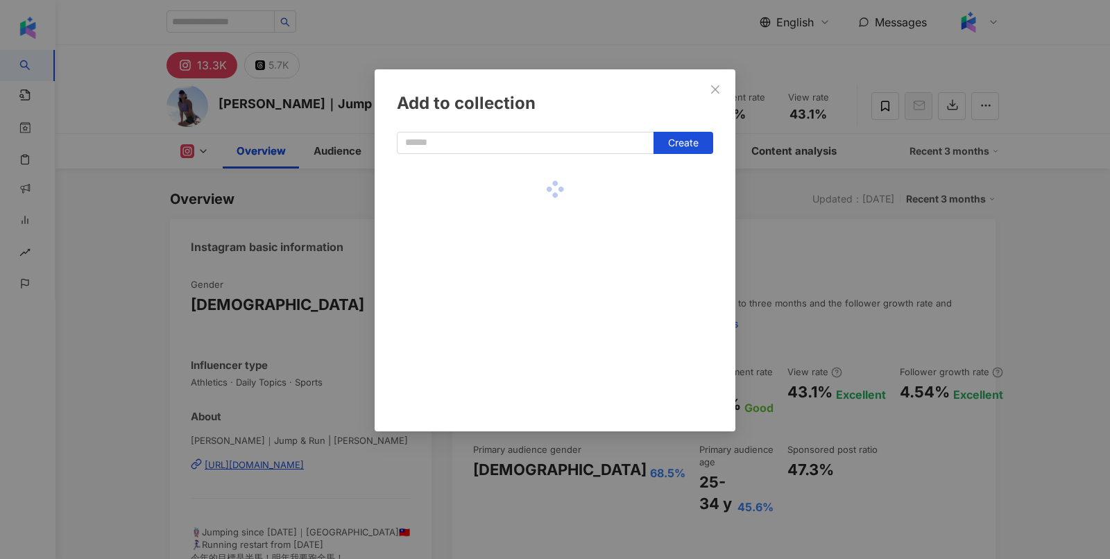
click at [234, 175] on div "Add to collection Create" at bounding box center [555, 279] width 1110 height 559
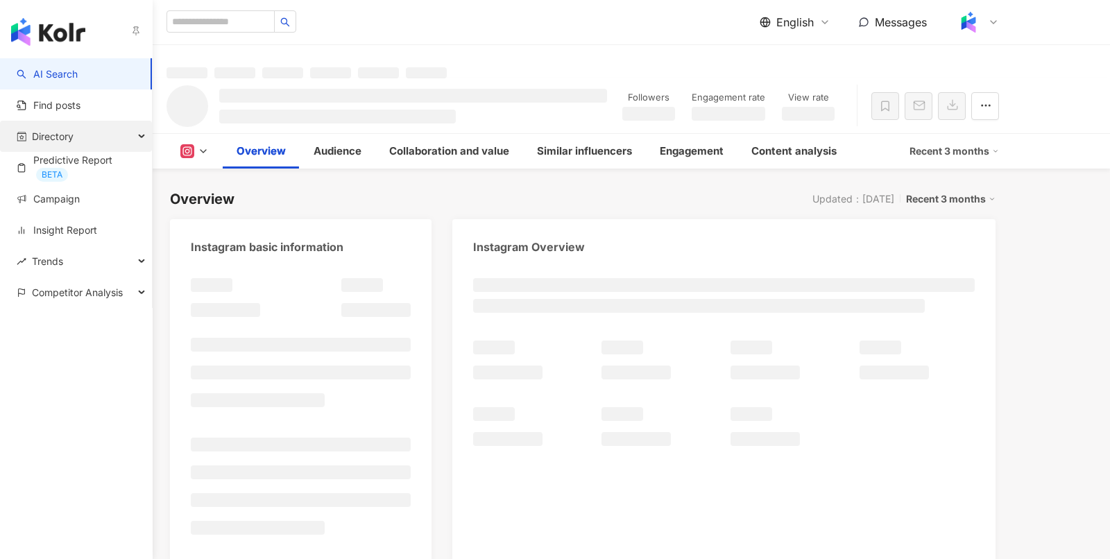
click at [69, 131] on span "Directory" at bounding box center [53, 136] width 42 height 31
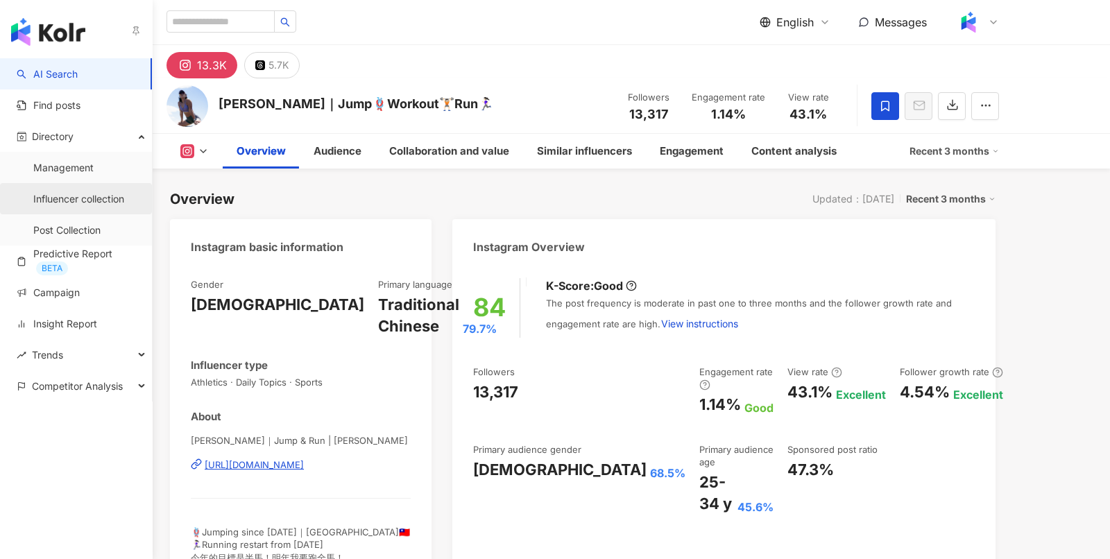
click at [107, 206] on link "Influencer collection" at bounding box center [78, 199] width 91 height 14
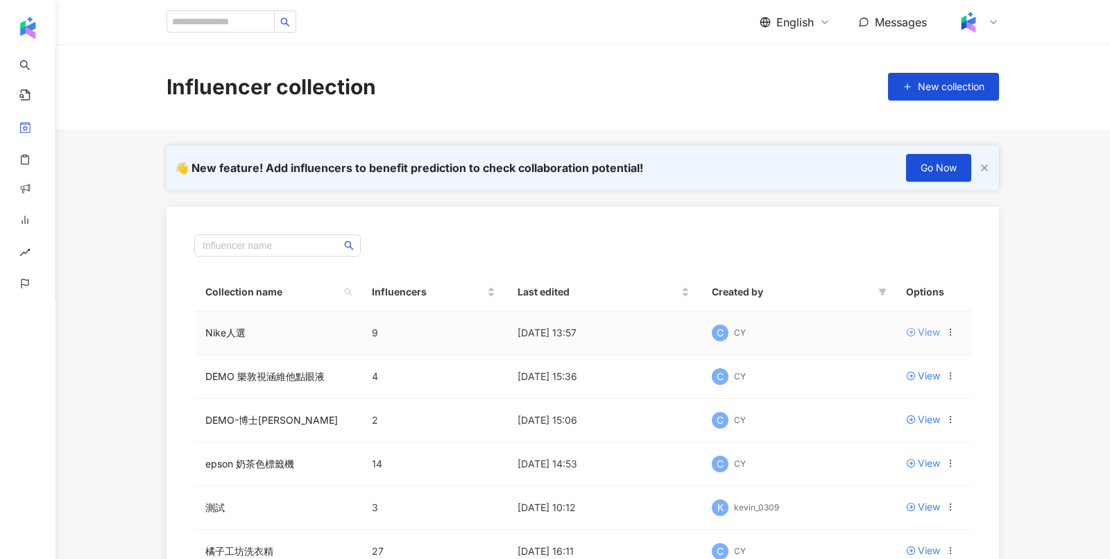
click at [939, 329] on div "View" at bounding box center [929, 332] width 22 height 15
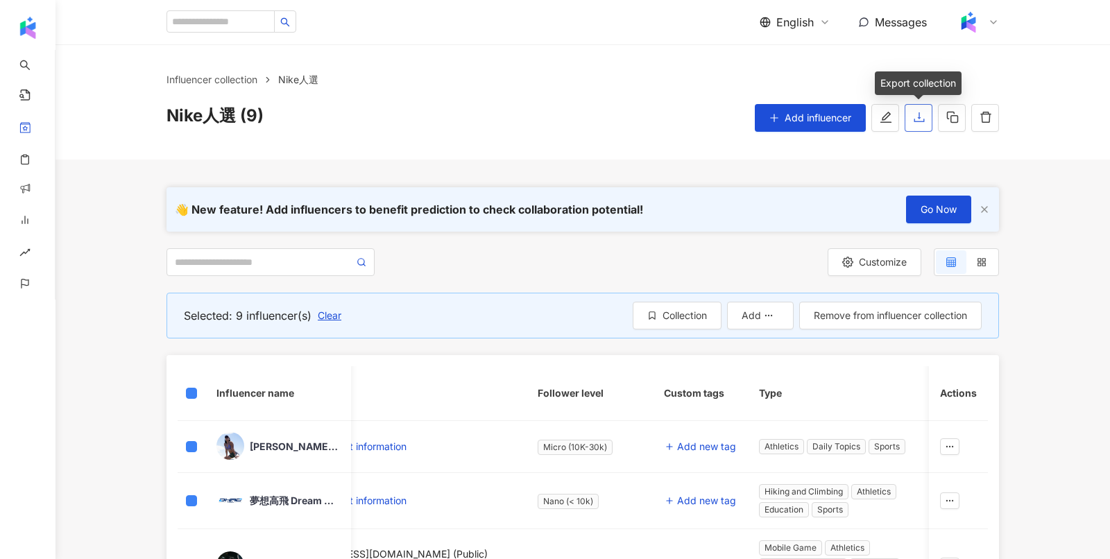
click at [914, 115] on icon "download" at bounding box center [919, 117] width 12 height 12
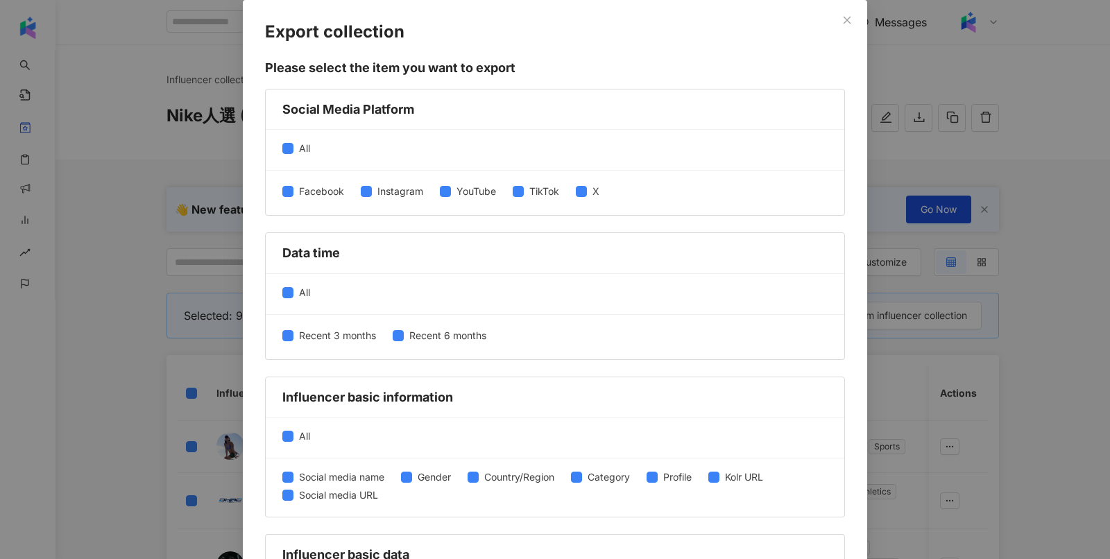
click at [972, 304] on div "Export collection Please select the item you want to export Social Media Platfo…" at bounding box center [555, 279] width 1110 height 559
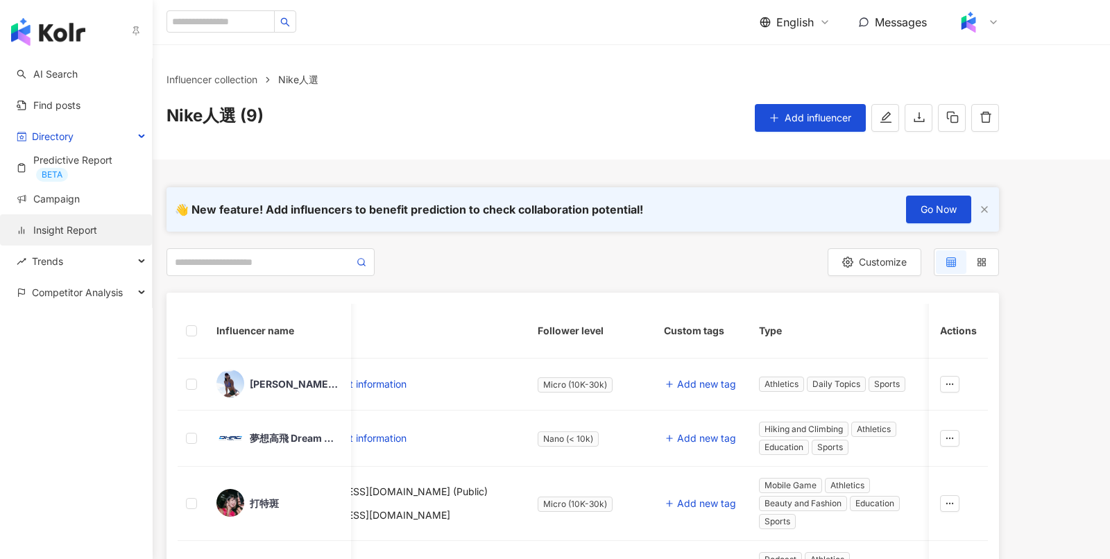
click at [97, 233] on link "Insight Report" at bounding box center [57, 230] width 80 height 14
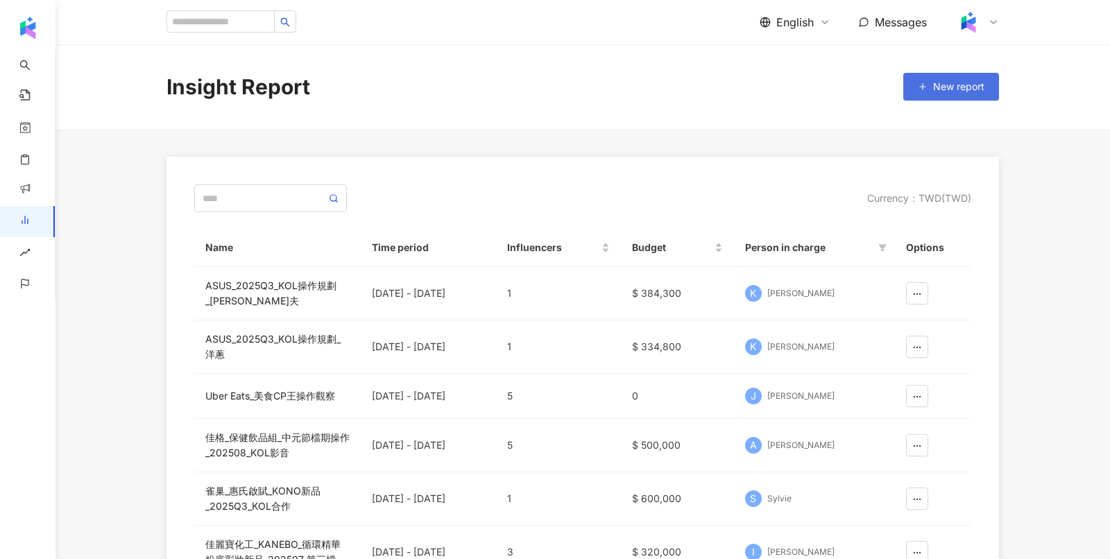
click at [947, 94] on button "New report" at bounding box center [951, 87] width 96 height 28
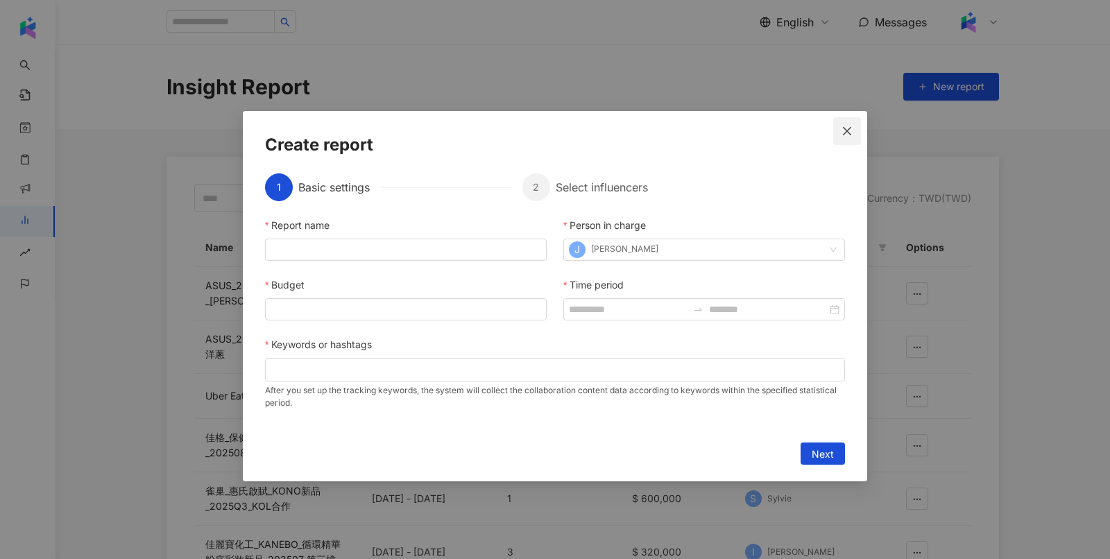
click at [837, 134] on span "Close" at bounding box center [847, 131] width 28 height 11
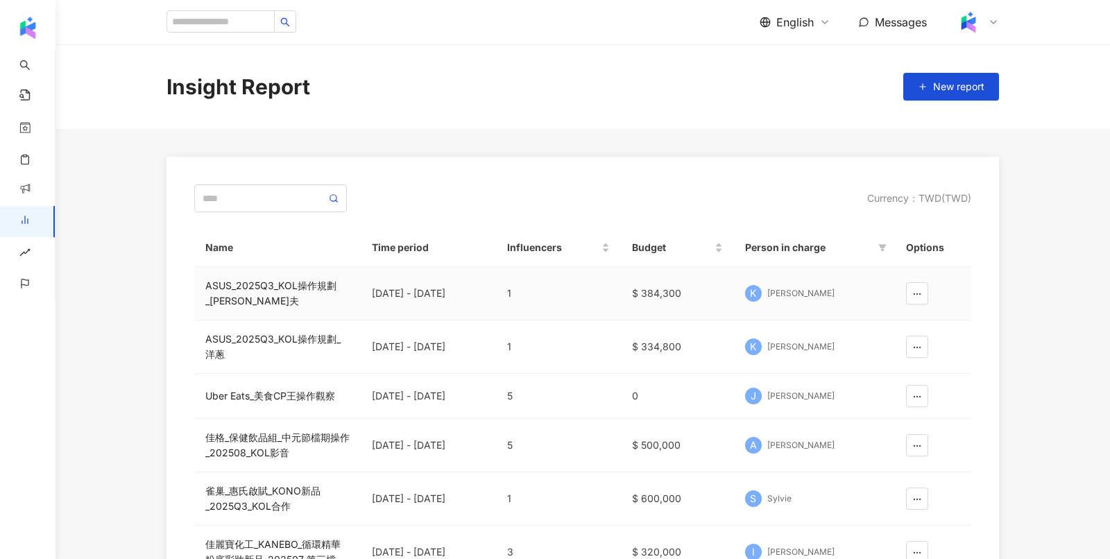
click at [218, 298] on div "ASUS_2025Q3_KOL操作規劃_喬瑟夫" at bounding box center [277, 293] width 144 height 31
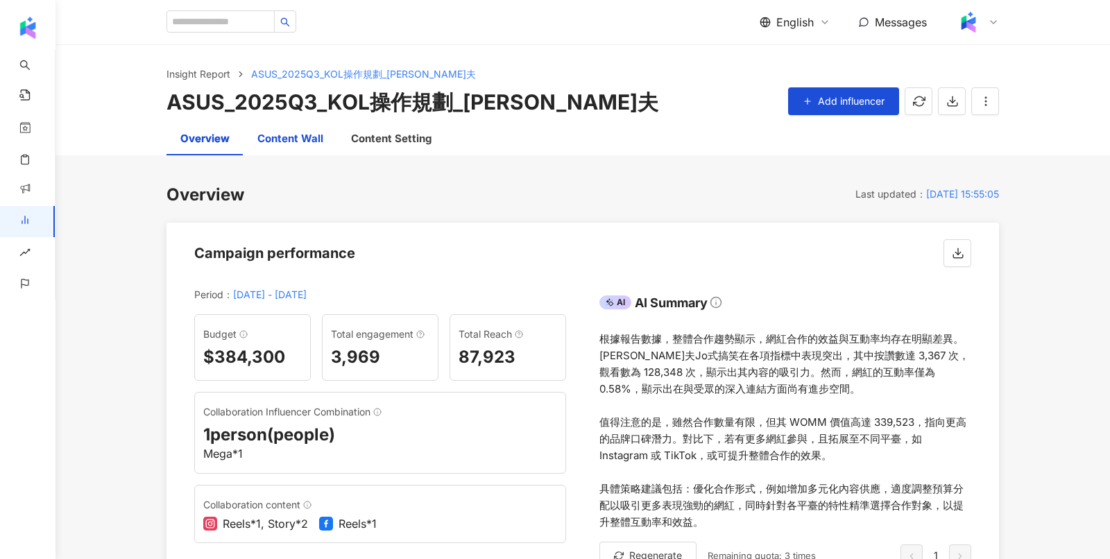
click at [297, 136] on div "Content Wall" at bounding box center [290, 138] width 66 height 17
click at [400, 143] on div "Content Setting" at bounding box center [391, 138] width 80 height 17
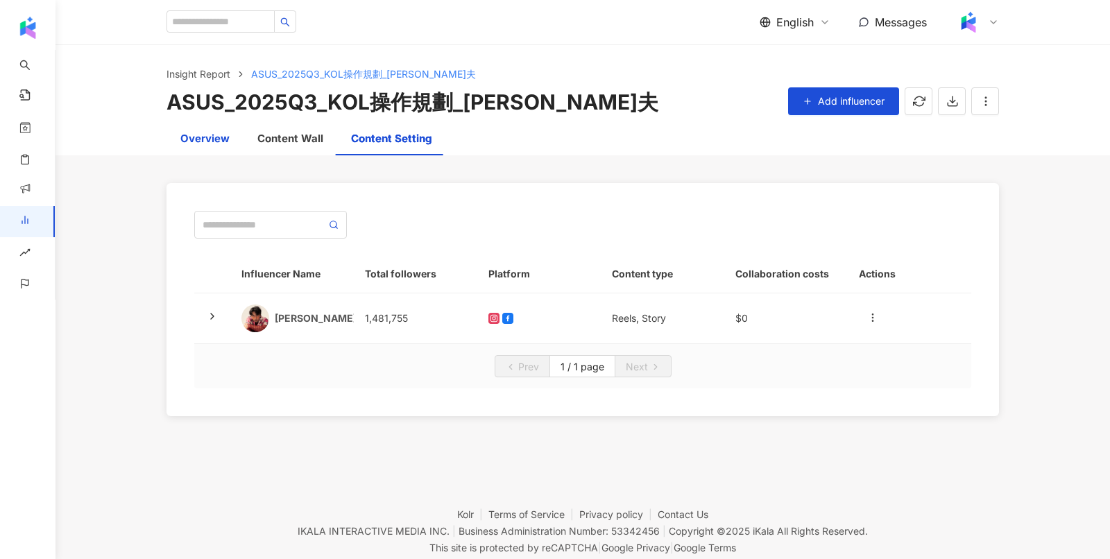
click at [228, 139] on div "Overview" at bounding box center [204, 138] width 49 height 17
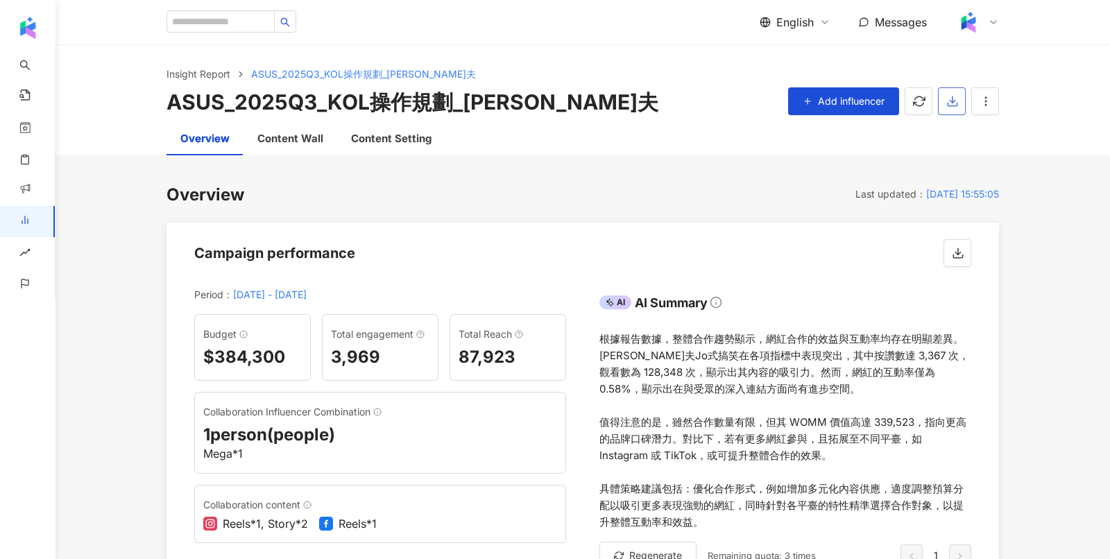
click at [951, 108] on span "button" at bounding box center [952, 101] width 12 height 15
click at [963, 132] on span "Export the PPT" at bounding box center [983, 134] width 69 height 15
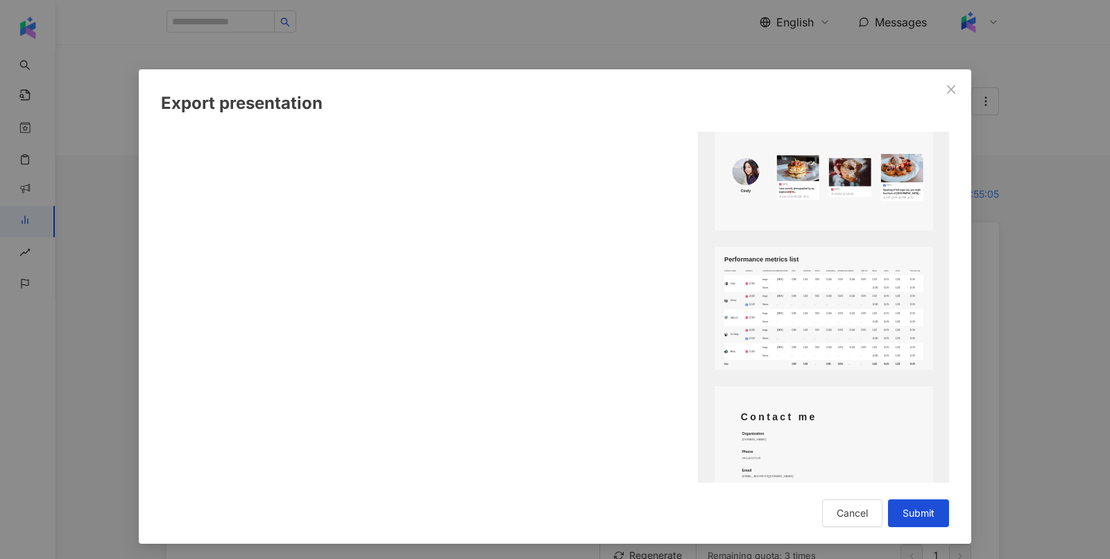
scroll to position [1792, 0]
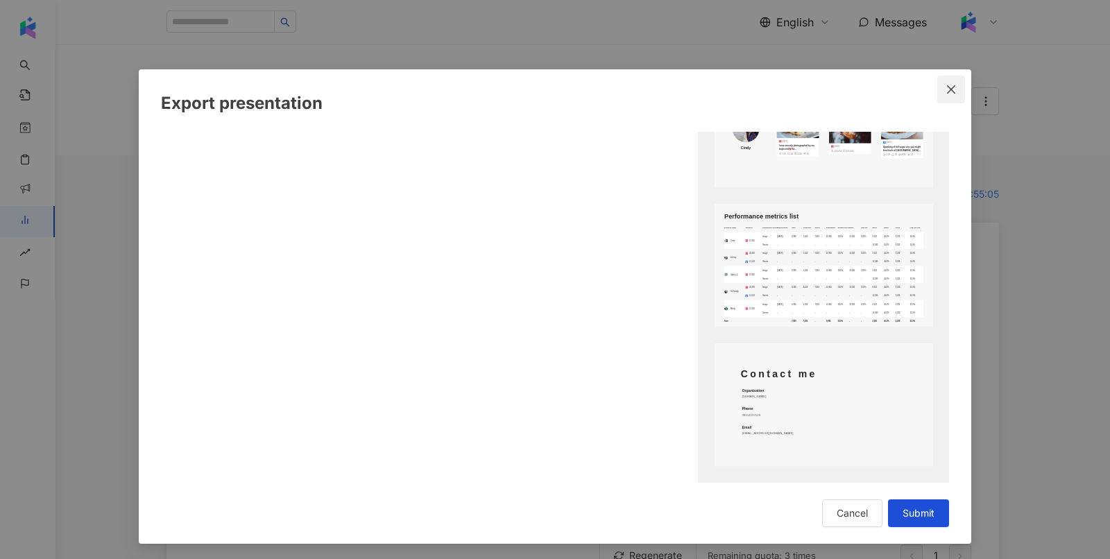
click at [949, 87] on icon "close" at bounding box center [951, 89] width 8 height 8
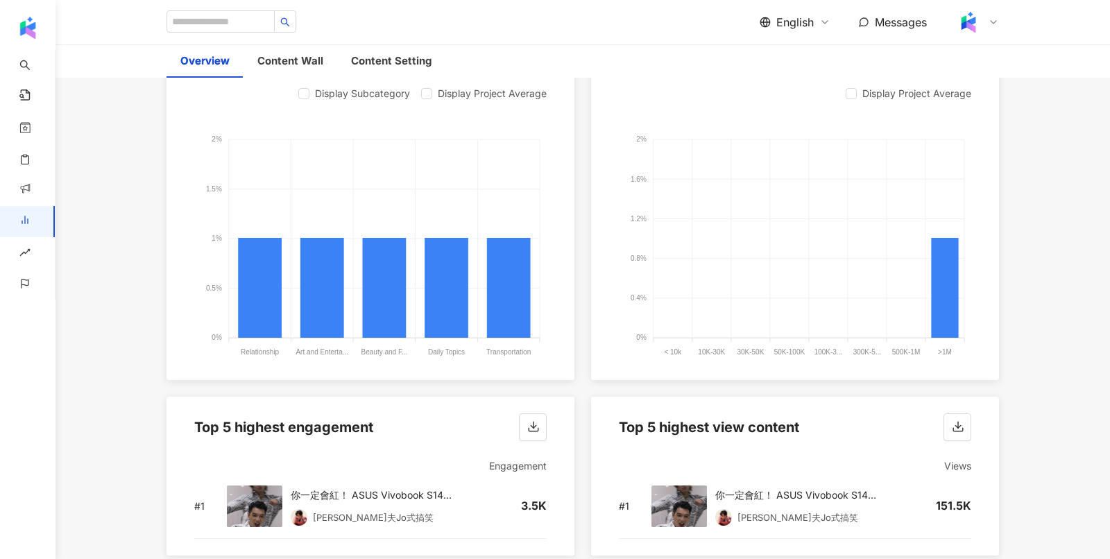
scroll to position [1346, 0]
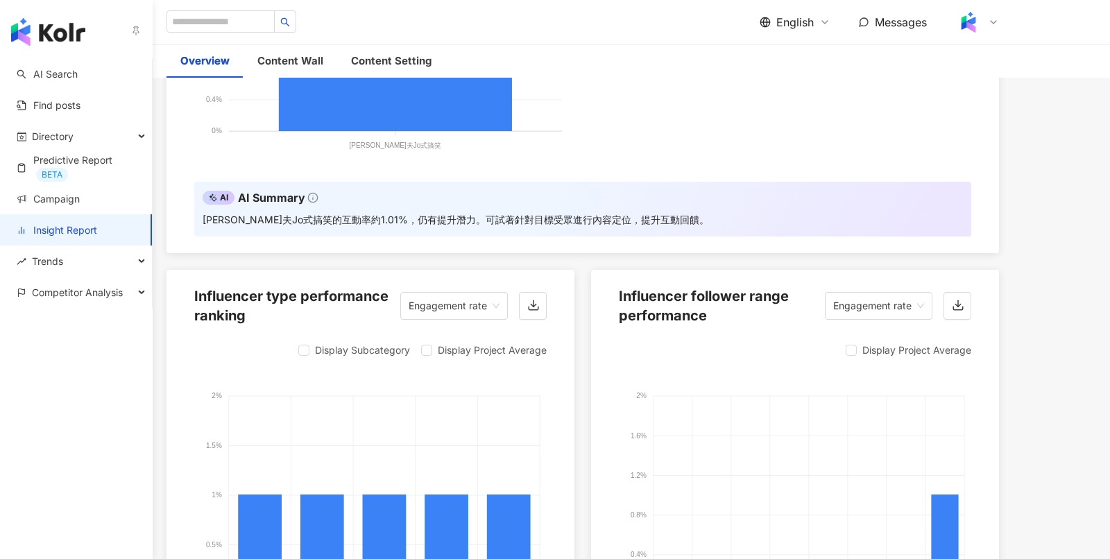
click at [33, 37] on img "button" at bounding box center [48, 32] width 74 height 28
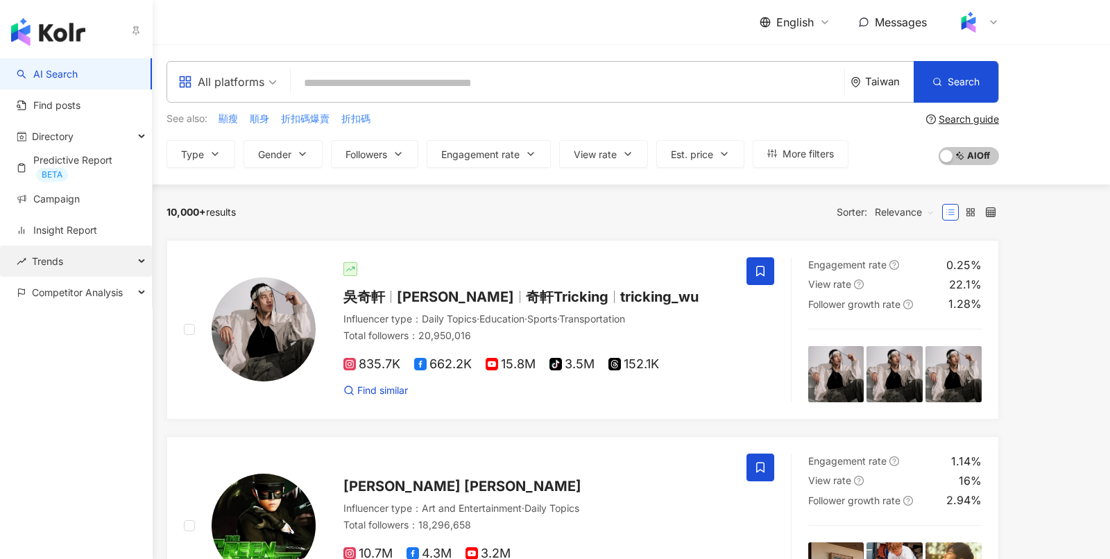
click at [95, 266] on div "Trends" at bounding box center [76, 261] width 152 height 31
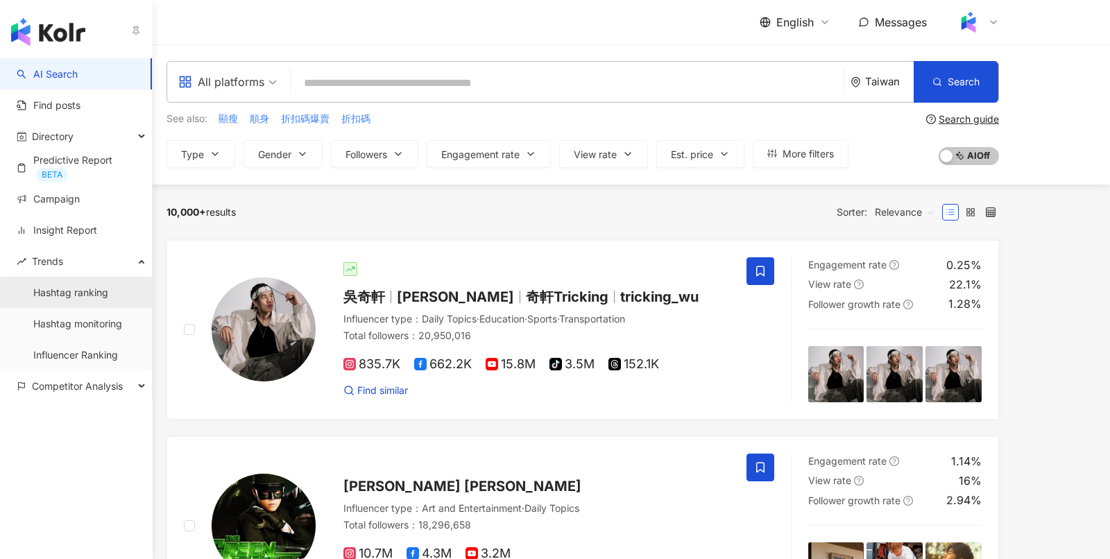
click at [77, 294] on link "Hashtag ranking" at bounding box center [70, 293] width 75 height 14
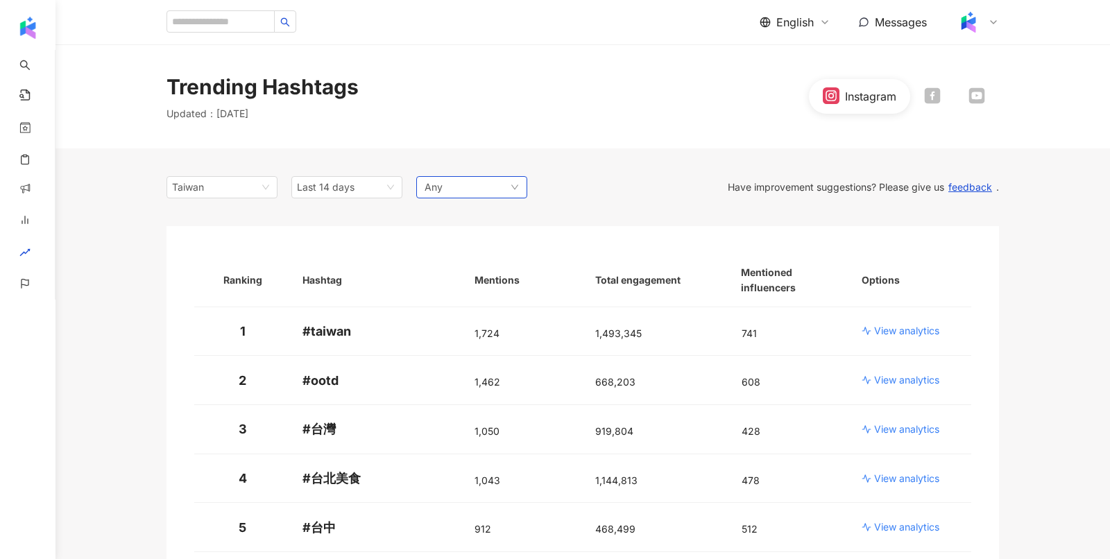
click at [493, 191] on div "Any" at bounding box center [471, 187] width 111 height 22
click at [913, 328] on p "View analytics" at bounding box center [906, 331] width 65 height 14
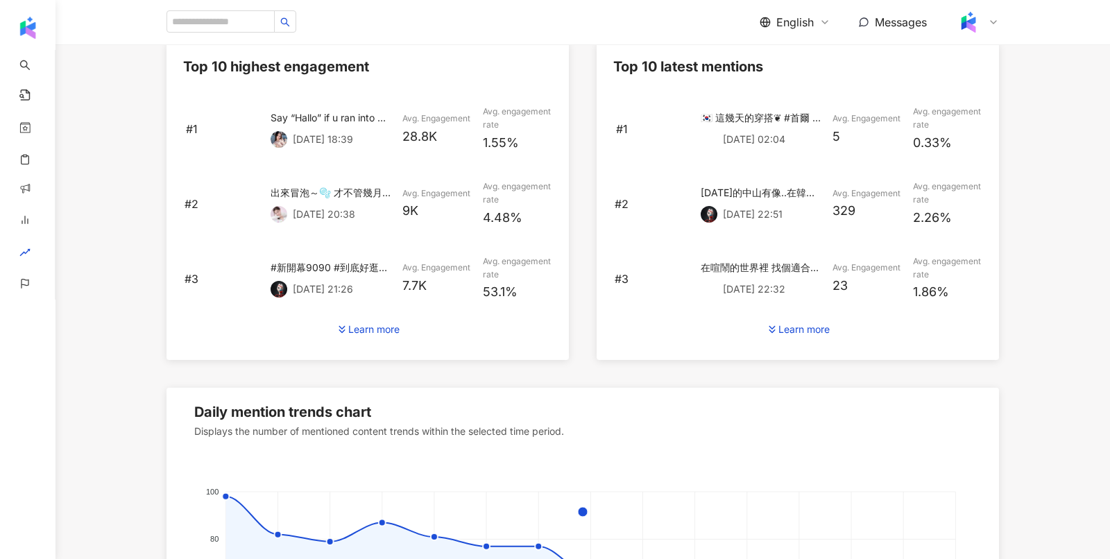
scroll to position [635, 0]
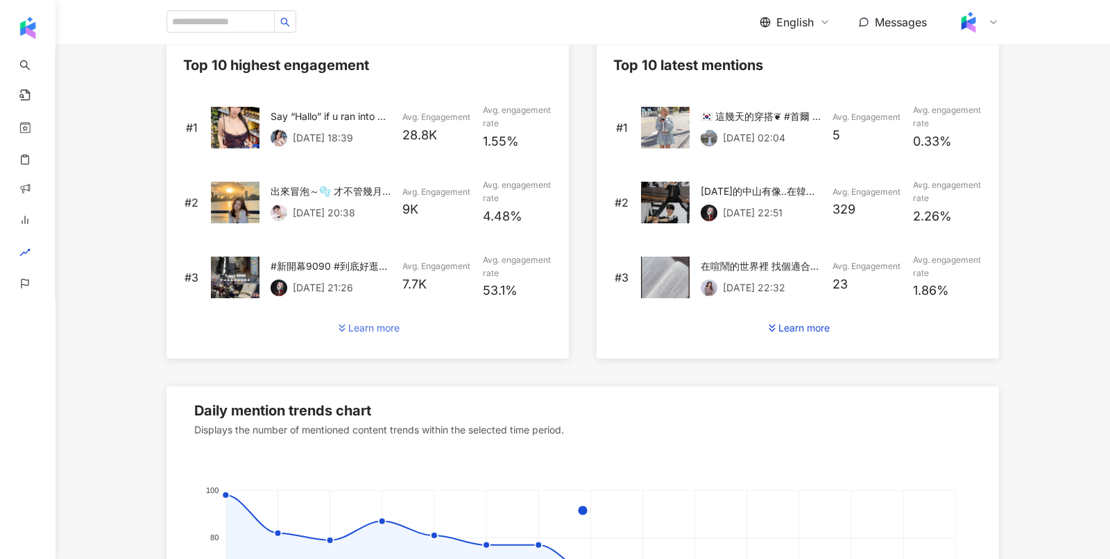
click at [364, 327] on div "Learn more" at bounding box center [373, 327] width 51 height 11
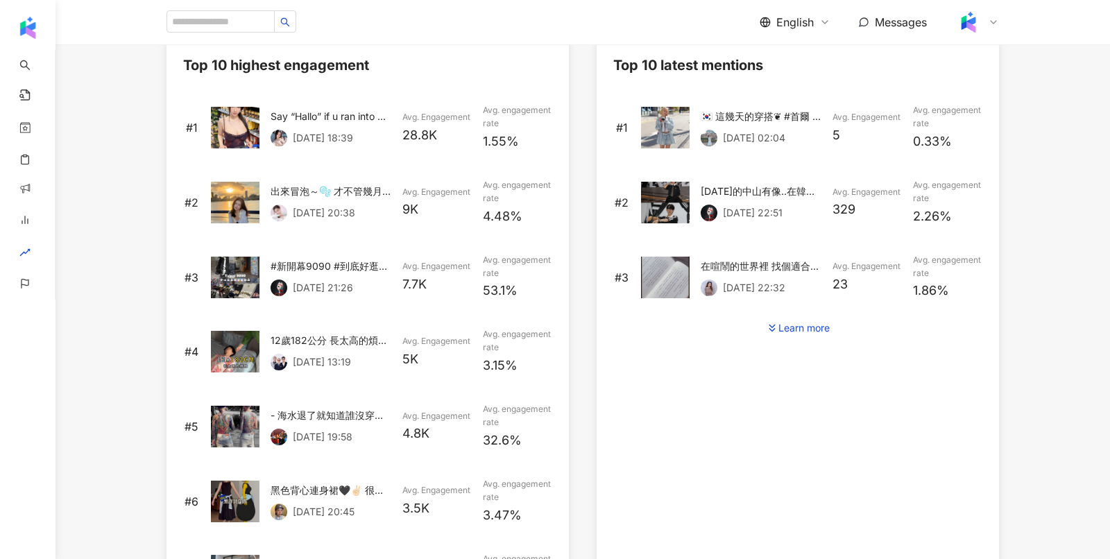
click at [193, 128] on p "#1" at bounding box center [191, 127] width 17 height 15
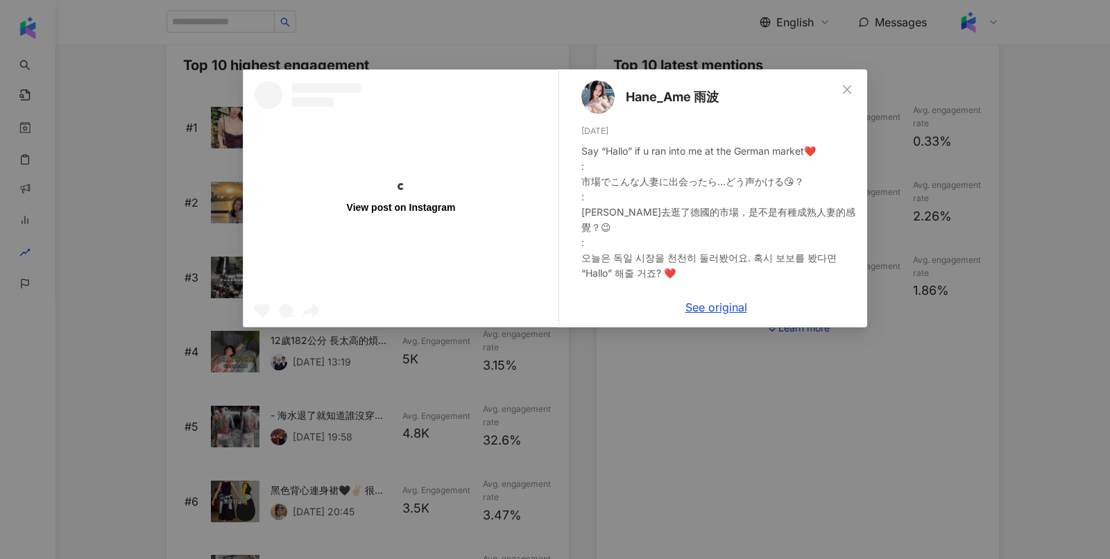
click at [818, 483] on div "View post on Instagram Hane_Ame 雨波 9/17/25 Say “Hallo” if u ran into me at the …" at bounding box center [555, 279] width 1110 height 559
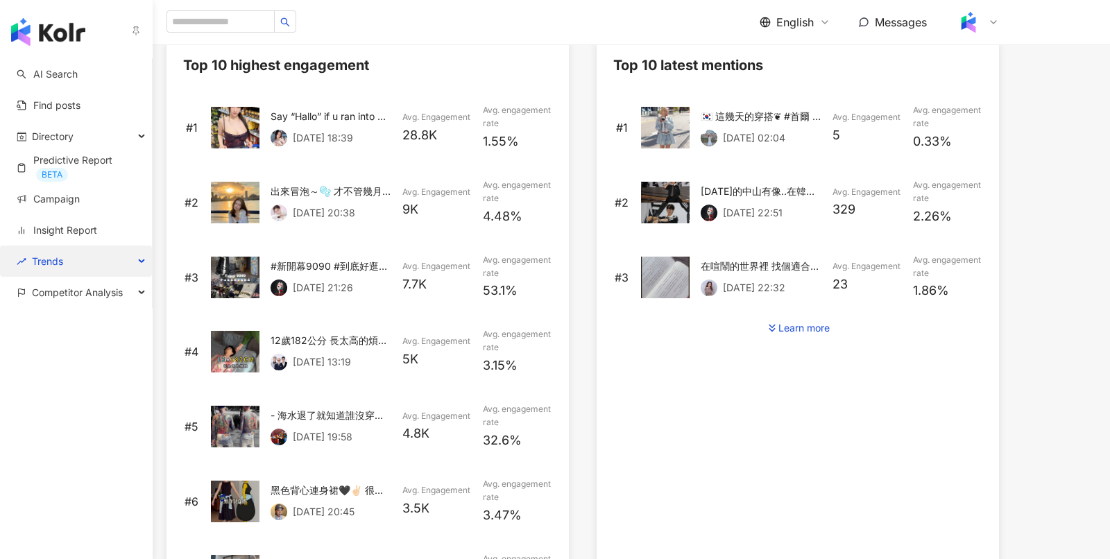
click at [59, 268] on span "Trends" at bounding box center [47, 261] width 31 height 31
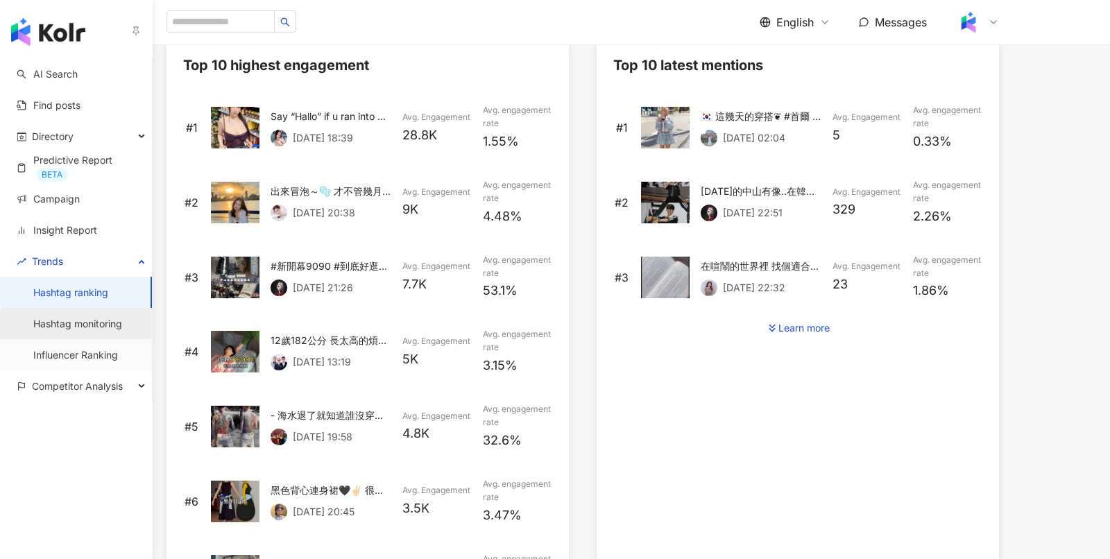
click at [109, 328] on link "Hashtag monitoring" at bounding box center [77, 324] width 89 height 14
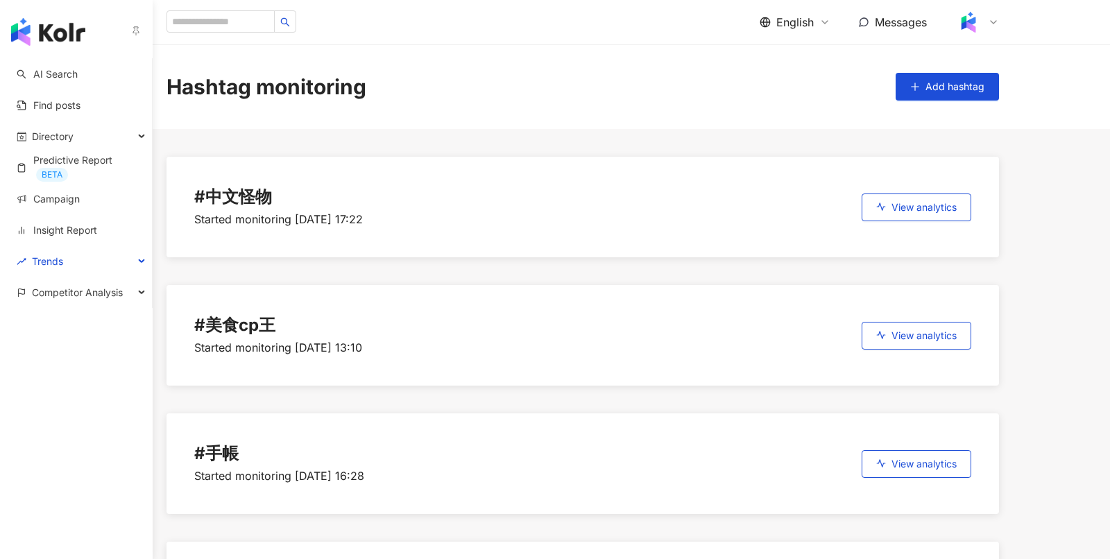
click at [57, 23] on img "button" at bounding box center [48, 32] width 74 height 28
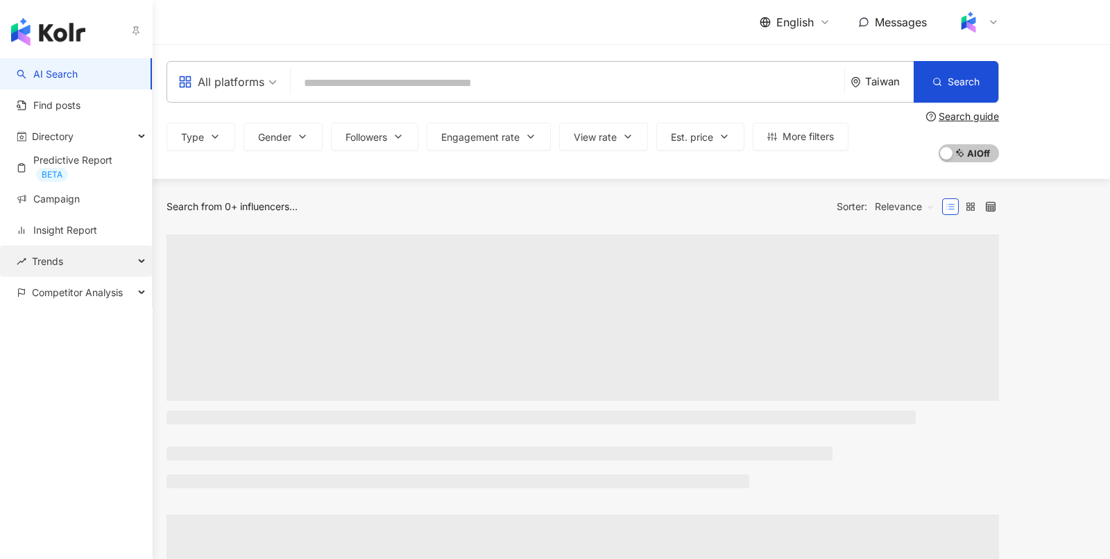
click at [84, 263] on div "Trends" at bounding box center [76, 261] width 152 height 31
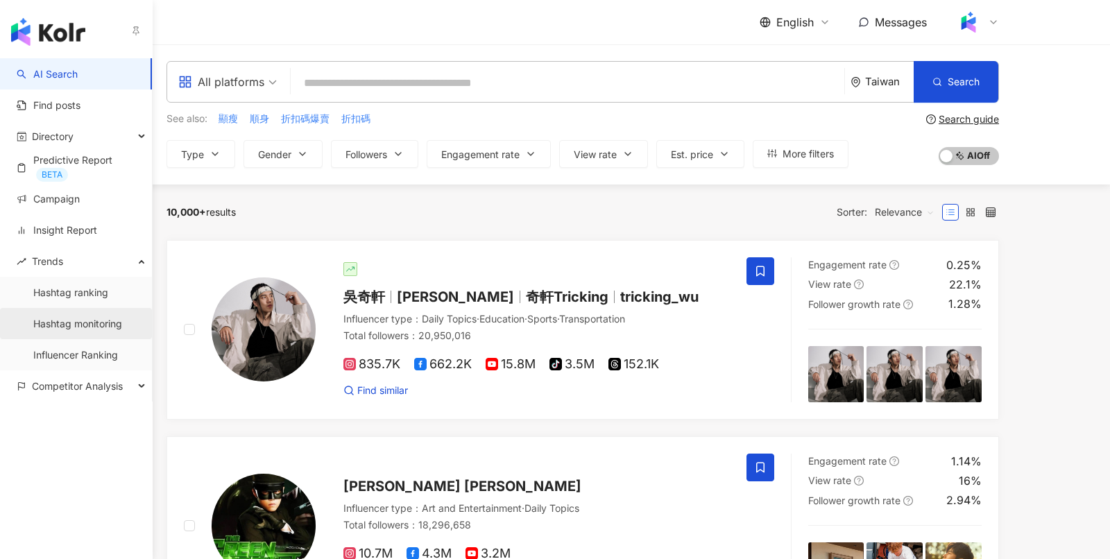
click at [111, 323] on link "Hashtag monitoring" at bounding box center [77, 324] width 89 height 14
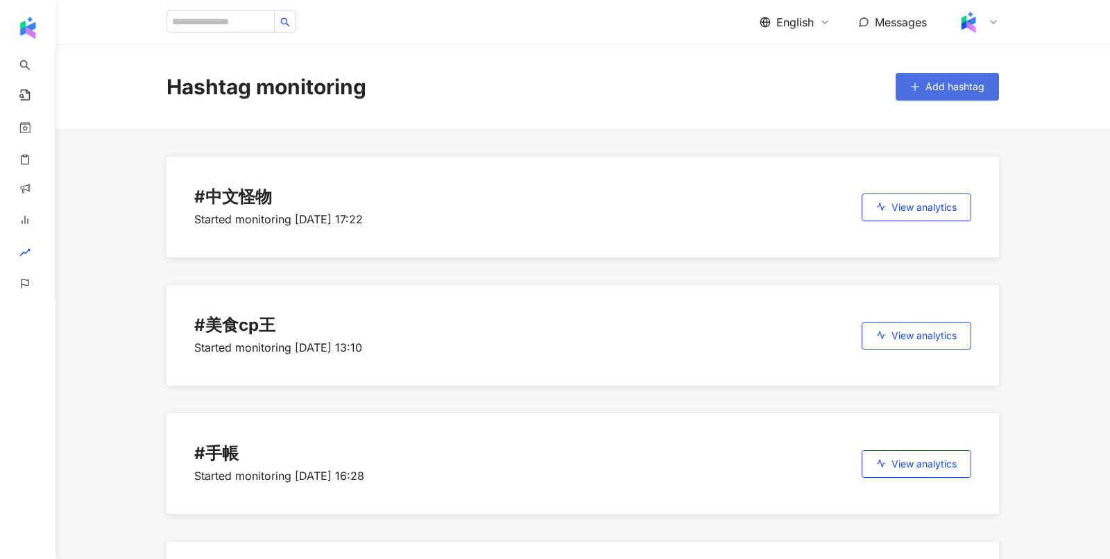
click at [961, 91] on span "Add hashtag" at bounding box center [954, 86] width 59 height 11
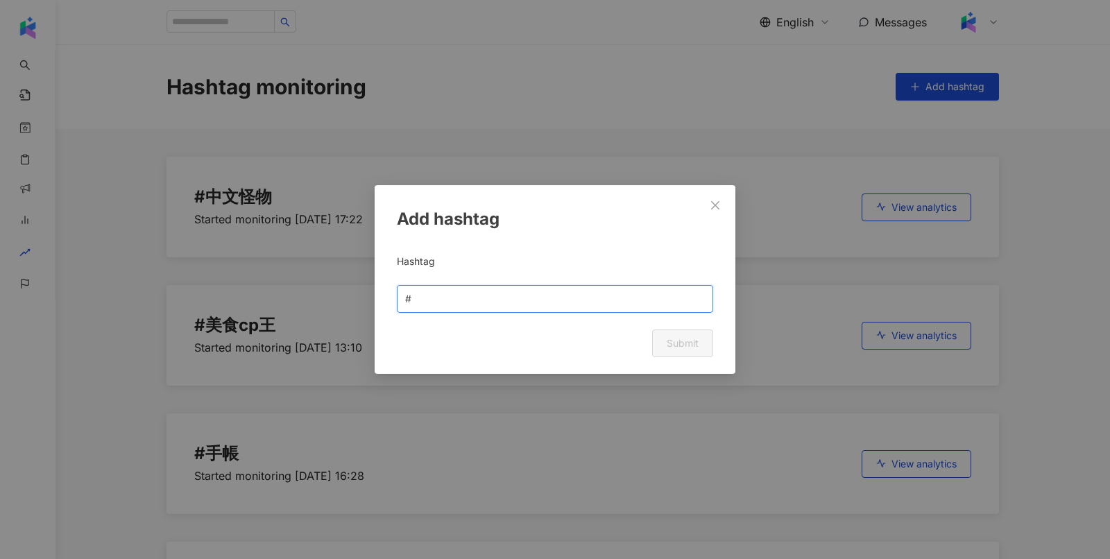
click at [443, 298] on input "text" at bounding box center [559, 298] width 291 height 15
type input "*"
type input "***"
click at [700, 338] on button "Submit" at bounding box center [682, 343] width 61 height 28
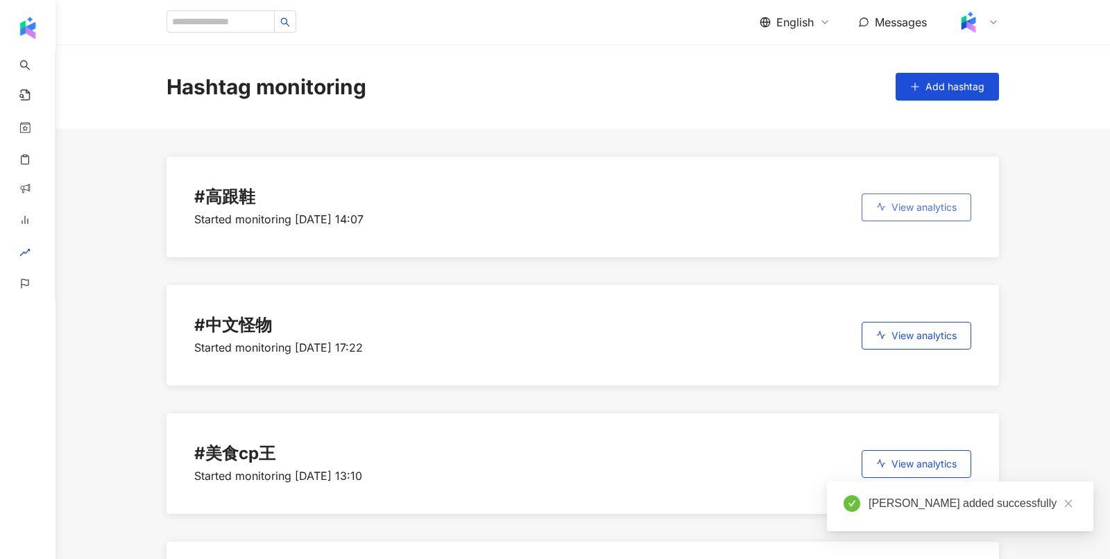
click at [893, 212] on span "View analytics" at bounding box center [923, 207] width 65 height 11
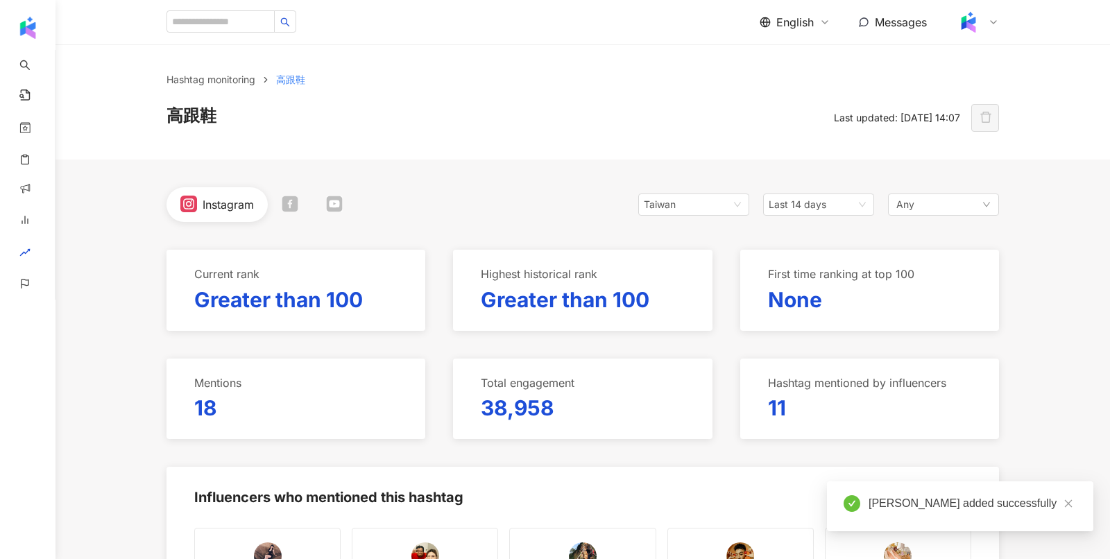
click at [836, 191] on div "Taiwan Last 14 days Any" at bounding box center [818, 204] width 361 height 35
click at [845, 209] on span "Last 14 days" at bounding box center [818, 204] width 100 height 21
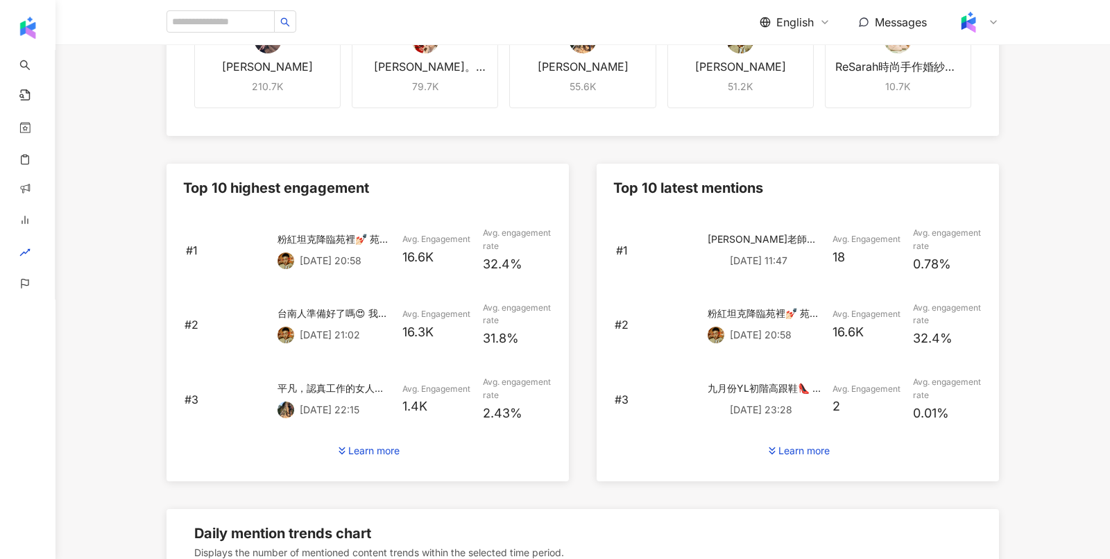
scroll to position [577, 0]
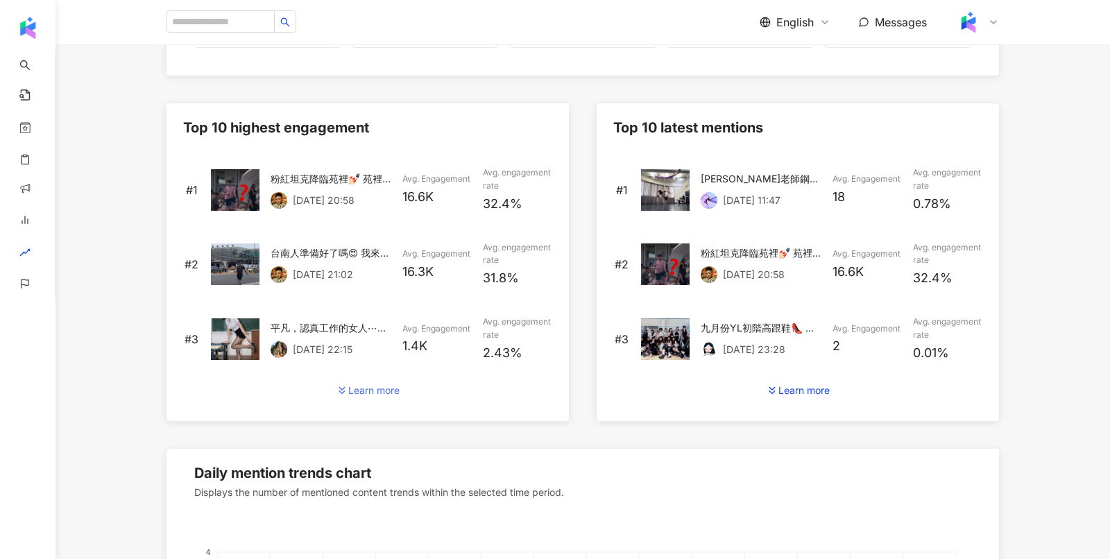
click at [364, 395] on div "Learn more" at bounding box center [373, 390] width 51 height 11
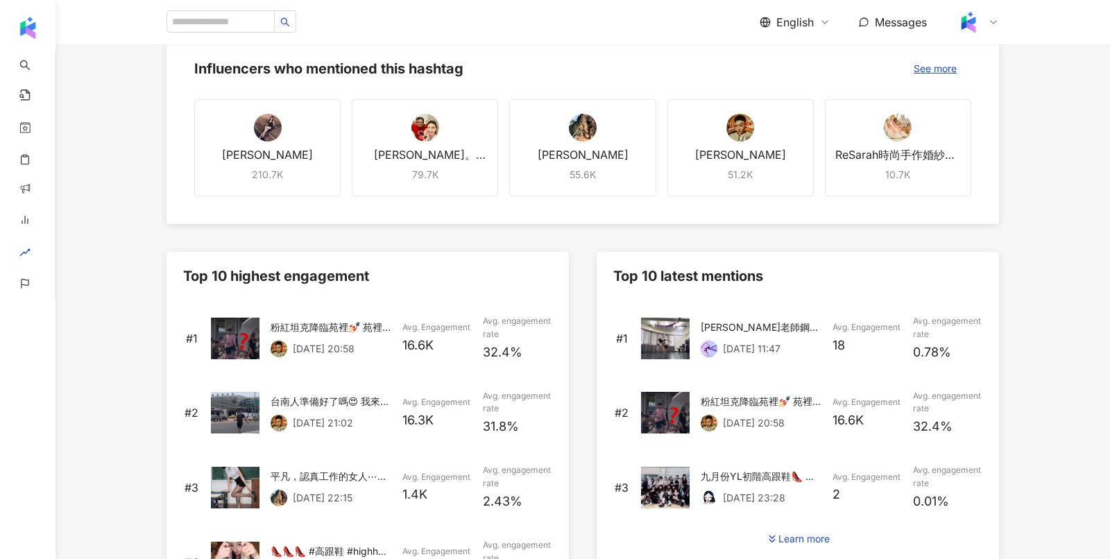
scroll to position [373, 0]
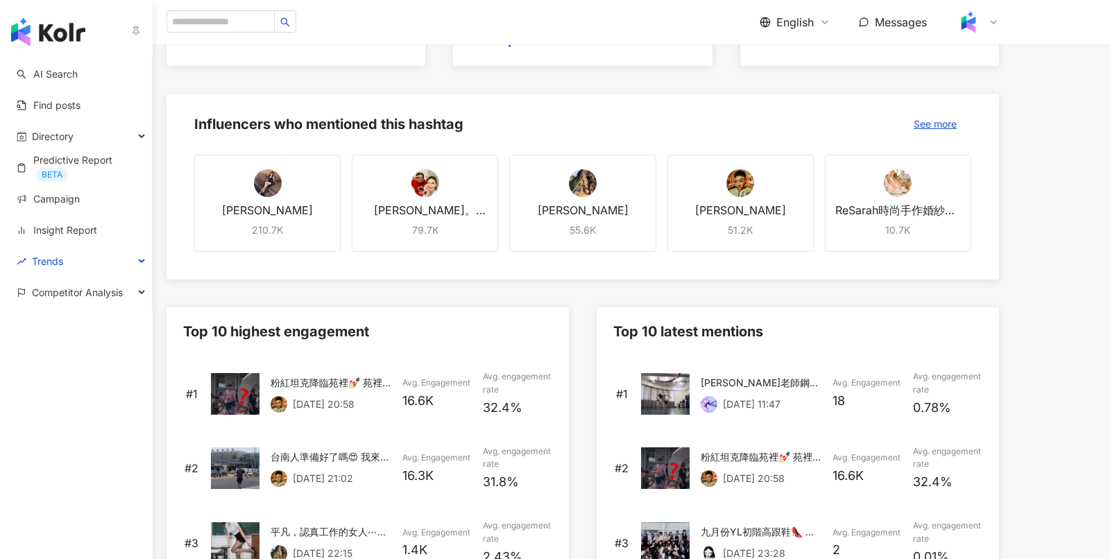
click at [46, 44] on img "button" at bounding box center [48, 32] width 74 height 28
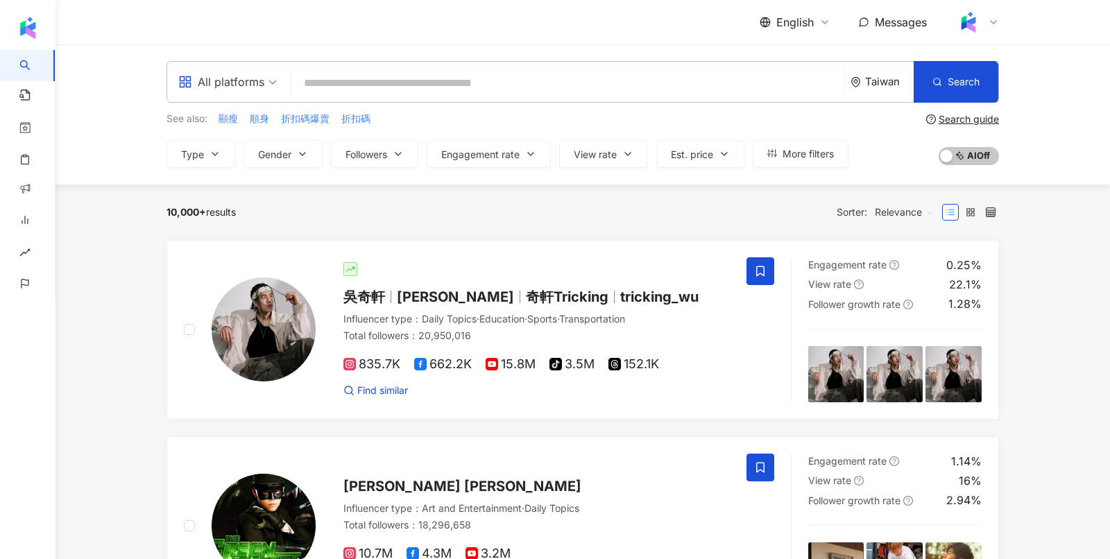
drag, startPoint x: 164, startPoint y: 209, endPoint x: 277, endPoint y: 211, distance: 112.4
click at [277, 211] on div "10,000+ results Sorter: Relevance" at bounding box center [582, 212] width 832 height 22
